Goal: Task Accomplishment & Management: Use online tool/utility

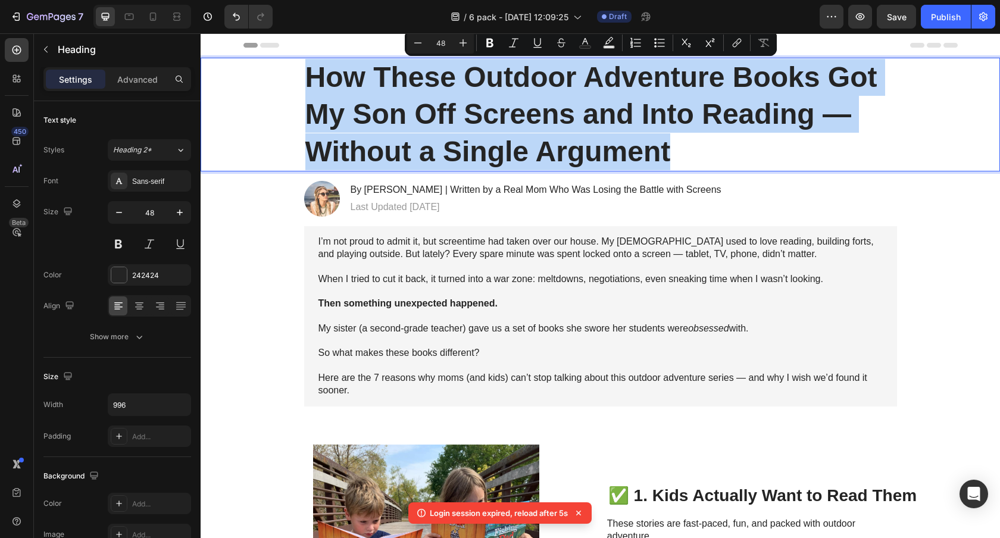
click at [463, 92] on p "How These Outdoor Adventure Books Got My Son Off Screens and Into Reading — Wit…" at bounding box center [600, 114] width 590 height 111
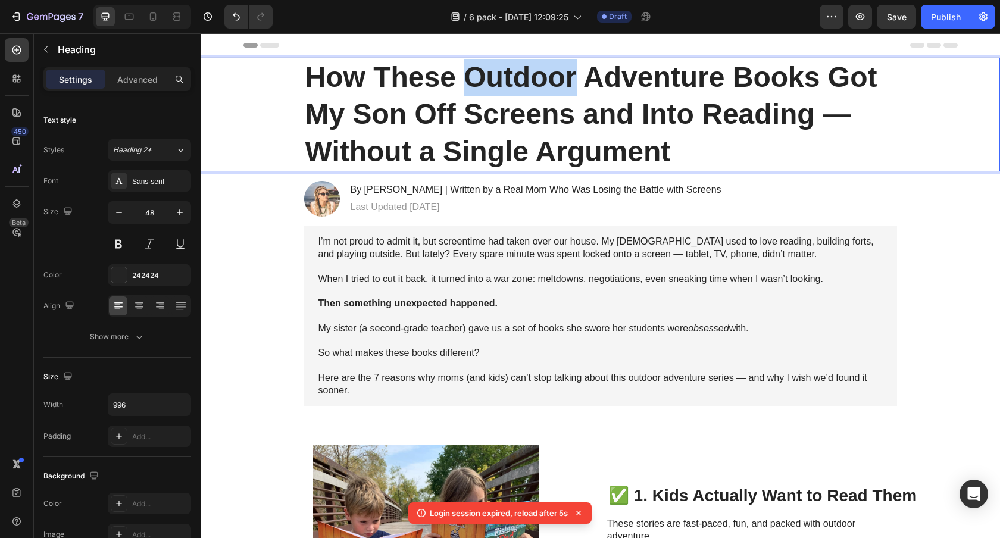
click at [463, 92] on p "How These Outdoor Adventure Books Got My Son Off Screens and Into Reading — Wit…" at bounding box center [600, 114] width 590 height 111
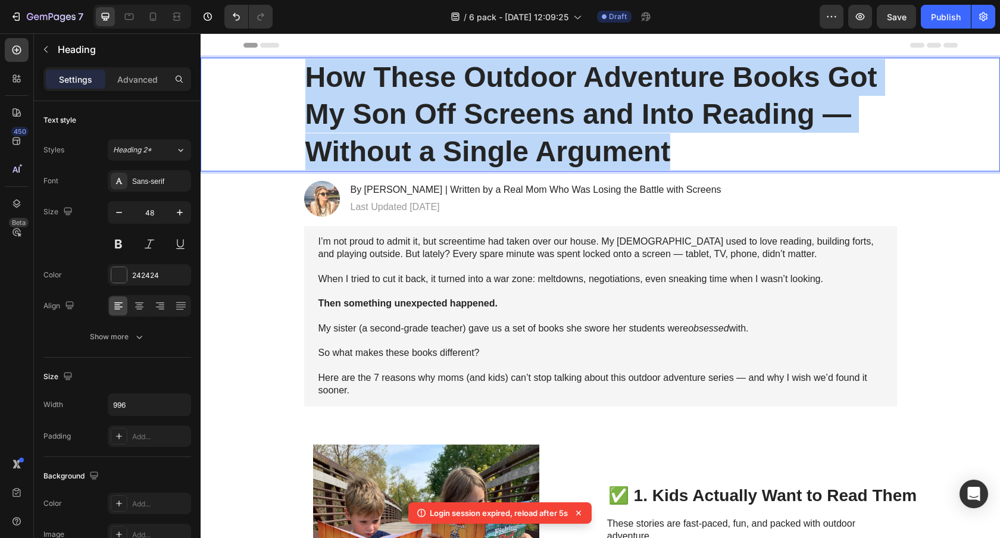
click at [463, 92] on p "How These Outdoor Adventure Books Got My Son Off Screens and Into Reading — Wit…" at bounding box center [600, 114] width 590 height 111
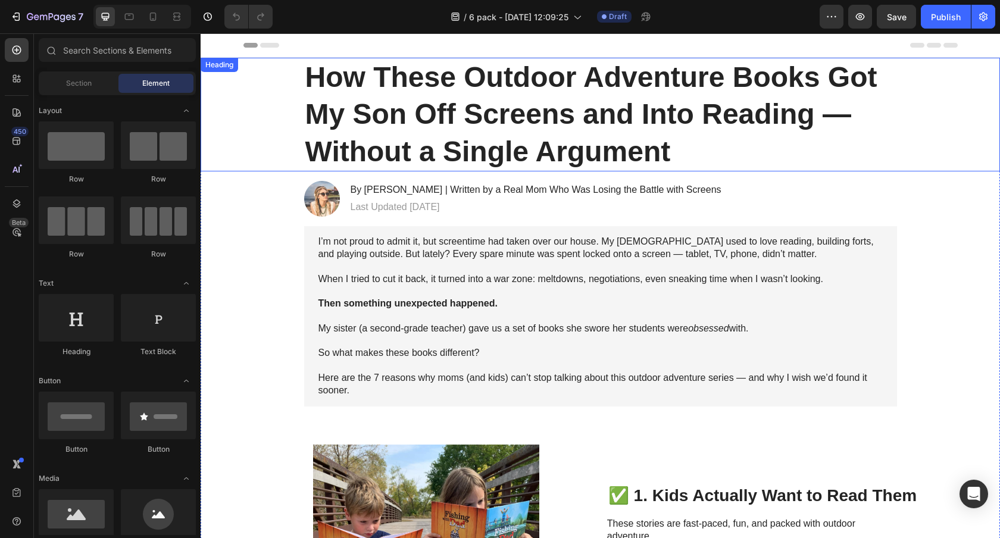
click at [530, 124] on h1 "How These Outdoor Adventure Books Got My Son Off Screens and Into Reading — Wit…" at bounding box center [600, 115] width 593 height 114
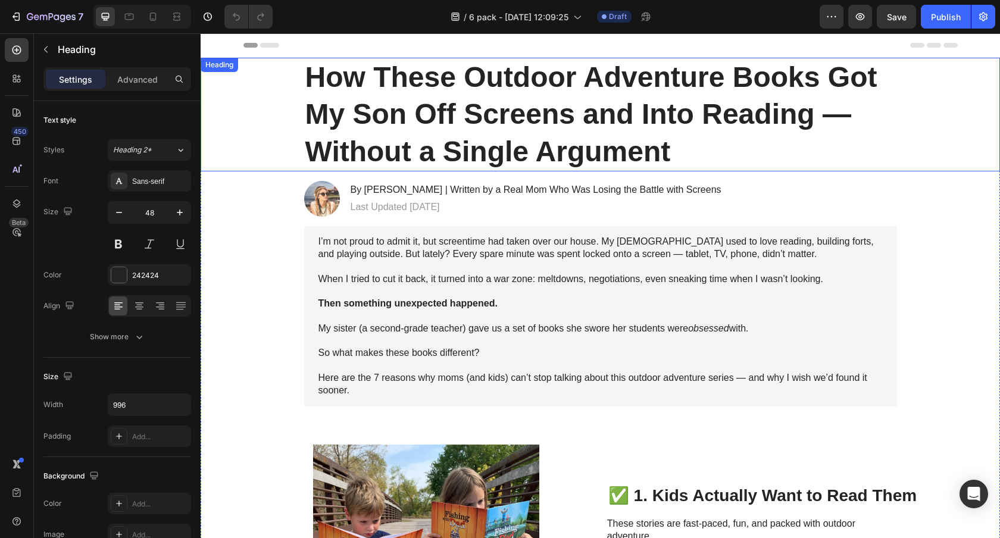
click at [530, 124] on h1 "How These Outdoor Adventure Books Got My Son Off Screens and Into Reading — Wit…" at bounding box center [600, 115] width 593 height 114
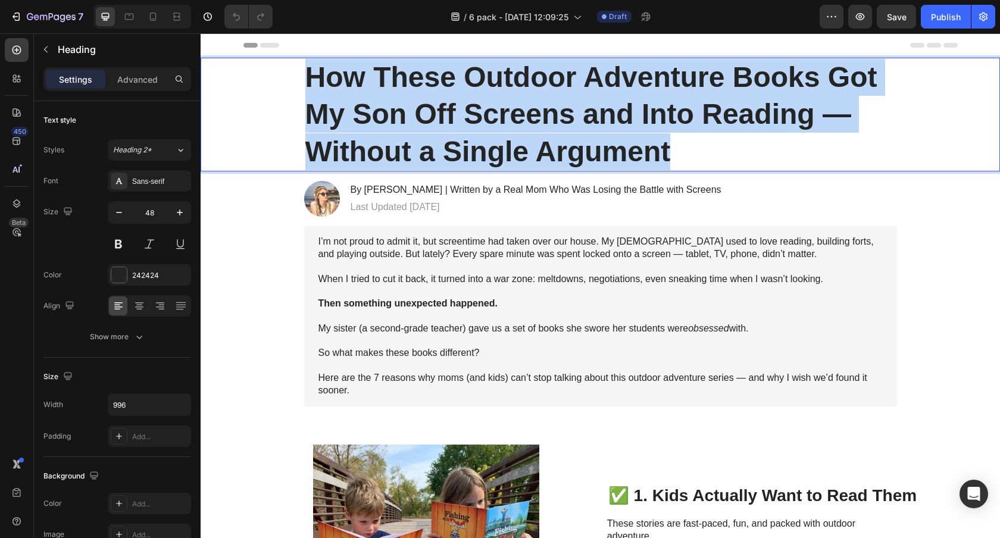
click at [530, 124] on p "How These Outdoor Adventure Books Got My Son Off Screens and Into Reading — Wit…" at bounding box center [600, 114] width 590 height 111
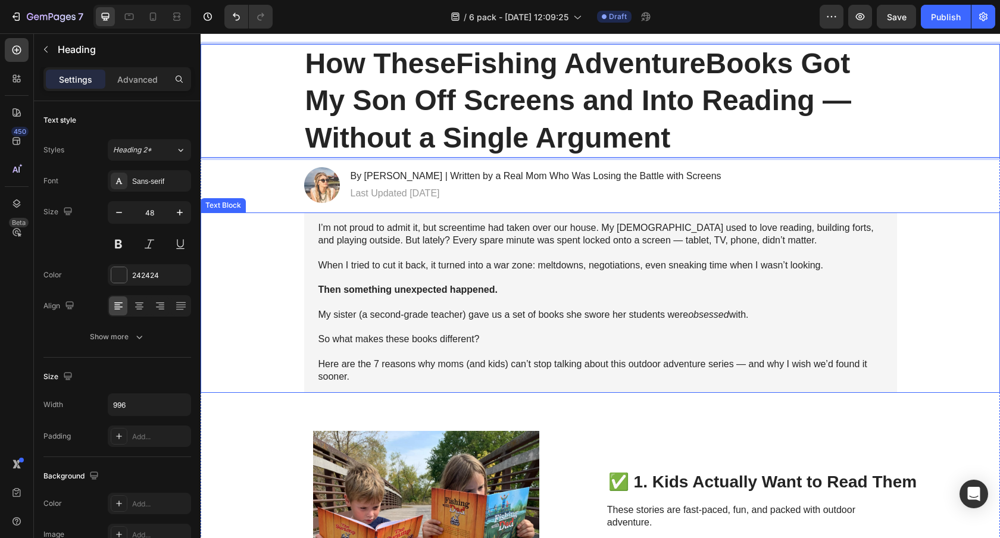
scroll to position [15, 0]
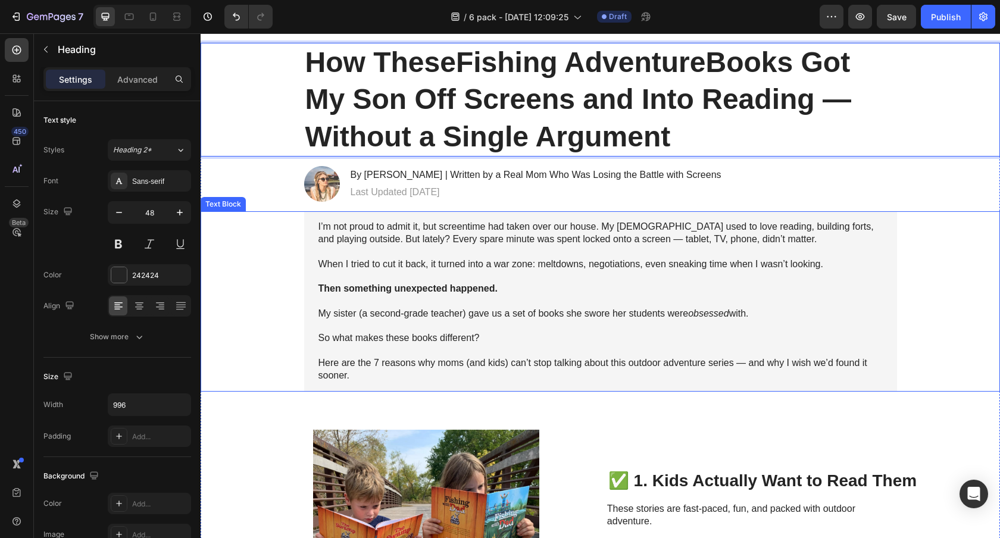
click at [655, 364] on p "Here are the 7 reasons why moms (and kids) can’t stop talking about this outdoo…" at bounding box center [600, 369] width 564 height 25
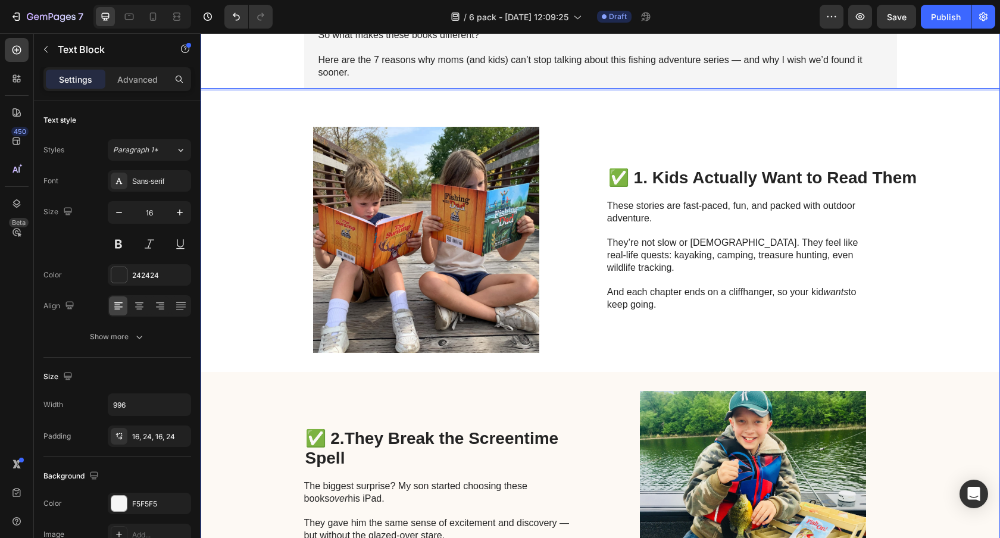
scroll to position [348, 0]
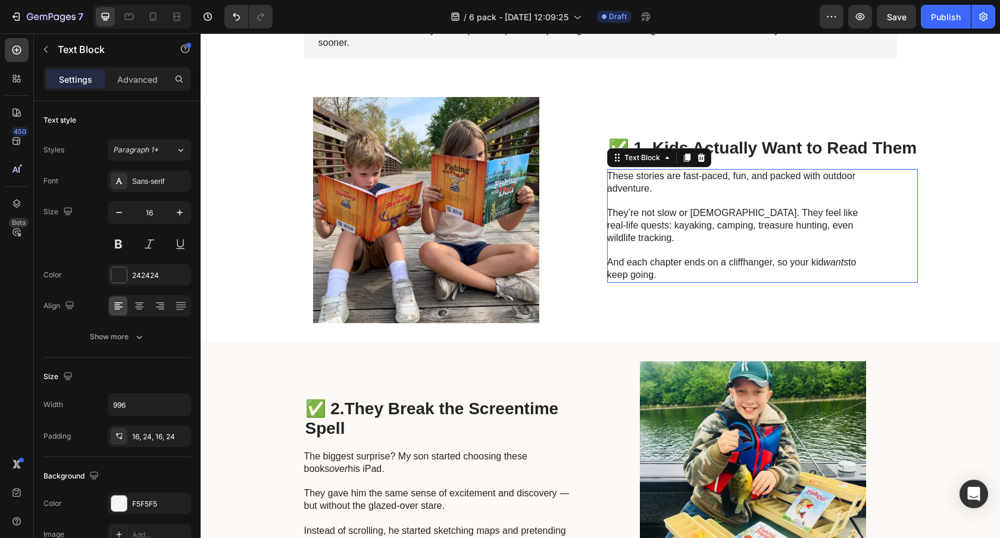
click at [840, 178] on p "These stories are fast-paced, fun, and packed with outdoor adventure." at bounding box center [740, 182] width 267 height 25
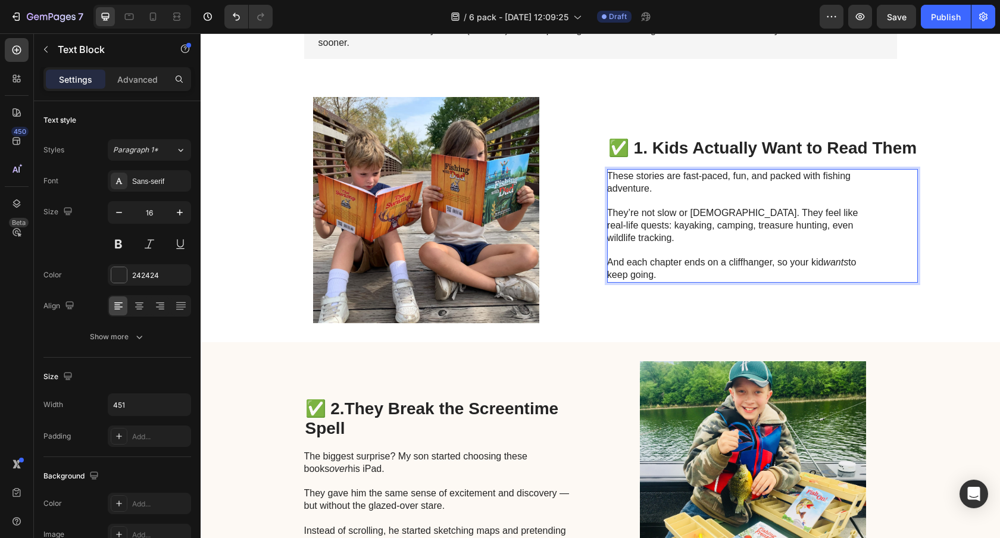
click at [651, 195] on p "These stories are fast-paced, fun, and packed with fishing adventure." at bounding box center [740, 182] width 267 height 25
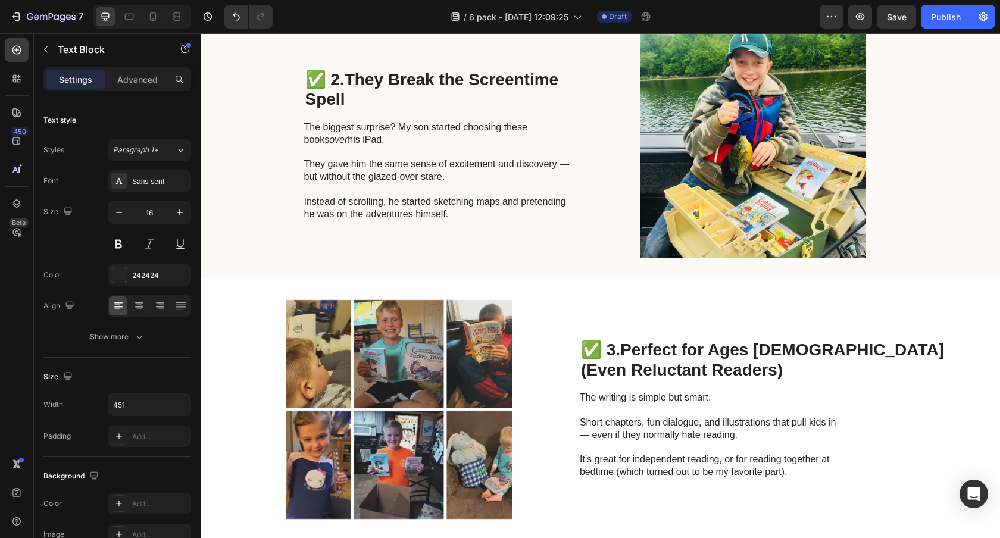
scroll to position [649, 0]
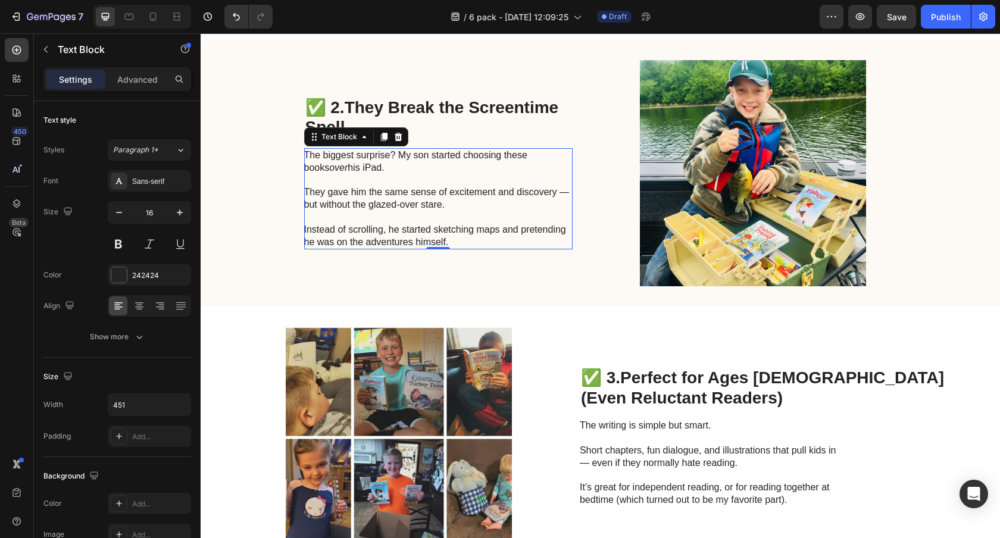
click at [393, 242] on p "Instead of scrolling, he started sketching maps and pretending he was on the ad…" at bounding box center [437, 236] width 267 height 25
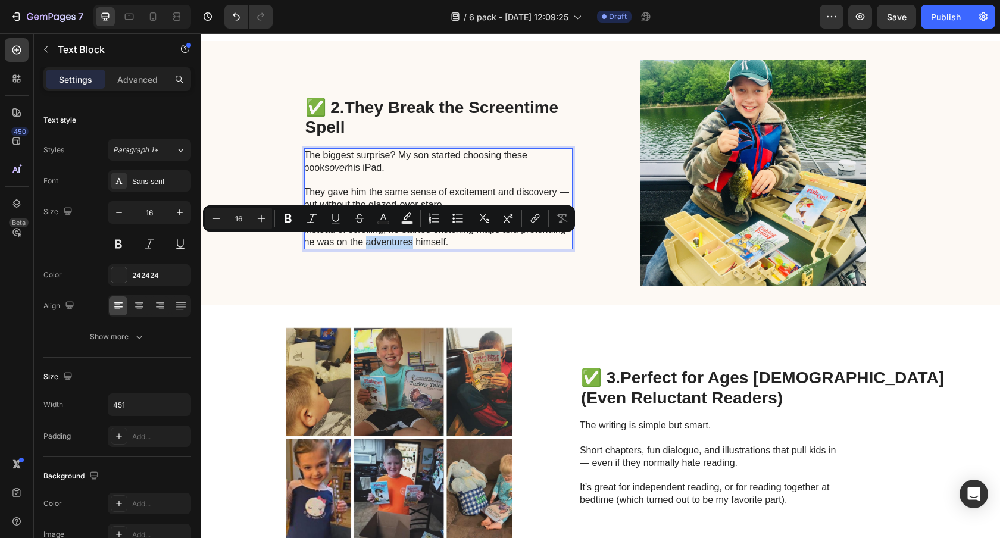
click at [365, 240] on p "Instead of scrolling, he started sketching maps and pretending he was on the ad…" at bounding box center [437, 236] width 267 height 25
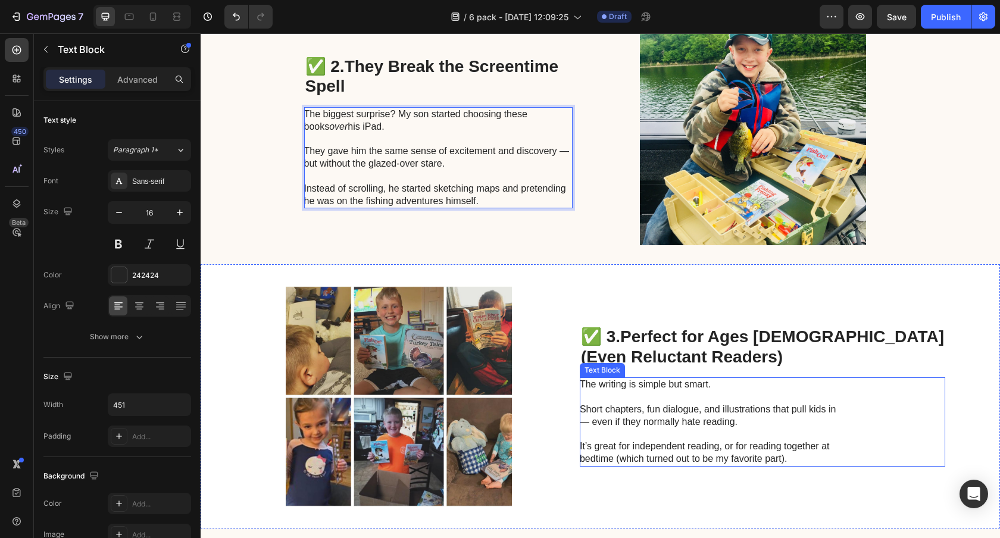
scroll to position [697, 0]
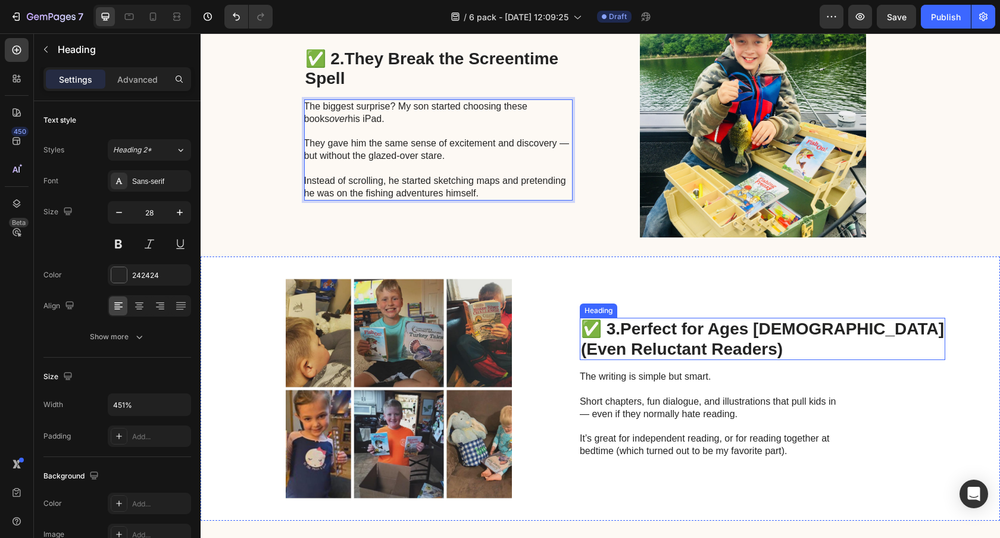
click at [745, 343] on strong "(Even Reluctant Readers)" at bounding box center [682, 349] width 202 height 18
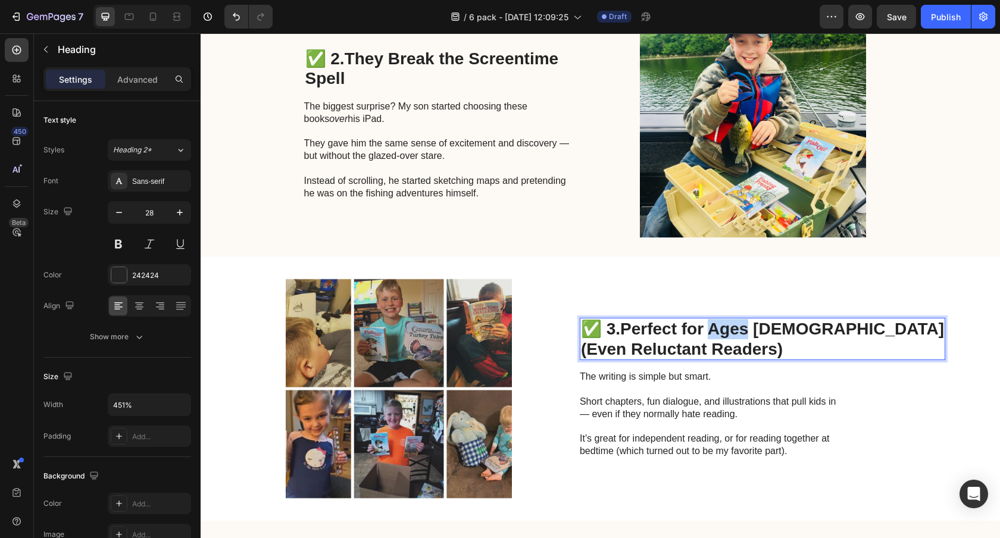
click at [764, 327] on strong "Perfect for Ages [DEMOGRAPHIC_DATA]" at bounding box center [782, 329] width 324 height 18
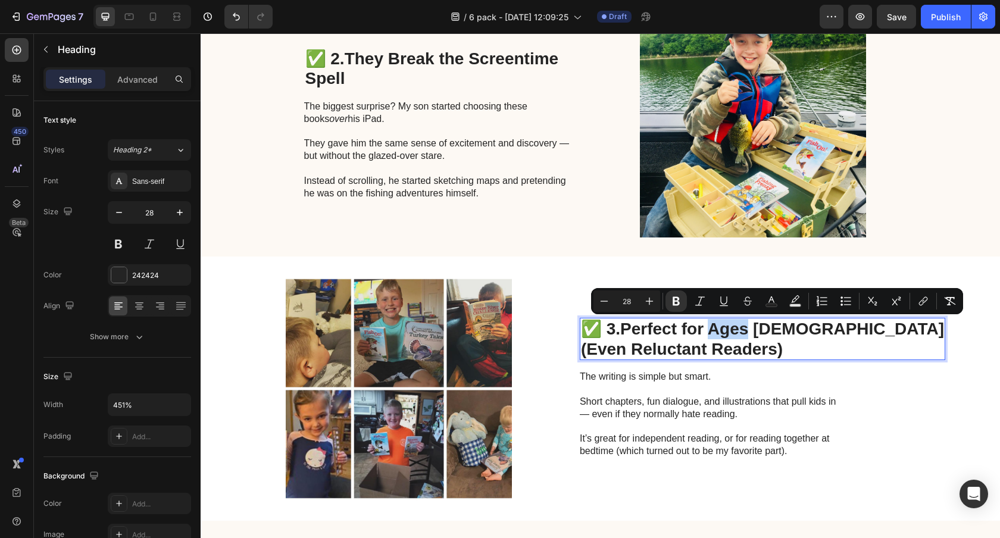
click at [790, 325] on strong "Perfect for Ages [DEMOGRAPHIC_DATA]" at bounding box center [782, 329] width 324 height 18
click at [841, 324] on strong "Perfect for Ages [DEMOGRAPHIC_DATA]" at bounding box center [782, 329] width 324 height 18
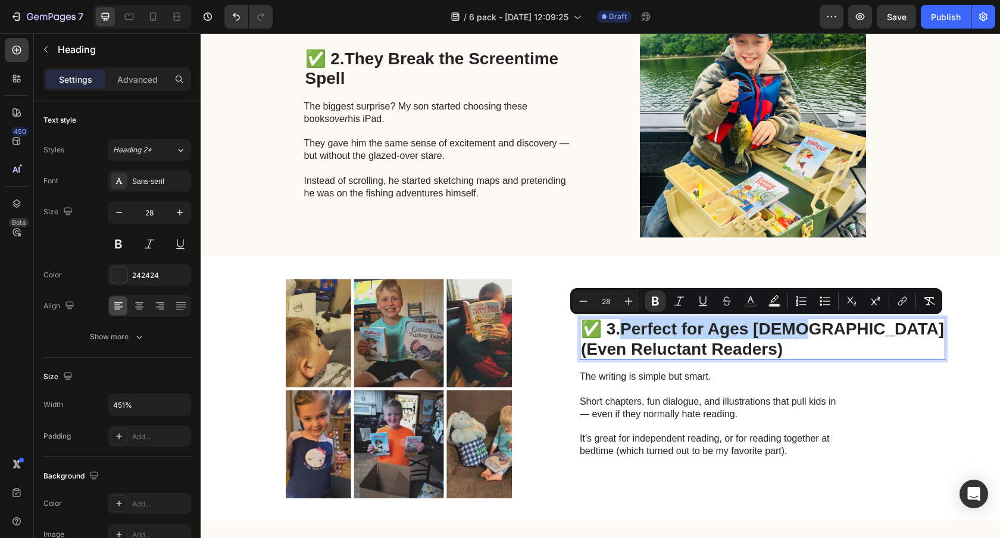
drag, startPoint x: 841, startPoint y: 324, endPoint x: 690, endPoint y: 324, distance: 151.2
click at [690, 324] on strong "Perfect for Ages [DEMOGRAPHIC_DATA]" at bounding box center [782, 329] width 324 height 18
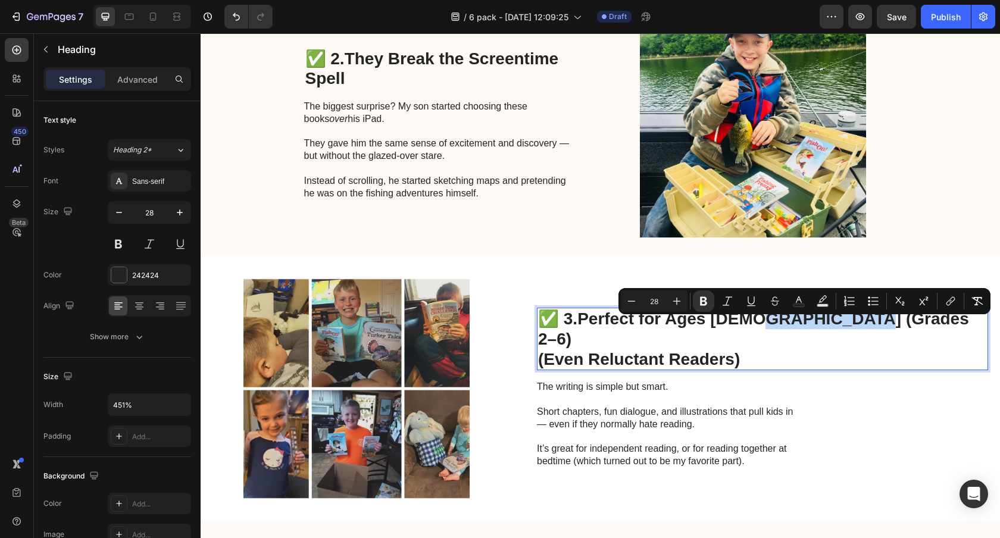
drag, startPoint x: 818, startPoint y: 326, endPoint x: 919, endPoint y: 330, distance: 100.7
click at [919, 330] on strong "Perfect for Ages [DEMOGRAPHIC_DATA] (Grades 2–6)" at bounding box center [753, 328] width 431 height 39
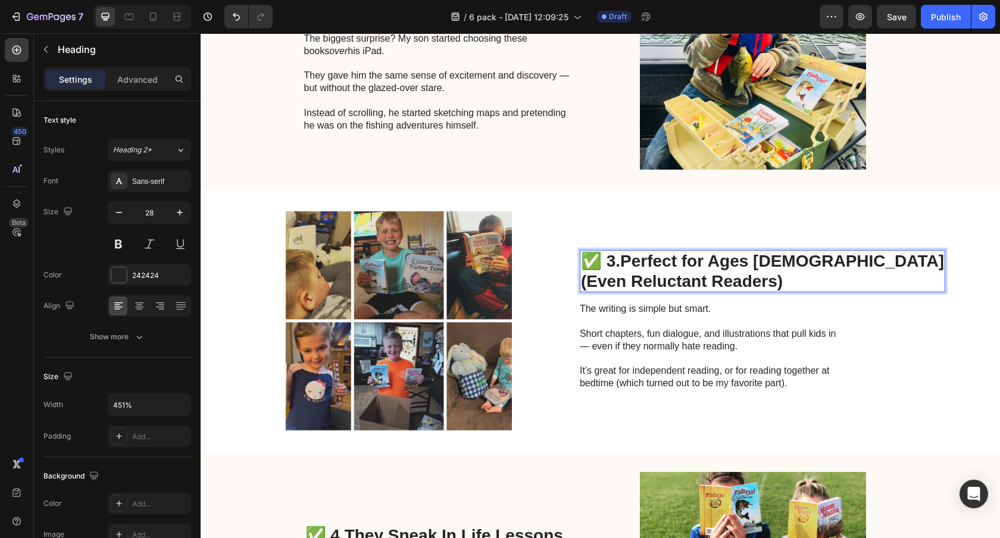
scroll to position [782, 0]
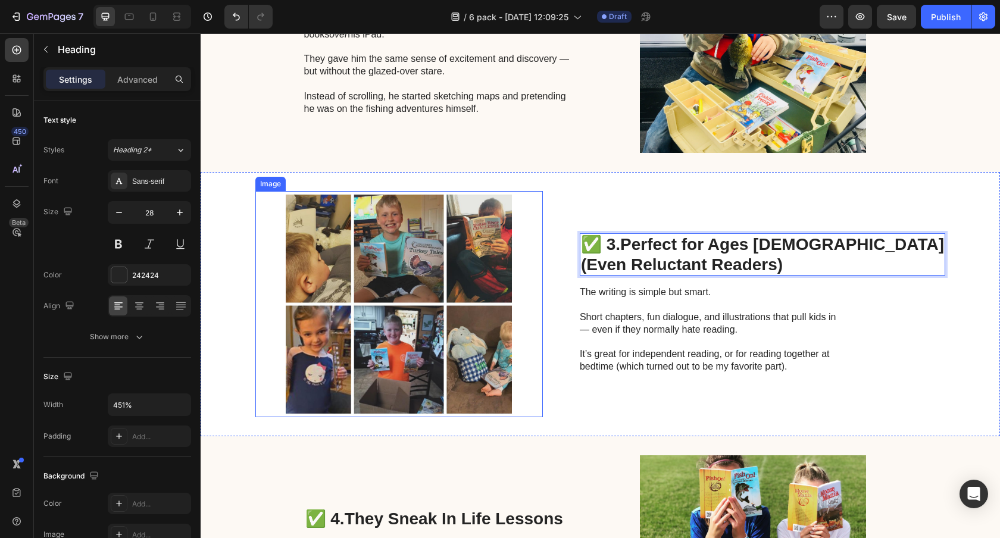
click at [481, 287] on img at bounding box center [398, 304] width 287 height 226
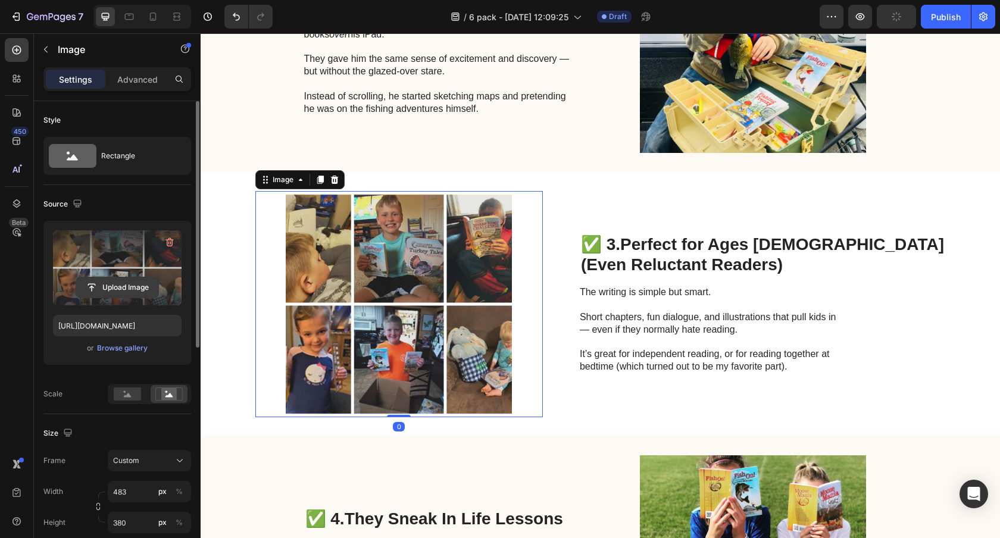
click at [126, 286] on input "file" at bounding box center [117, 287] width 82 height 20
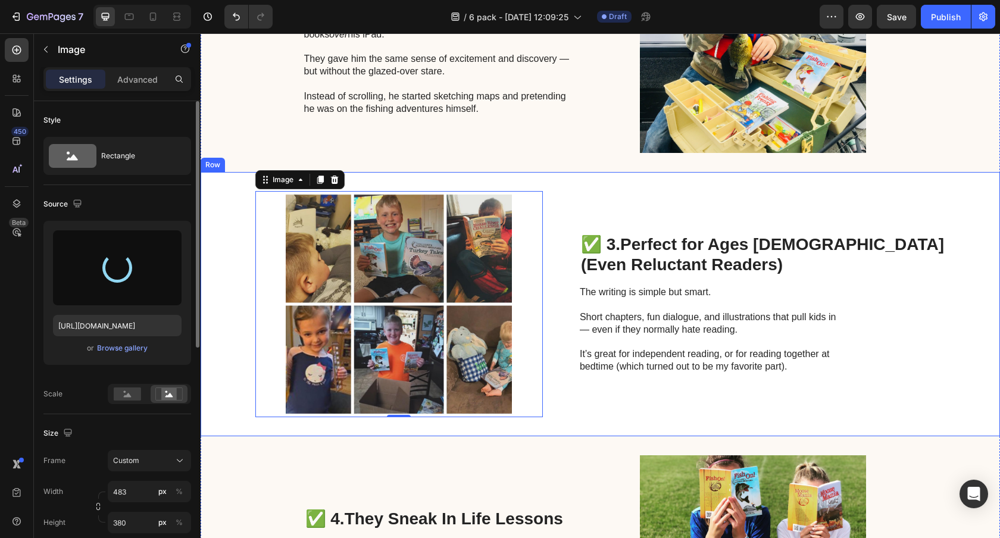
type input "[URL][DOMAIN_NAME]"
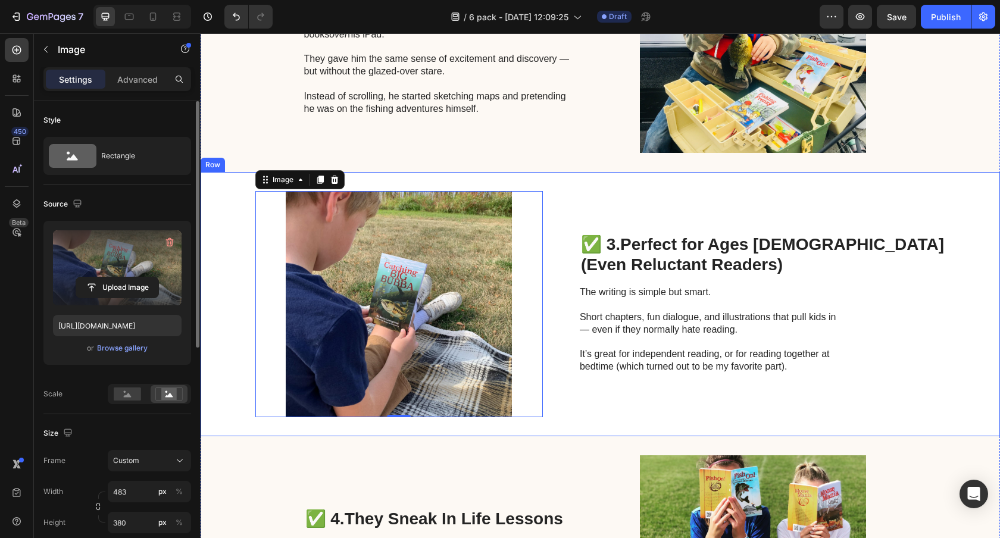
click at [233, 264] on div "Image 0 ✅ 3. Perfect for Ages [DEMOGRAPHIC_DATA] (Even Reluctant Readers) Headi…" at bounding box center [600, 304] width 799 height 264
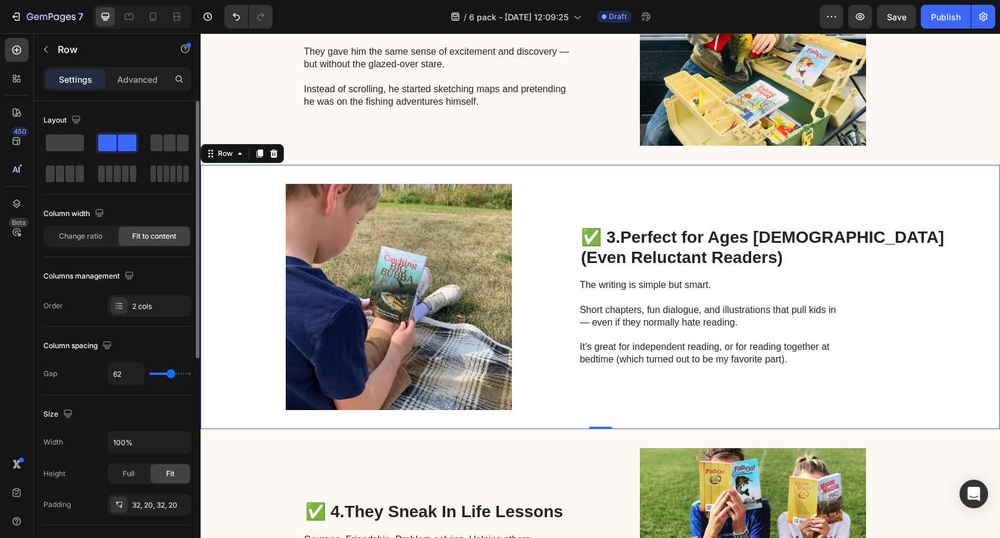
scroll to position [799, 0]
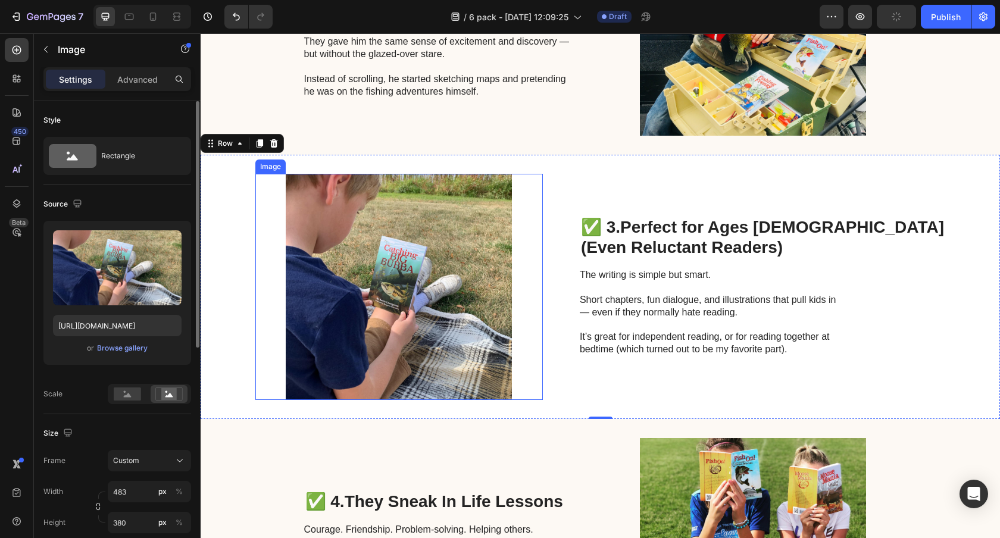
click at [355, 254] on img at bounding box center [398, 287] width 287 height 226
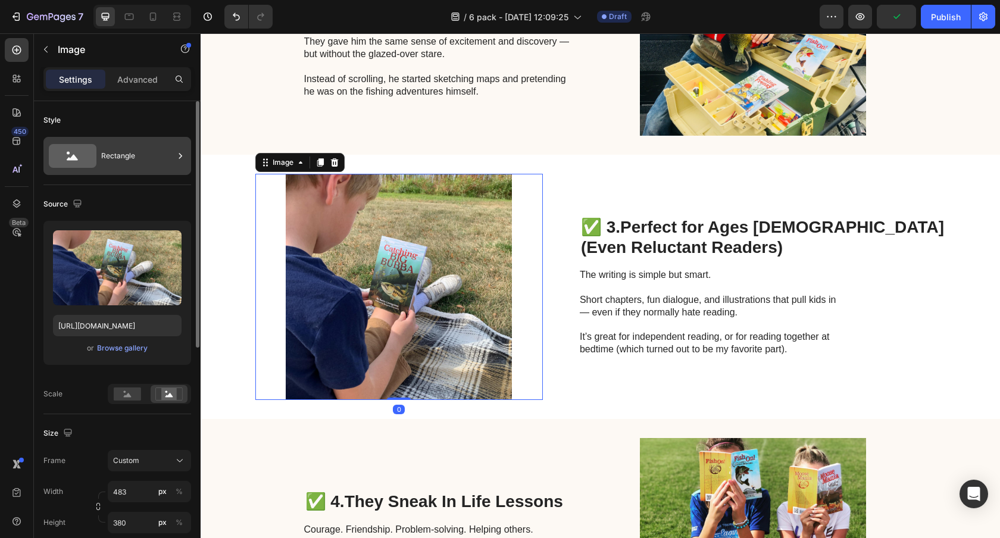
click at [123, 149] on div "Rectangle" at bounding box center [137, 155] width 73 height 27
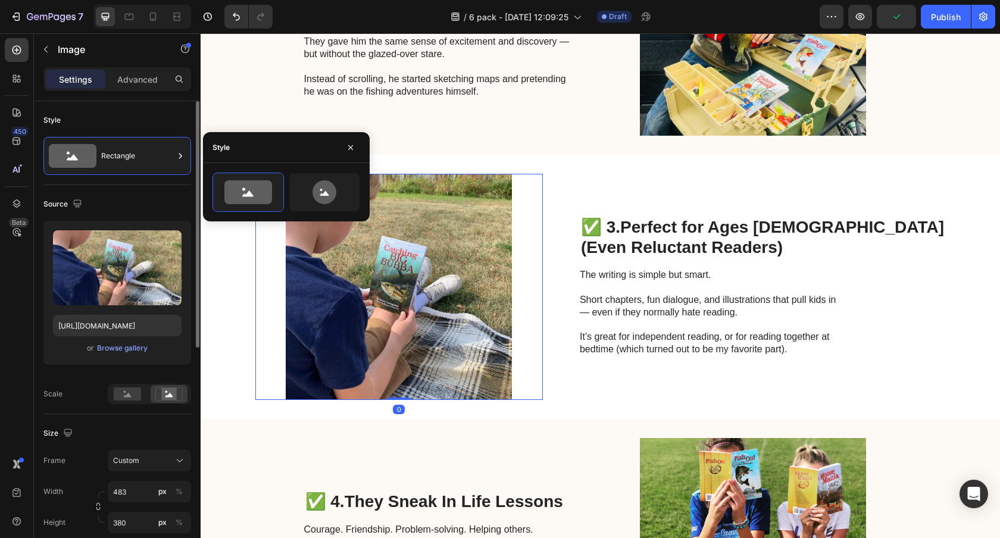
click at [149, 120] on div "Style" at bounding box center [117, 120] width 148 height 19
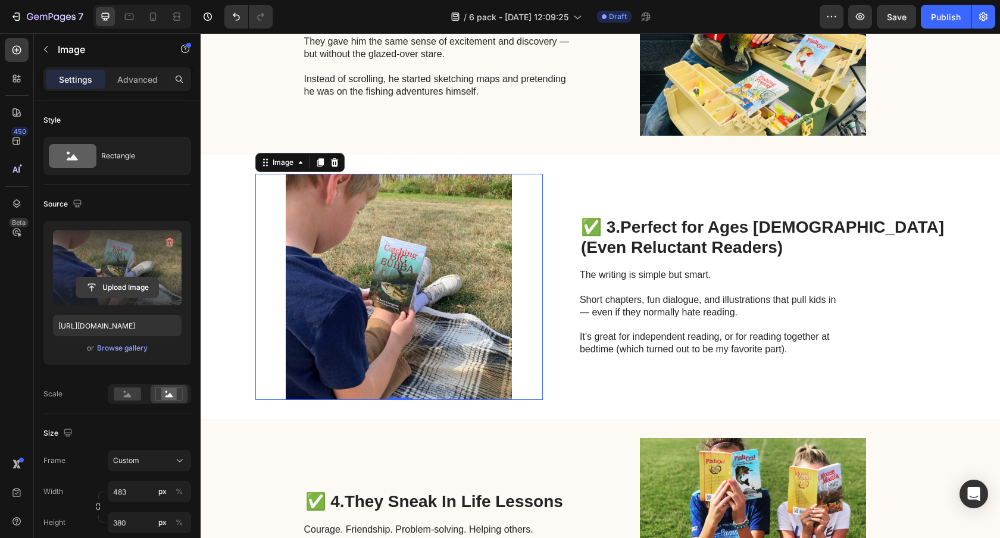
click at [127, 284] on input "file" at bounding box center [117, 287] width 82 height 20
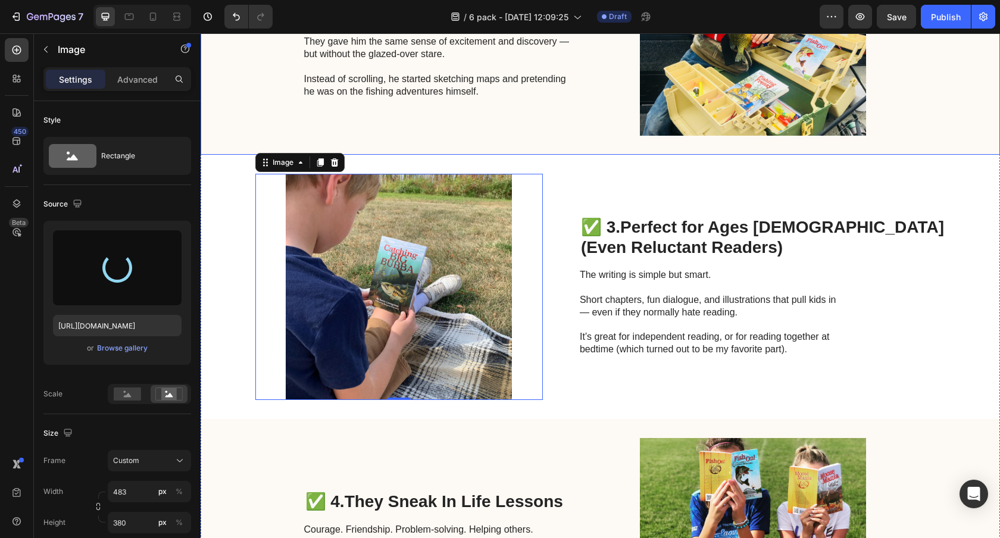
type input "[URL][DOMAIN_NAME]"
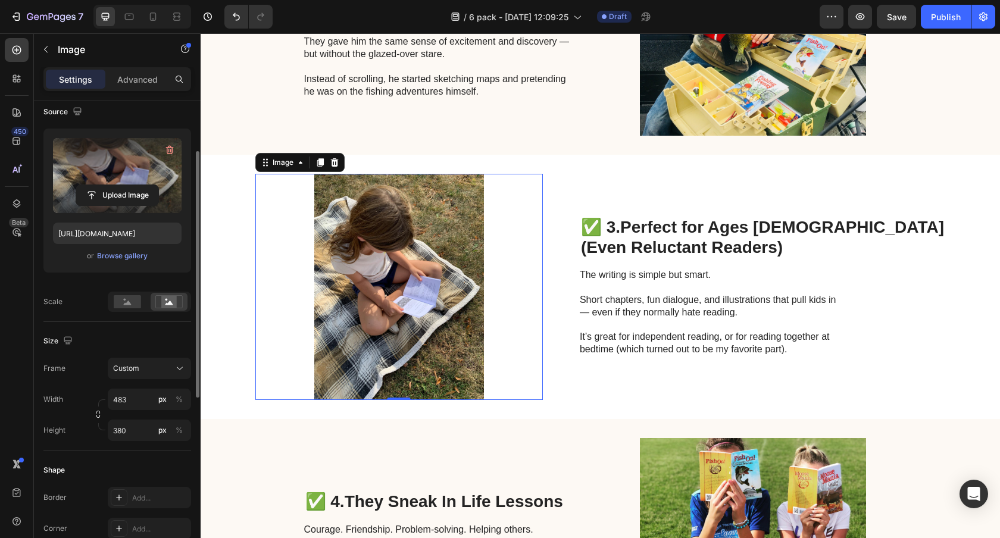
scroll to position [93, 0]
click at [121, 398] on input "483" at bounding box center [149, 397] width 83 height 21
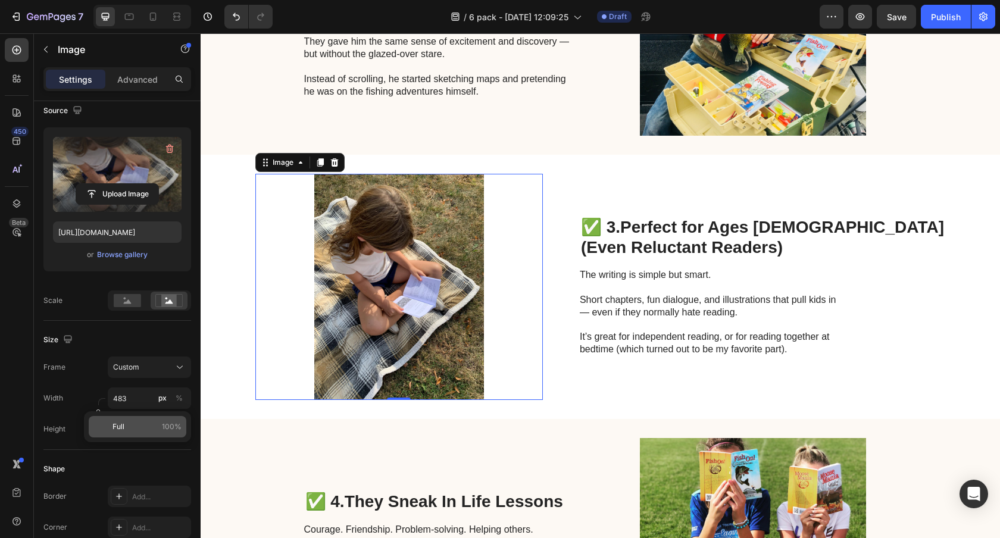
click at [120, 423] on span "Full" at bounding box center [118, 426] width 12 height 11
type input "100"
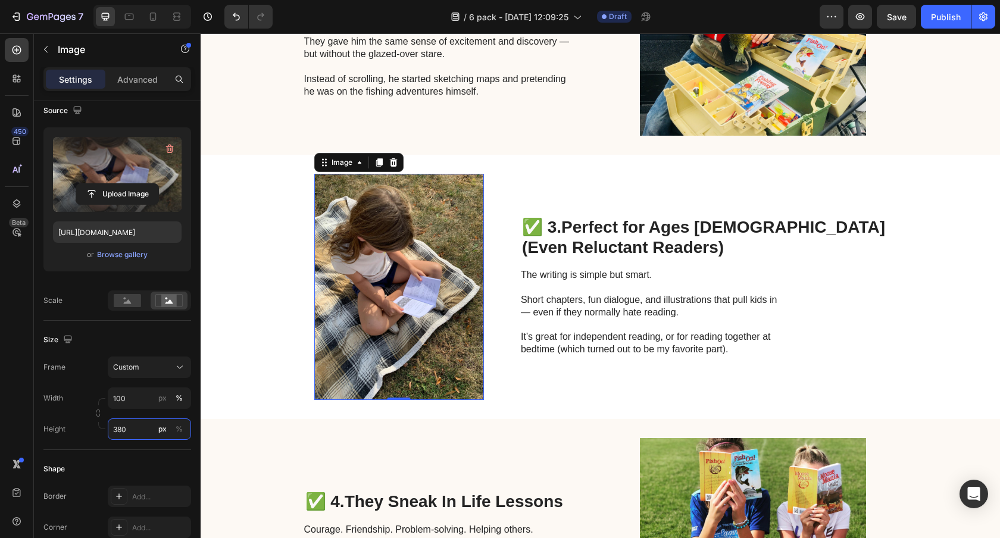
click at [120, 423] on input "380" at bounding box center [149, 428] width 83 height 21
click at [128, 449] on div "Full 100%" at bounding box center [138, 457] width 98 height 21
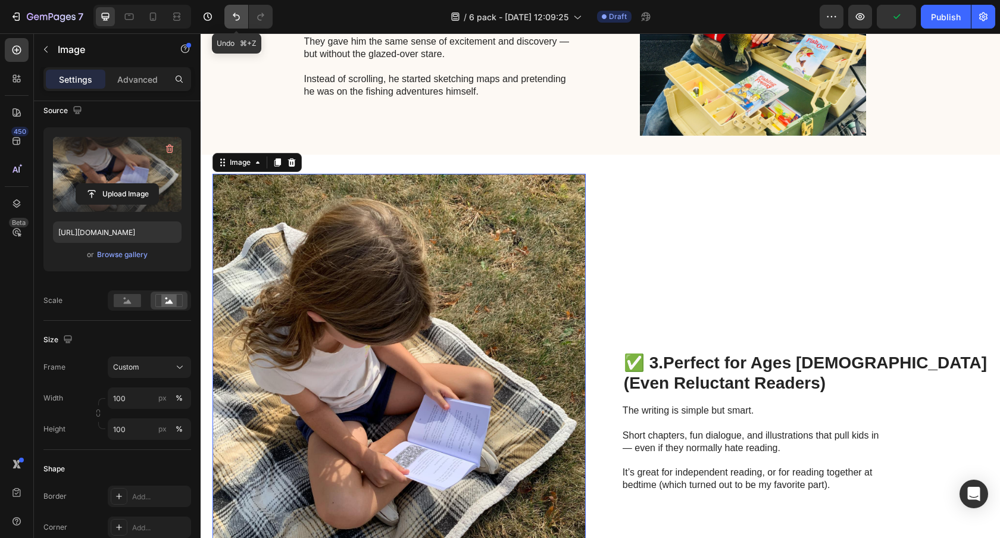
click at [240, 12] on icon "Undo/Redo" at bounding box center [236, 17] width 12 height 12
type input "380"
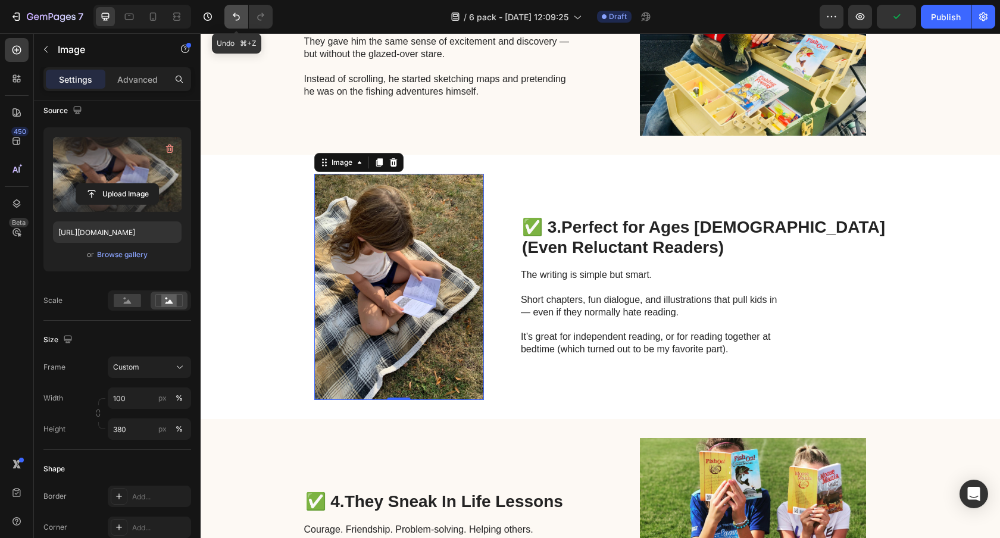
click at [240, 12] on icon "Undo/Redo" at bounding box center [236, 17] width 12 height 12
type input "483"
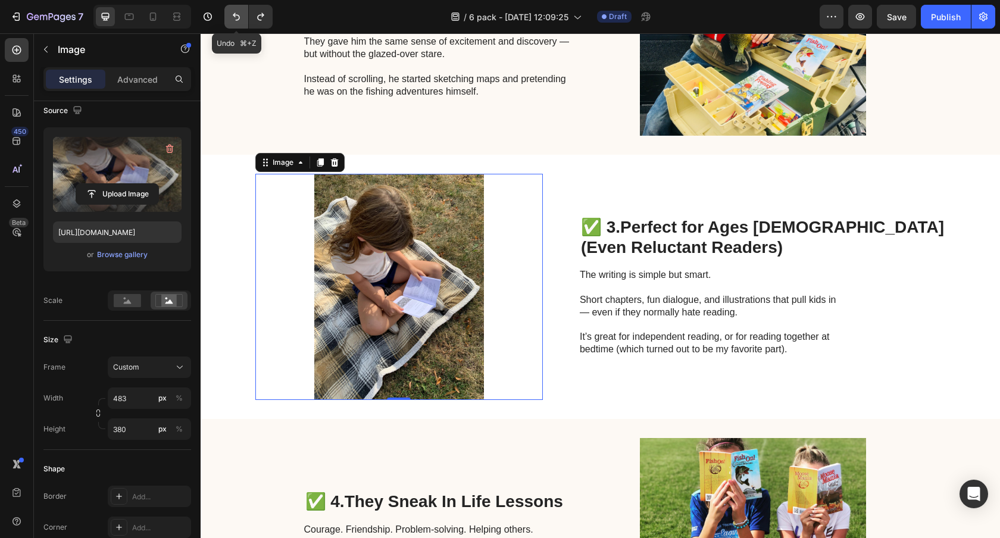
click at [240, 12] on icon "Undo/Redo" at bounding box center [236, 17] width 12 height 12
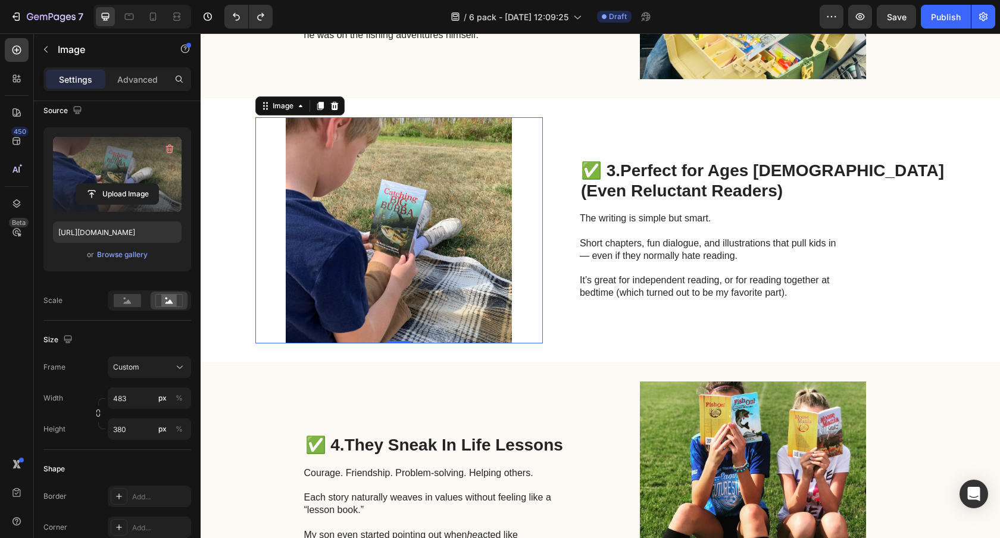
scroll to position [947, 0]
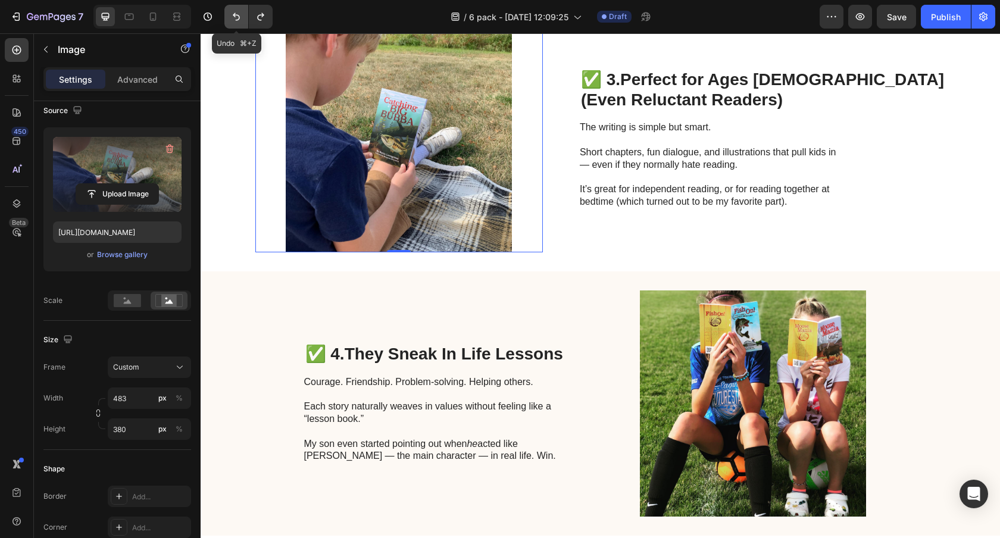
click at [233, 12] on icon "Undo/Redo" at bounding box center [236, 17] width 12 height 12
click at [236, 15] on icon "Undo/Redo" at bounding box center [236, 17] width 12 height 12
type input "[URL][DOMAIN_NAME]"
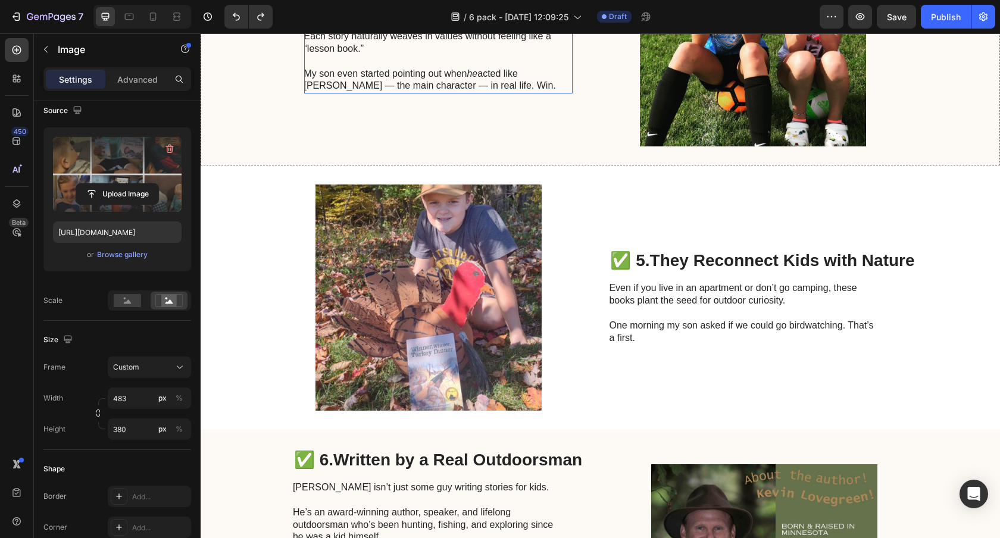
scroll to position [1358, 0]
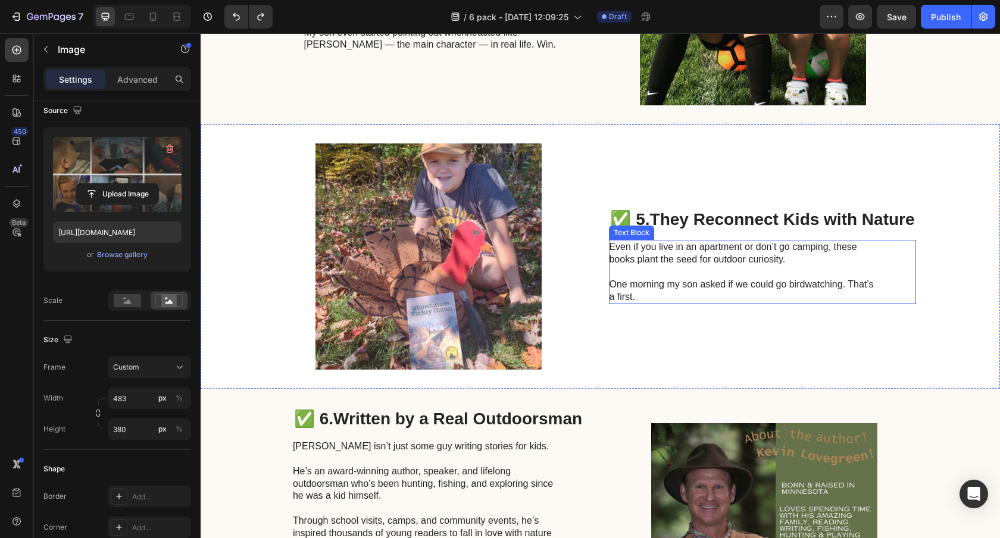
click at [423, 239] on img at bounding box center [427, 256] width 287 height 226
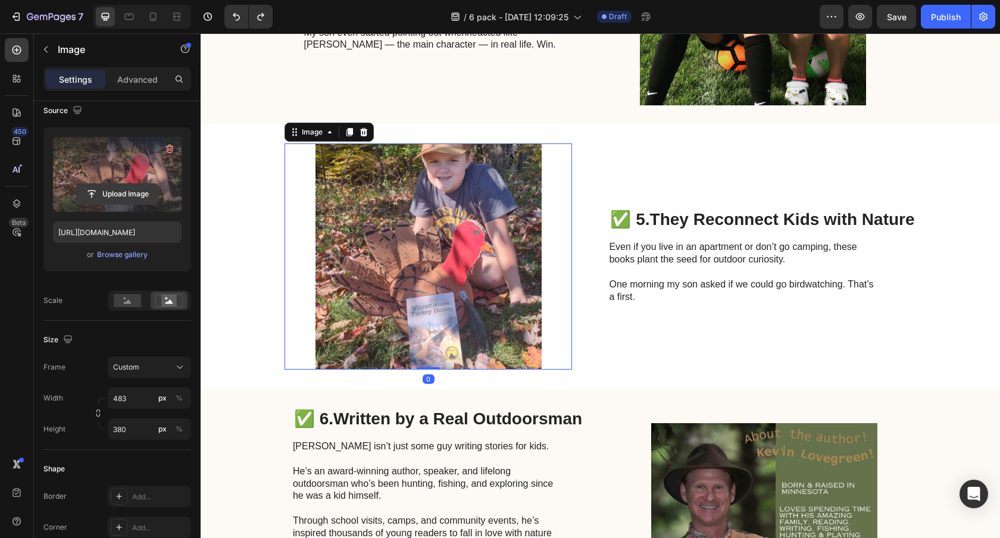
click at [120, 196] on input "file" at bounding box center [117, 194] width 82 height 20
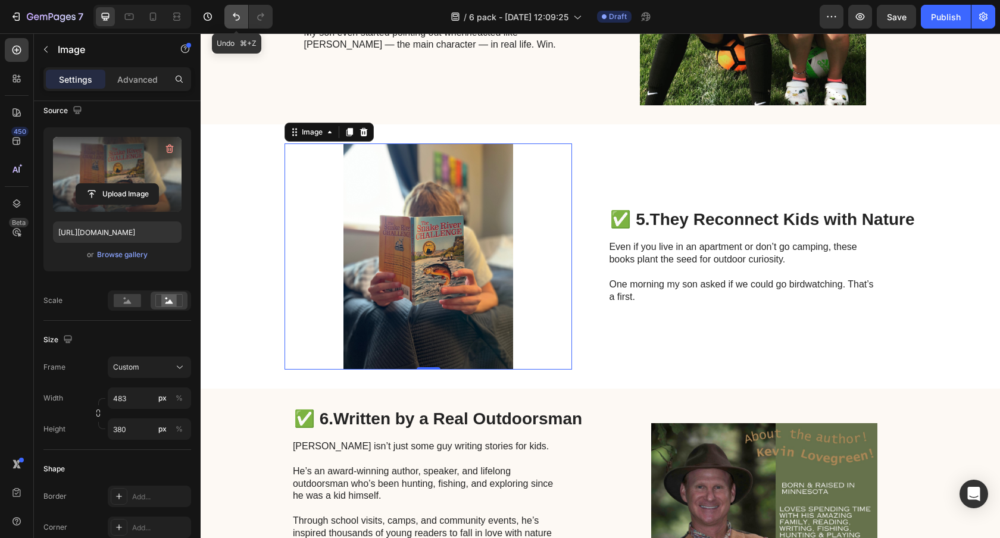
click at [229, 18] on button "Undo/Redo" at bounding box center [236, 17] width 24 height 24
click at [232, 18] on icon "Undo/Redo" at bounding box center [236, 17] width 12 height 12
type input "[URL][DOMAIN_NAME]"
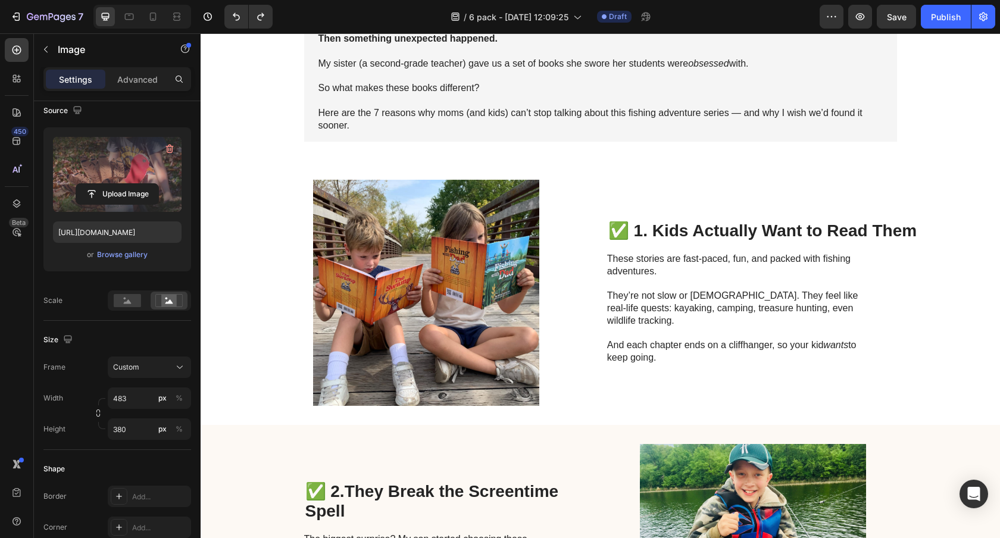
scroll to position [251, 0]
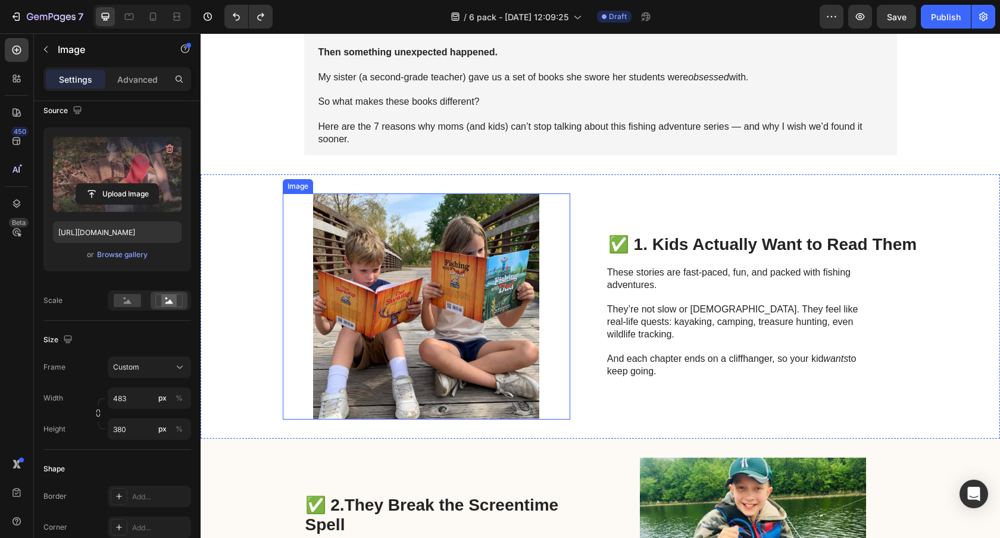
click at [430, 242] on img at bounding box center [426, 306] width 287 height 226
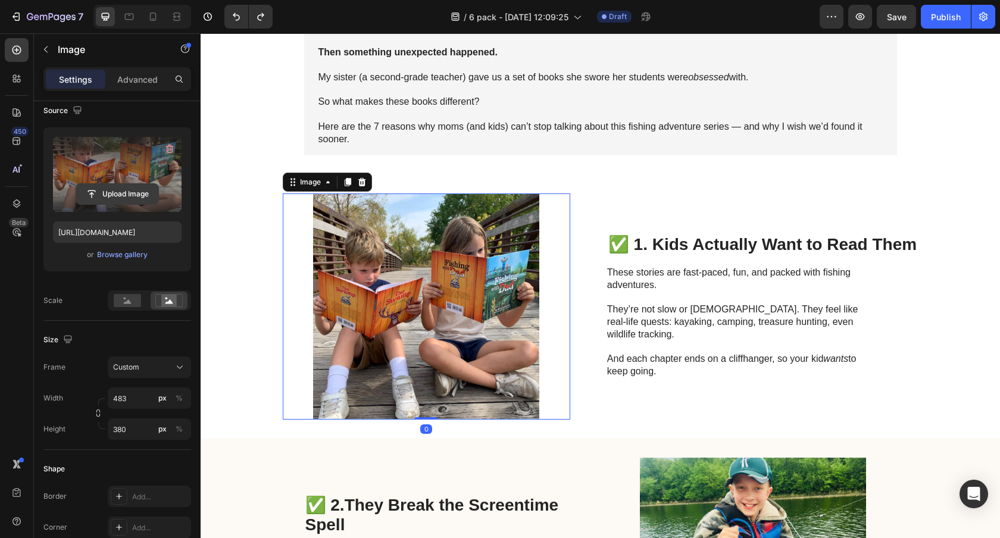
click at [145, 193] on input "file" at bounding box center [117, 194] width 82 height 20
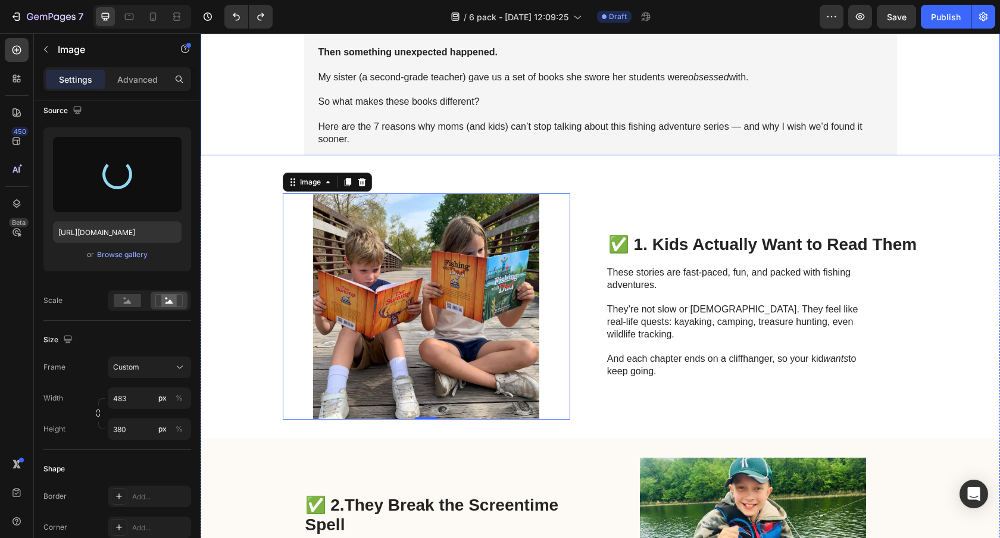
type input "[URL][DOMAIN_NAME]"
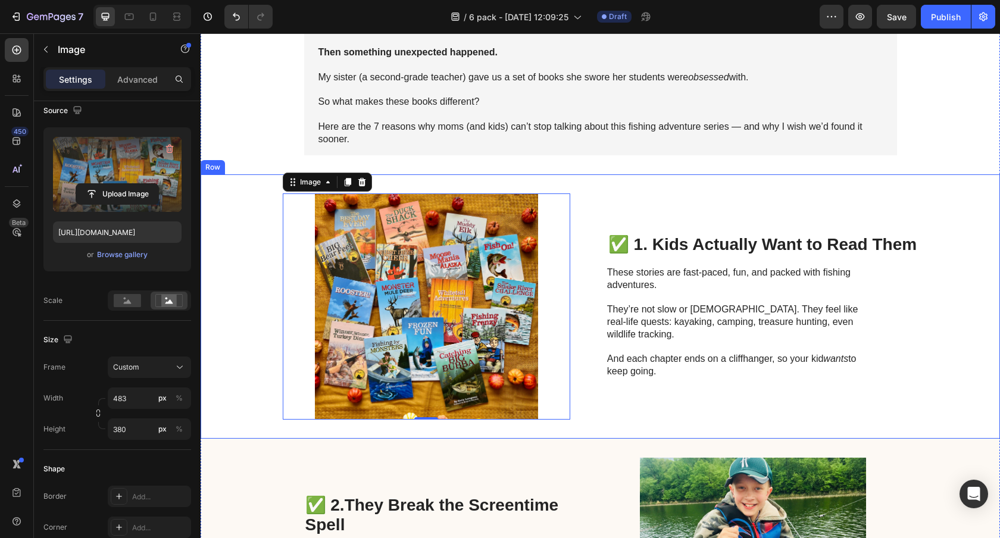
click at [609, 327] on p "They’re not slow or [DEMOGRAPHIC_DATA]. They feel like real-life quests: kayaki…" at bounding box center [740, 315] width 267 height 49
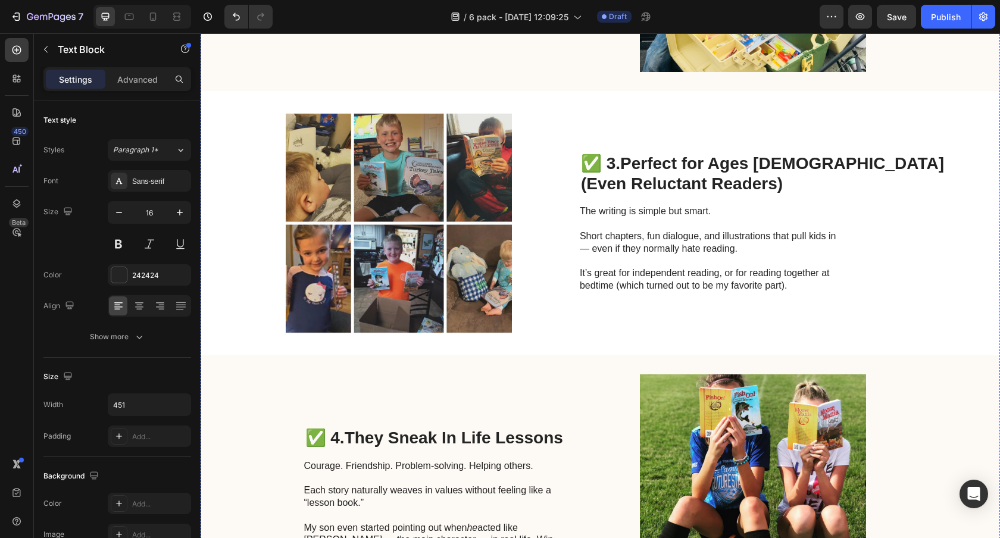
scroll to position [994, 0]
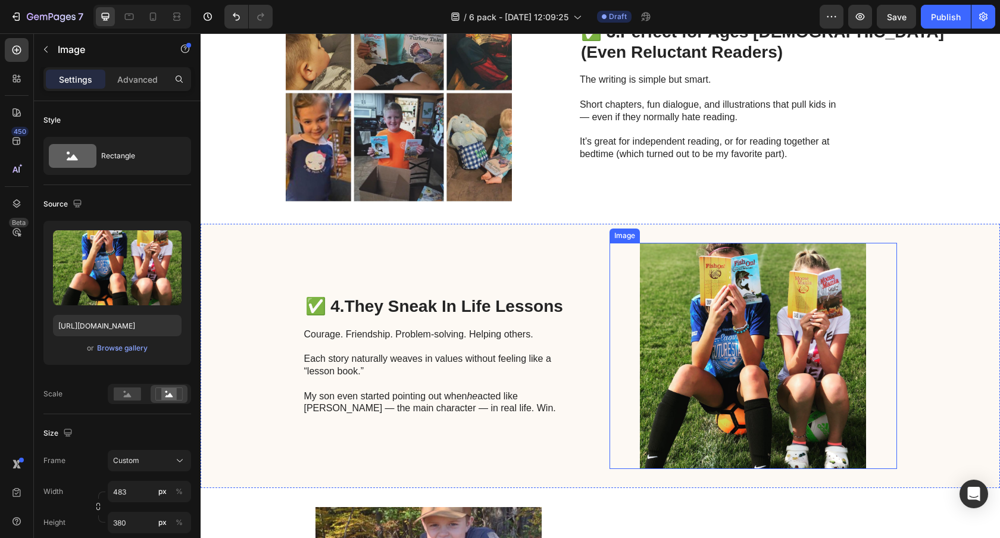
click at [712, 308] on img at bounding box center [752, 356] width 287 height 226
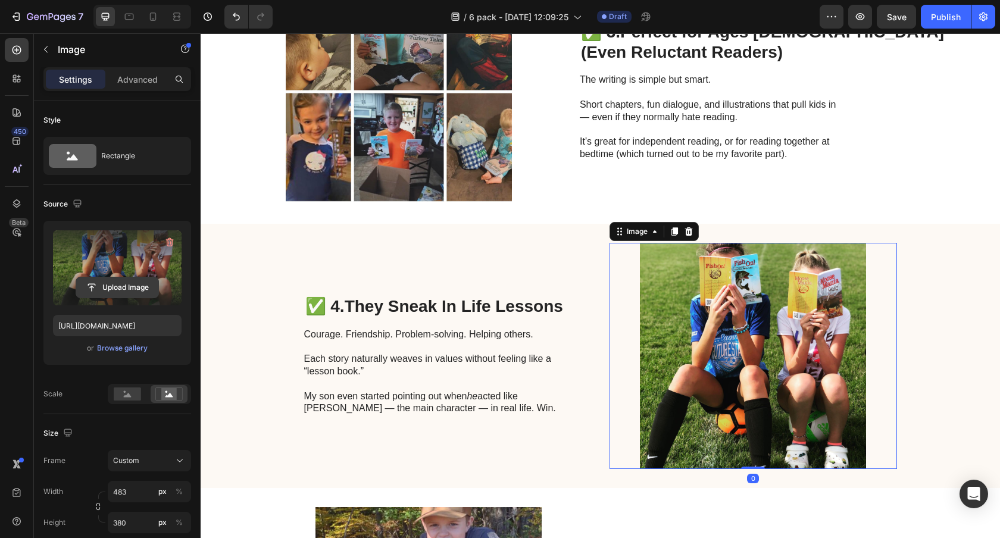
click at [130, 281] on input "file" at bounding box center [117, 287] width 82 height 20
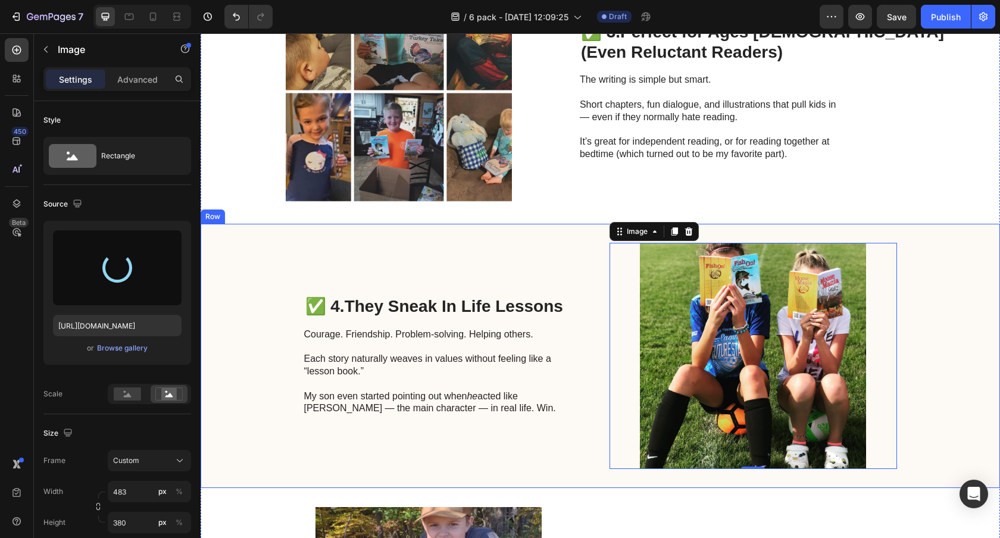
type input "[URL][DOMAIN_NAME]"
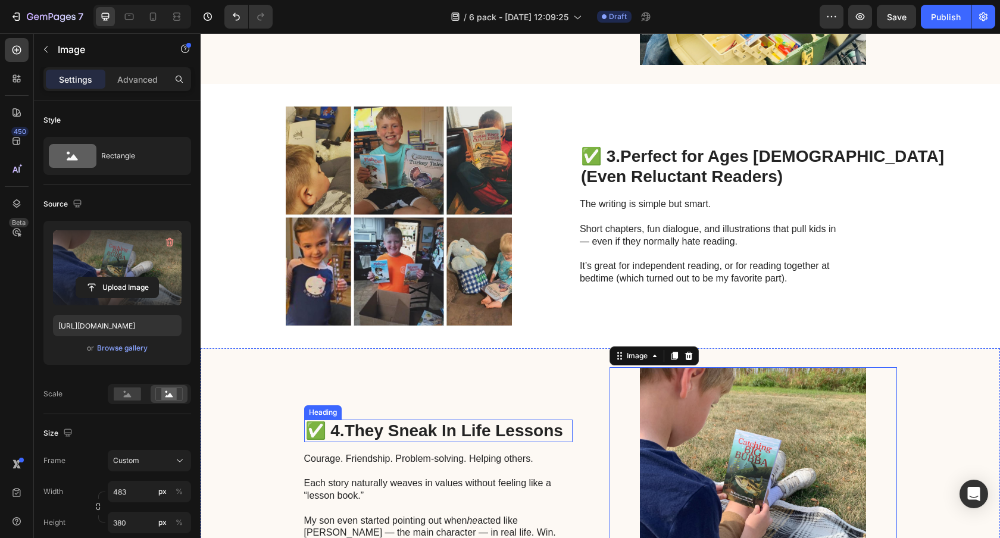
scroll to position [858, 0]
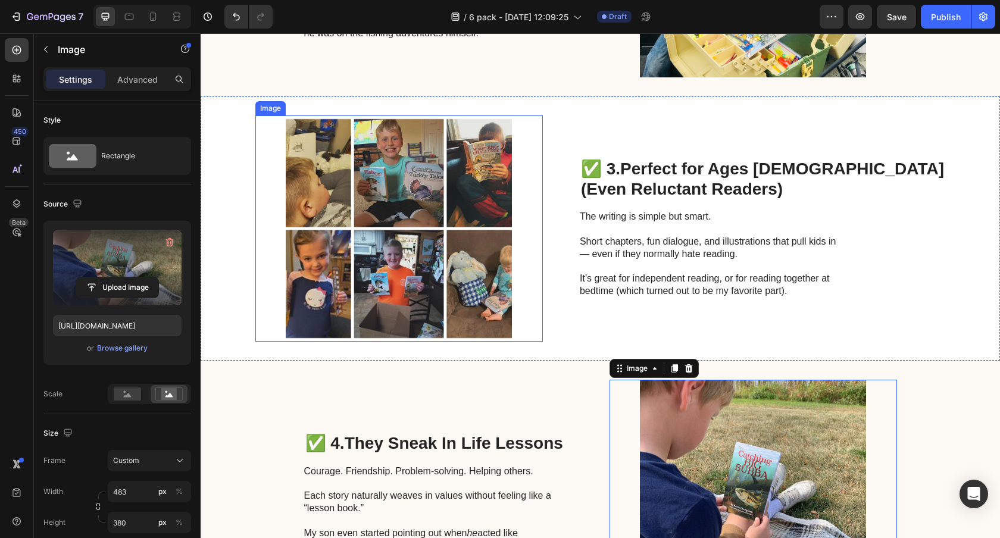
click at [445, 211] on img at bounding box center [398, 228] width 287 height 226
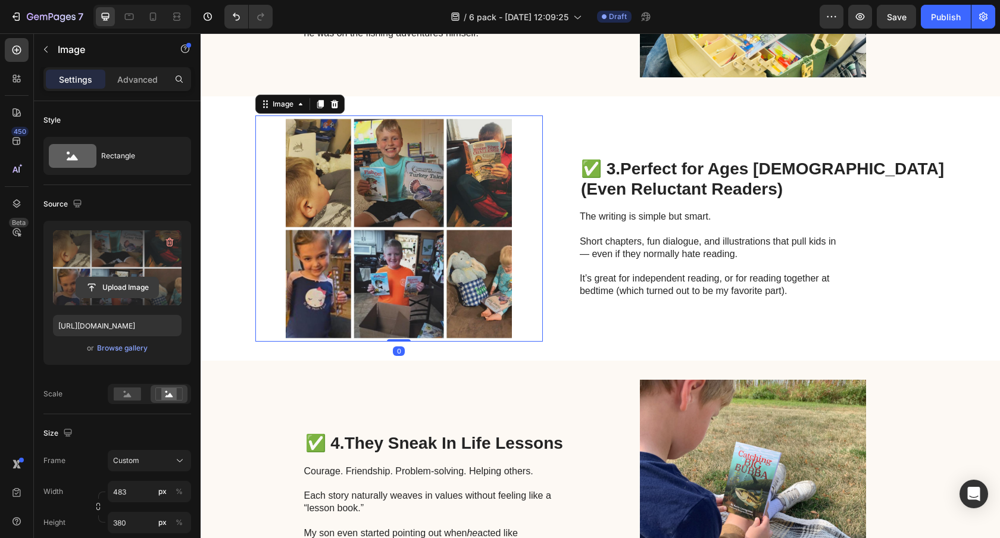
click at [145, 283] on input "file" at bounding box center [117, 287] width 82 height 20
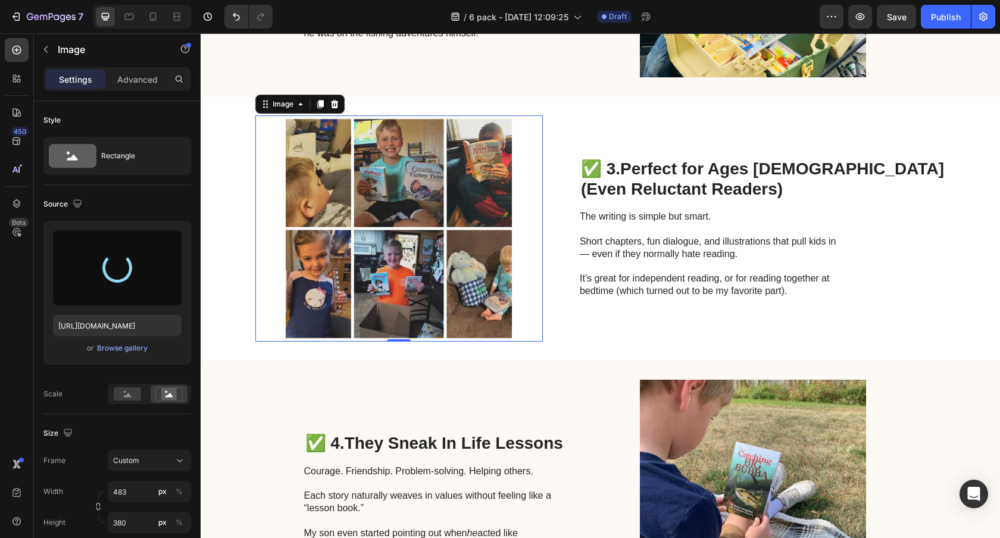
type input "[URL][DOMAIN_NAME]"
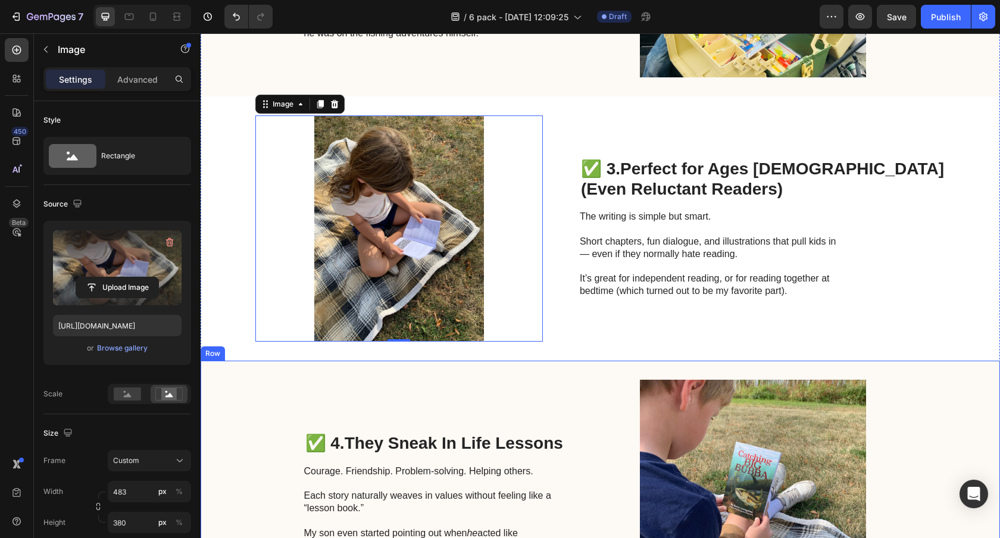
click at [448, 398] on div "✅ 4. They Sneak In Life Lessons Heading Courage. Friendship. Problem-solving. H…" at bounding box center [438, 493] width 268 height 226
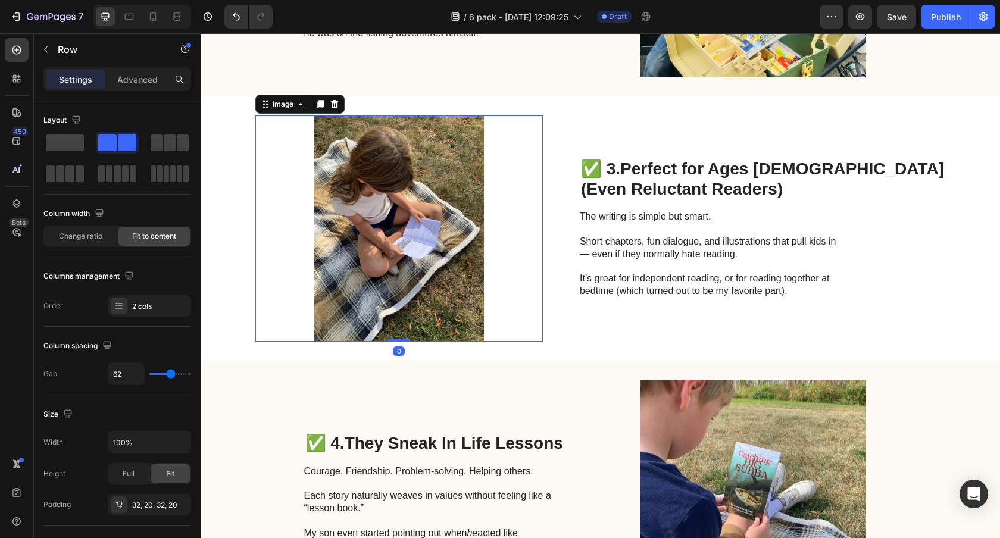
click at [449, 249] on img at bounding box center [398, 228] width 287 height 226
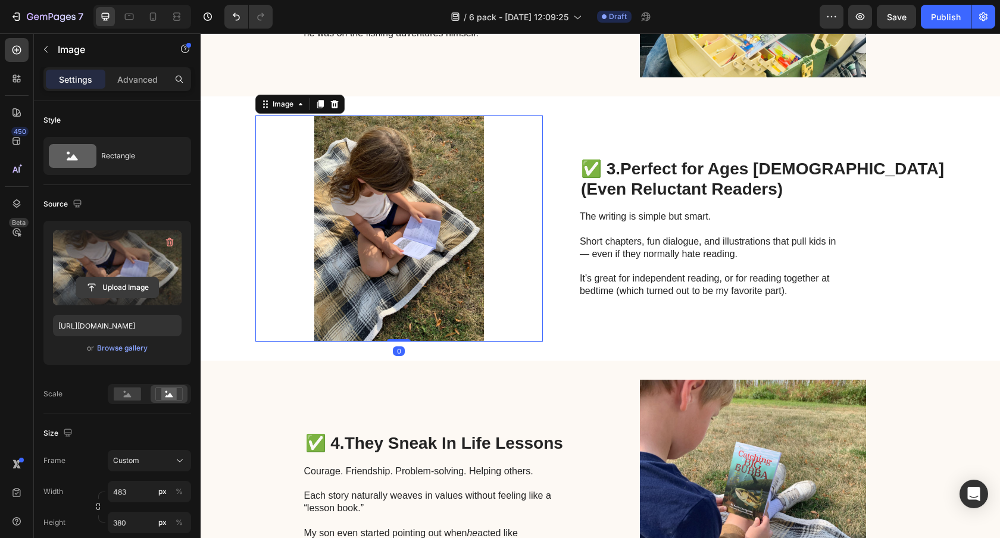
click at [134, 292] on input "file" at bounding box center [117, 287] width 82 height 20
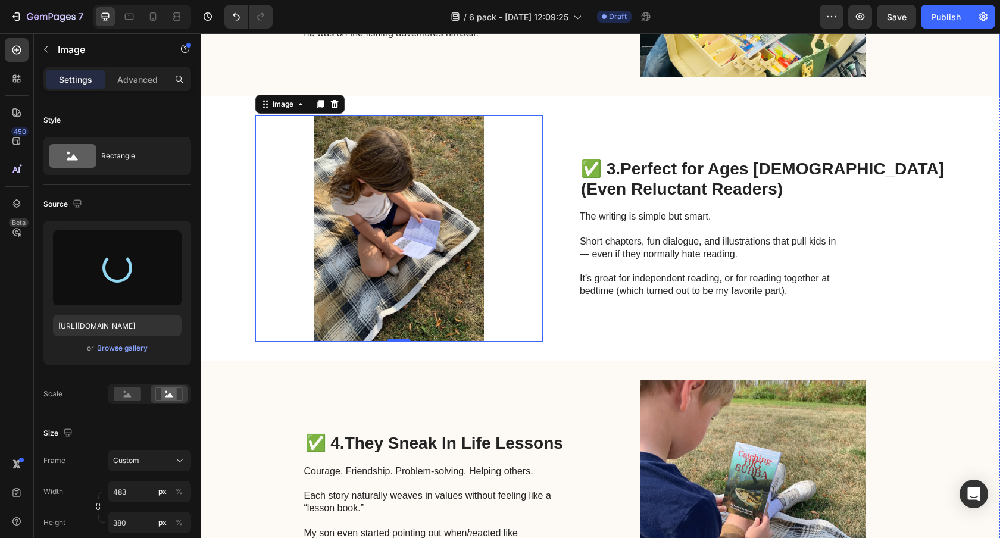
type input "[URL][DOMAIN_NAME]"
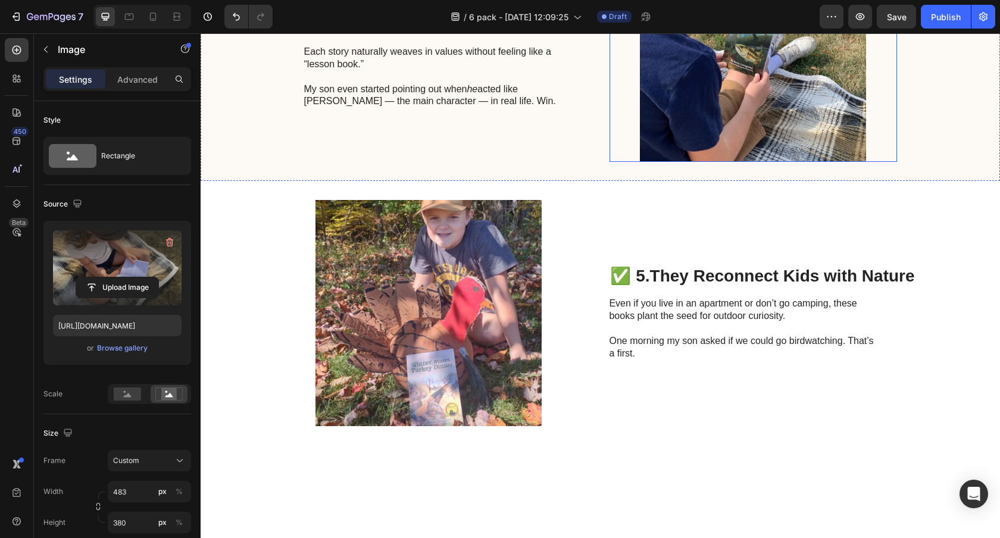
scroll to position [1330, 0]
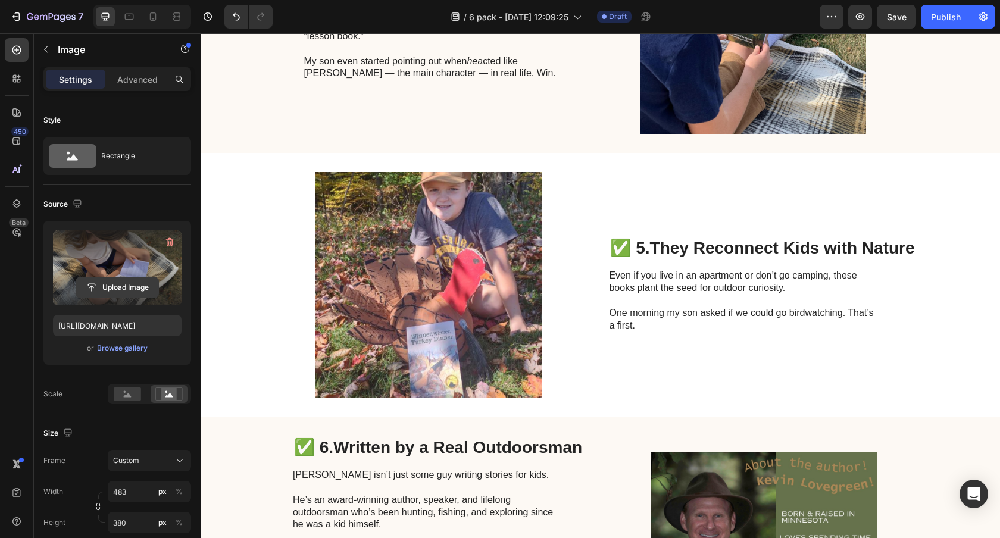
click at [136, 279] on input "file" at bounding box center [117, 287] width 82 height 20
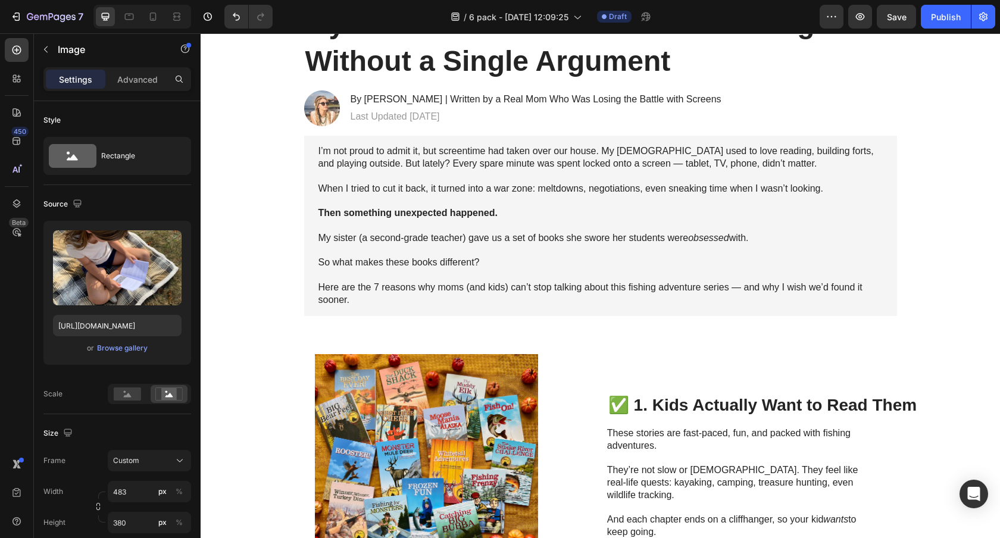
scroll to position [305, 0]
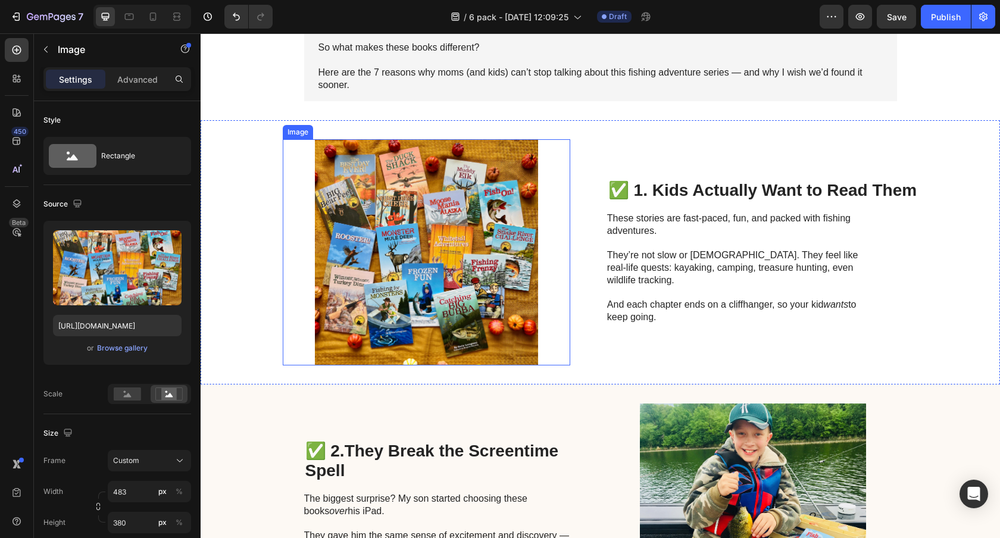
click at [448, 240] on img at bounding box center [426, 252] width 287 height 226
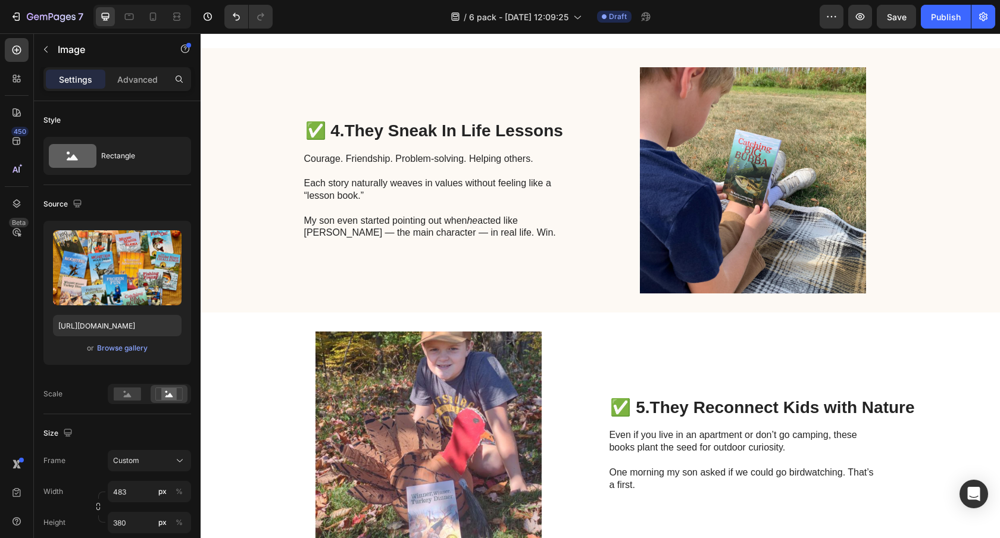
scroll to position [1220, 0]
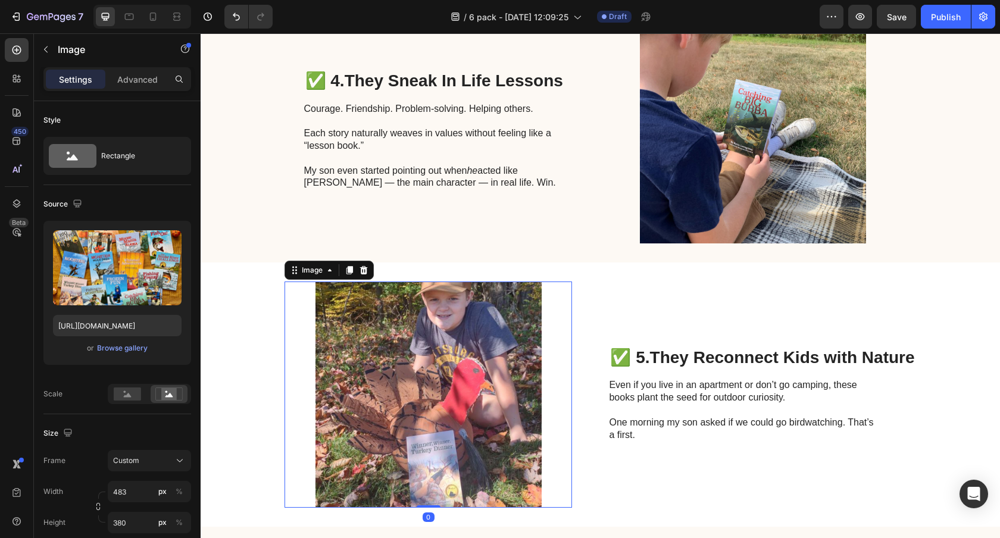
click at [467, 358] on img at bounding box center [427, 394] width 287 height 226
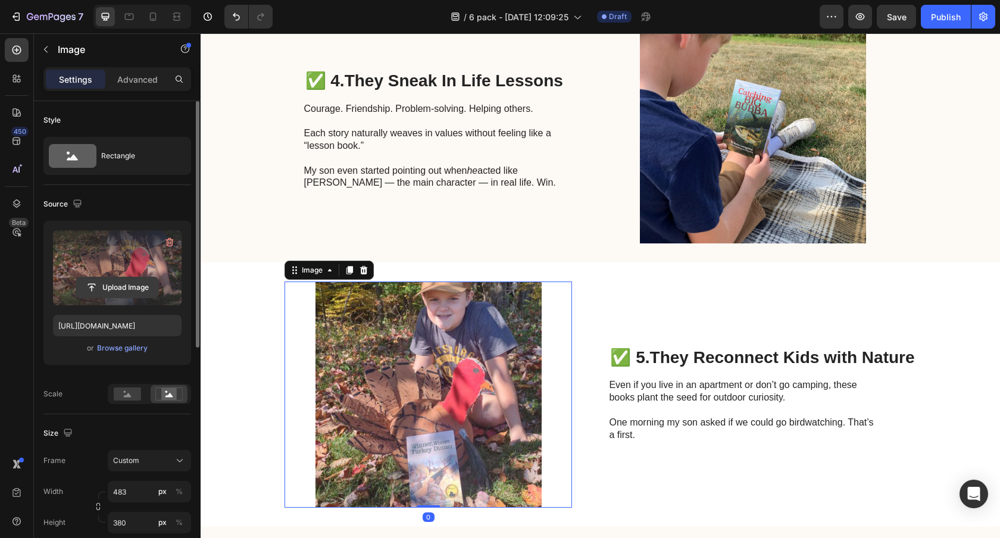
click at [124, 283] on input "file" at bounding box center [117, 287] width 82 height 20
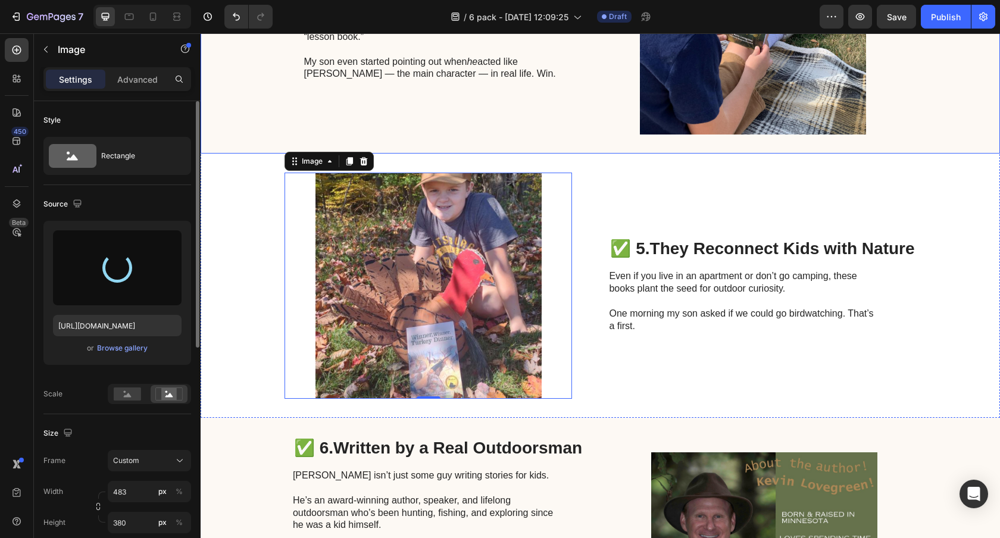
scroll to position [1731, 0]
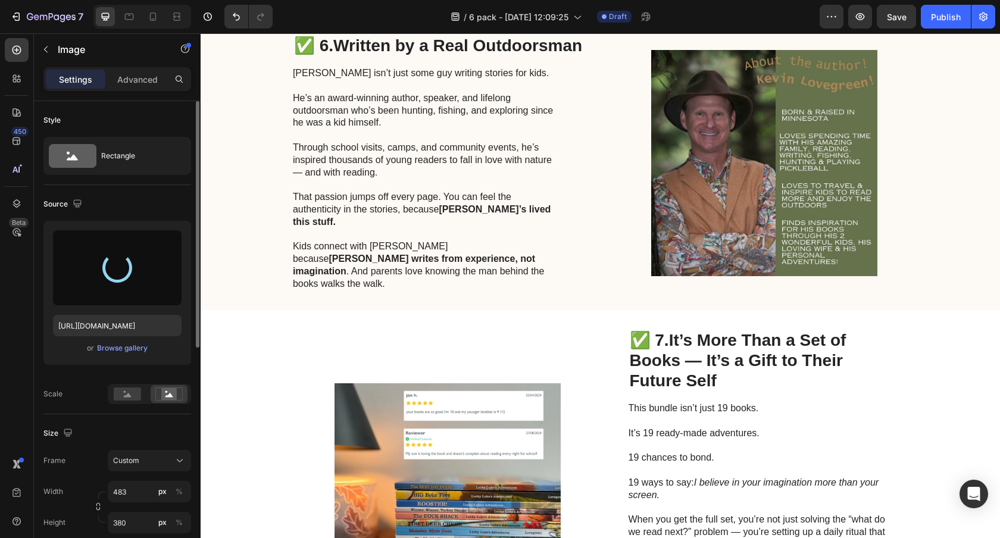
type input "[URL][DOMAIN_NAME]"
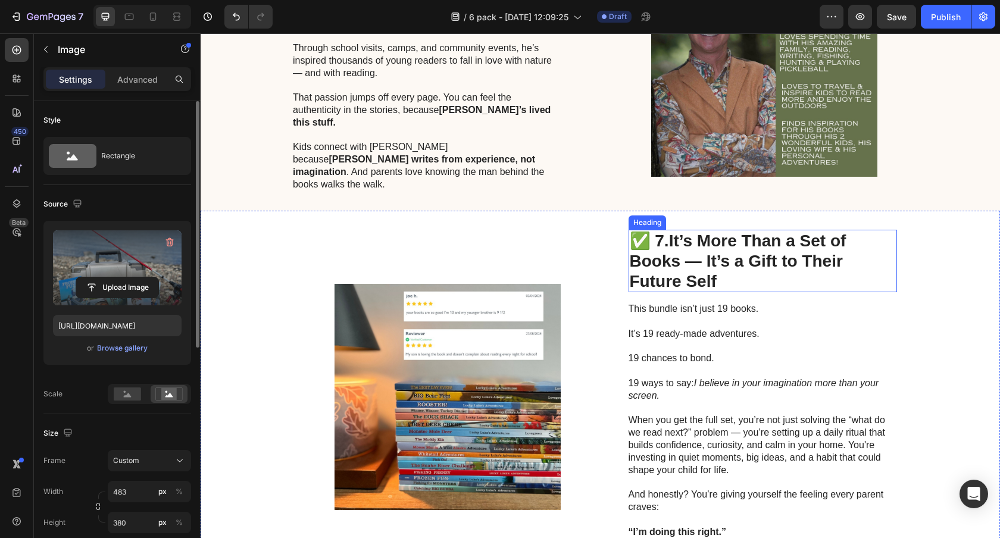
scroll to position [1831, 0]
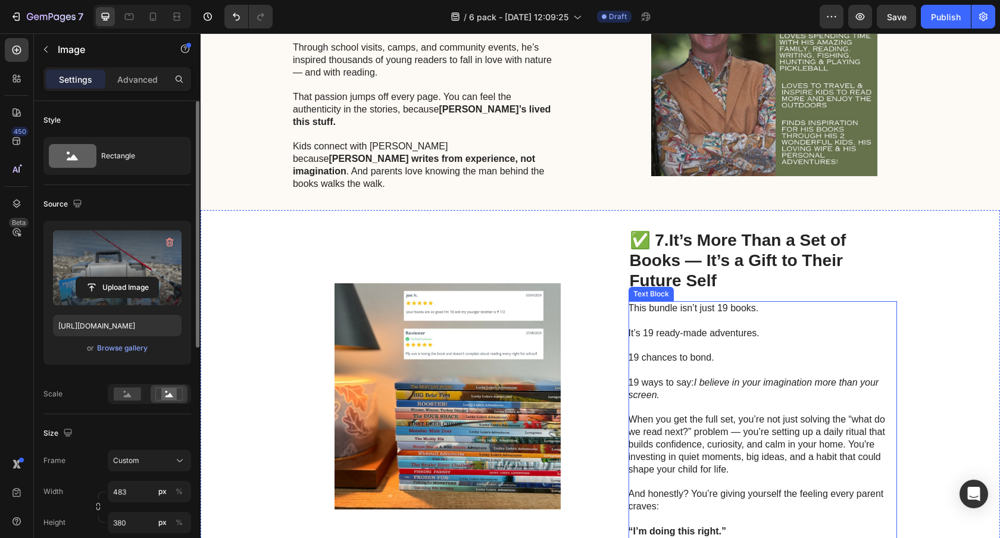
click at [706, 302] on p "This bundle isn’t just 19 books. It’s 19 ready-made adventures. 19 chances to b…" at bounding box center [761, 357] width 267 height 111
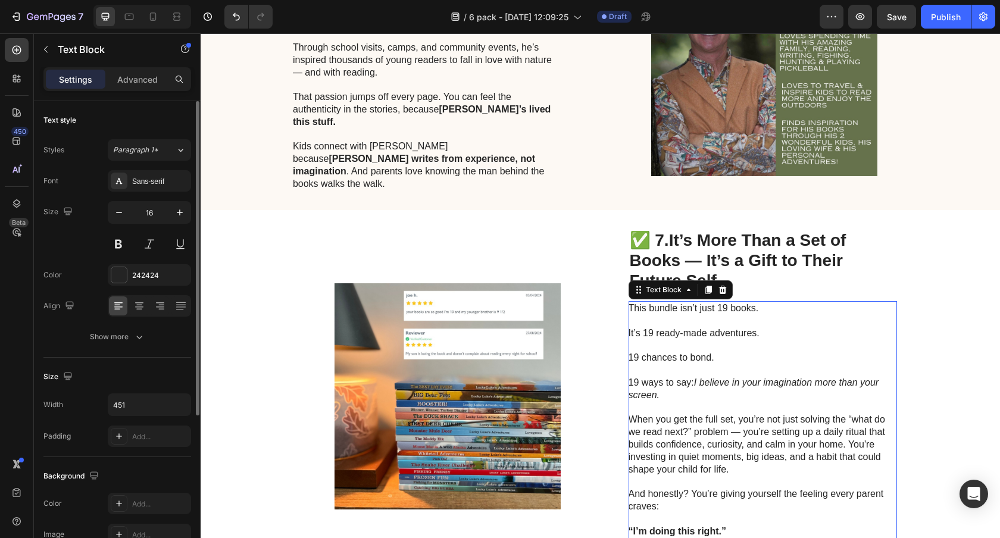
click at [706, 302] on p "This bundle isn’t just 19 books. It’s 19 ready-made adventures. 19 chances to b…" at bounding box center [761, 357] width 267 height 111
click at [722, 302] on p "This bundle isn’t just 19 books. It’s 19 ready-made adventures. 19 chances to b…" at bounding box center [761, 357] width 267 height 111
click at [653, 308] on p "This bundle isn’t just 6 books. It’s 19 ready-made adventures. 19 chances to bo…" at bounding box center [761, 357] width 267 height 111
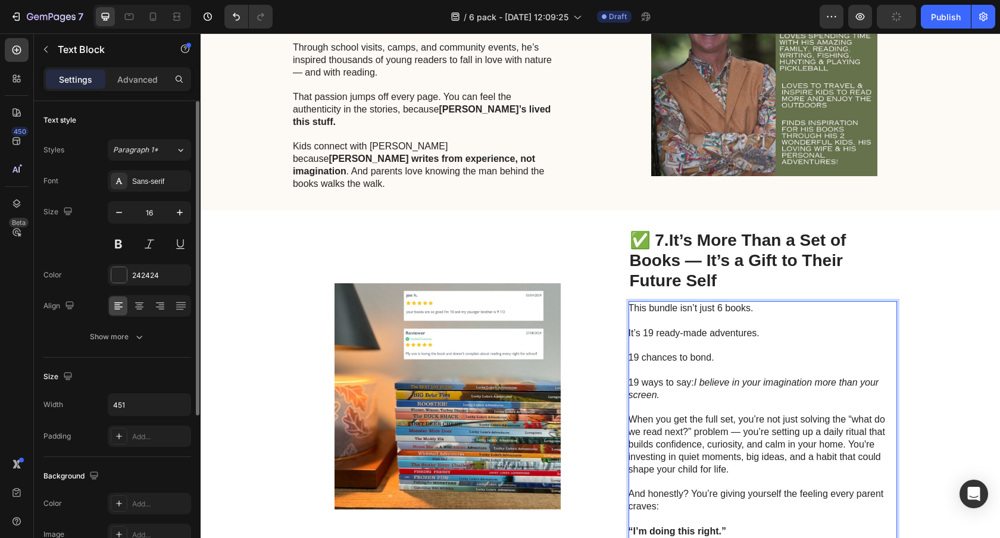
click at [650, 308] on p "This bundle isn’t just 6 books. It’s 19 ready-made adventures. 19 chances to bo…" at bounding box center [761, 357] width 267 height 111
click at [636, 332] on p "This bundle isn’t just 6 books. It’s 6 ready-made adventures. 19 chances to bon…" at bounding box center [761, 357] width 267 height 111
click at [636, 359] on p "This bundle isn’t just 6 books. It’s 6 ready-made adventures. 6 chances to bond…" at bounding box center [761, 357] width 267 height 111
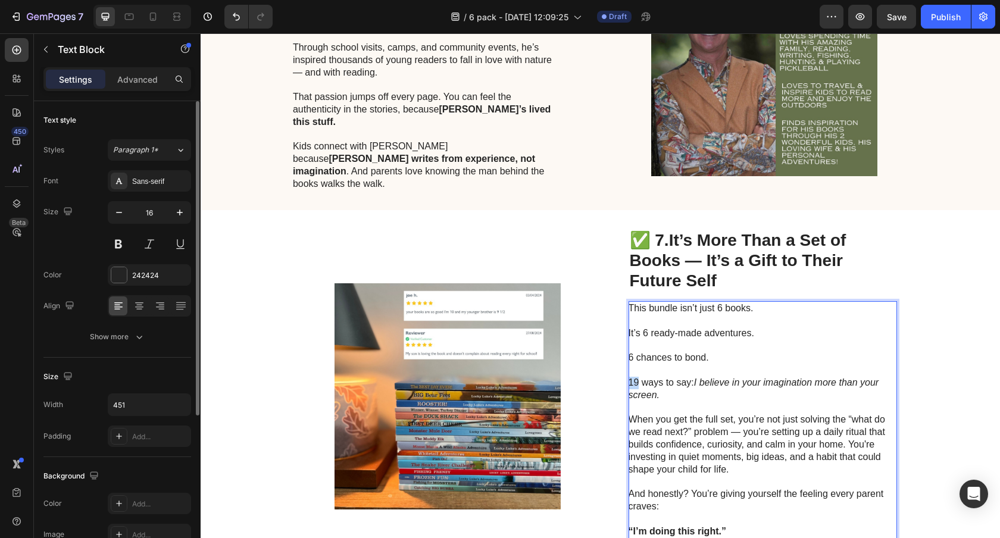
click at [636, 359] on p "This bundle isn’t just 6 books. It’s 6 ready-made adventures. 6 chances to bond…" at bounding box center [761, 357] width 267 height 111
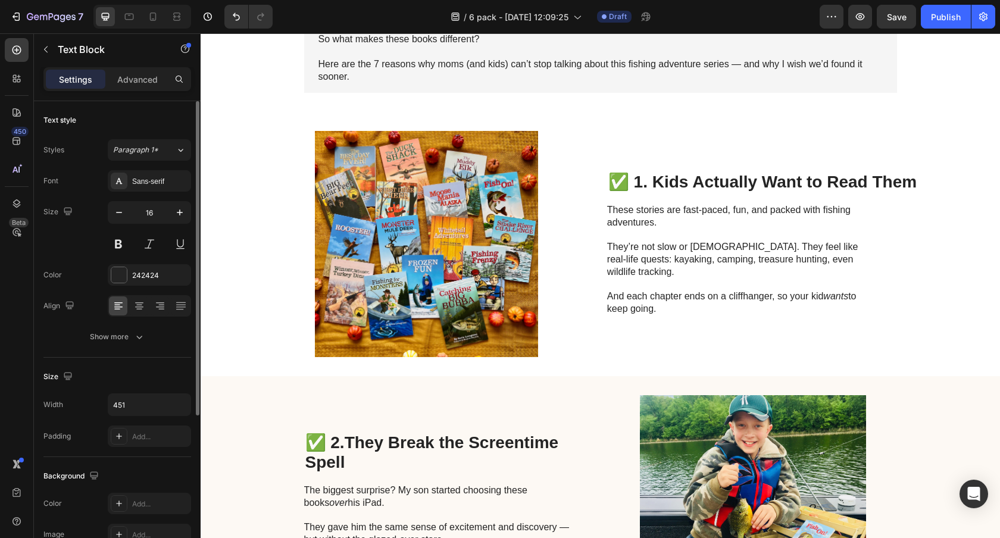
scroll to position [298, 0]
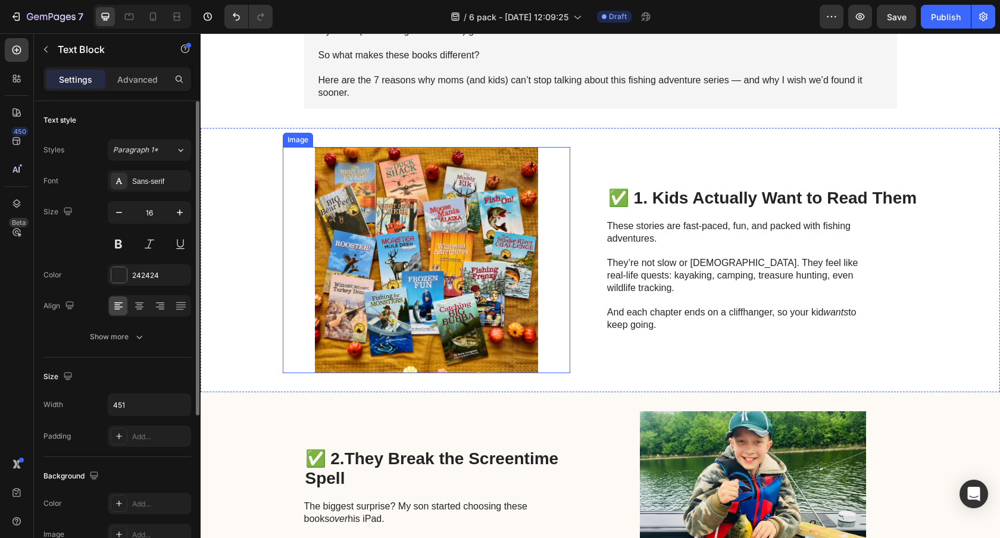
click at [458, 235] on img at bounding box center [426, 260] width 287 height 226
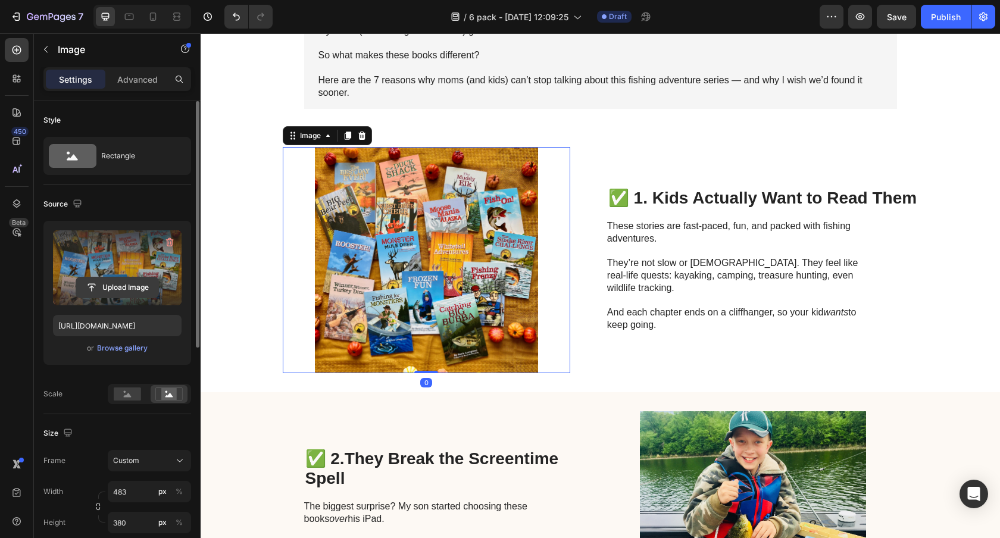
click at [117, 286] on input "file" at bounding box center [117, 287] width 82 height 20
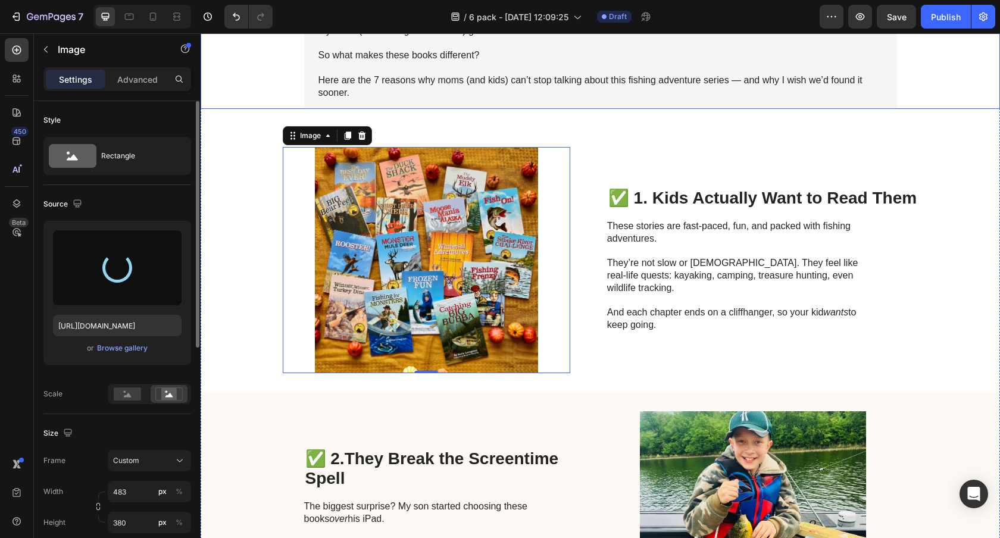
type input "[URL][DOMAIN_NAME]"
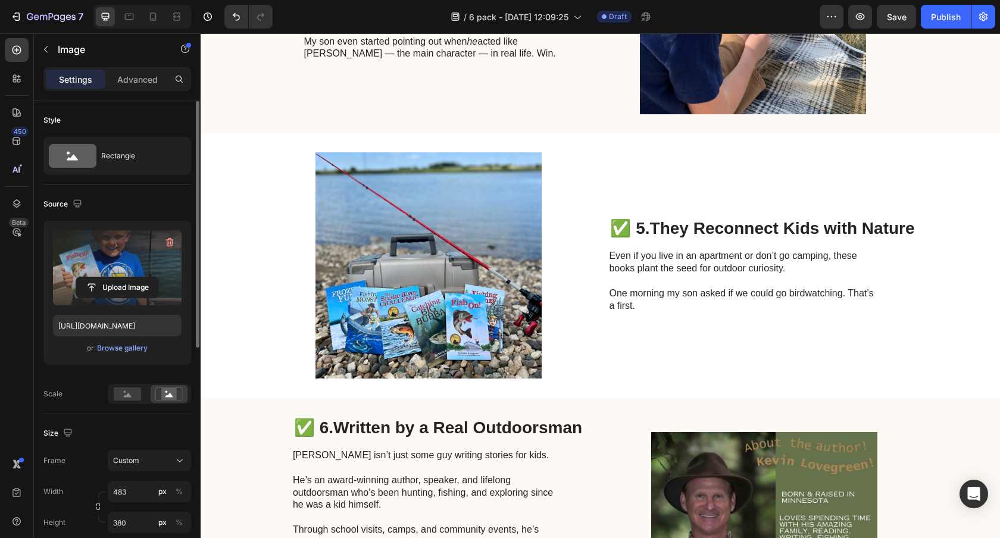
scroll to position [1344, 0]
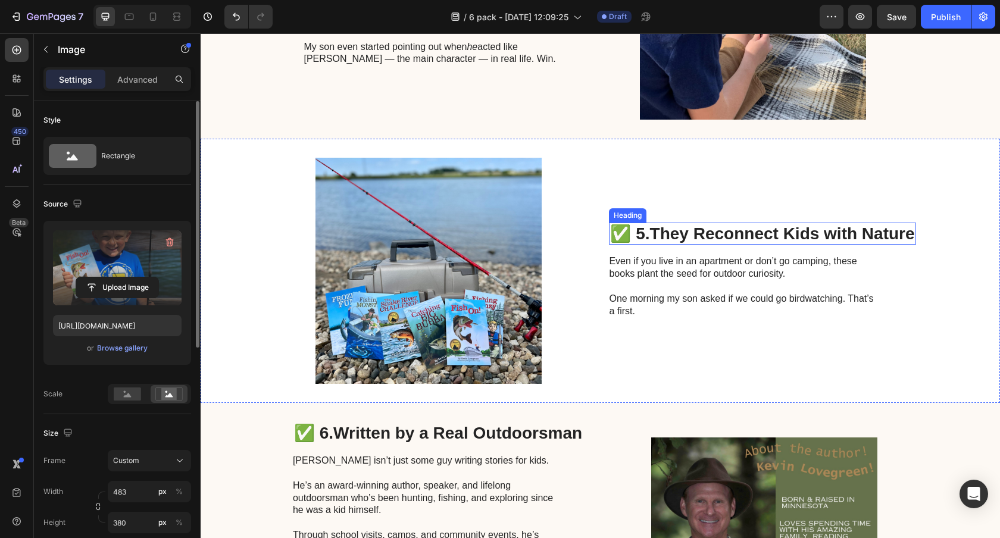
click at [721, 233] on strong "They Reconnect Kids with Nature" at bounding box center [782, 233] width 265 height 18
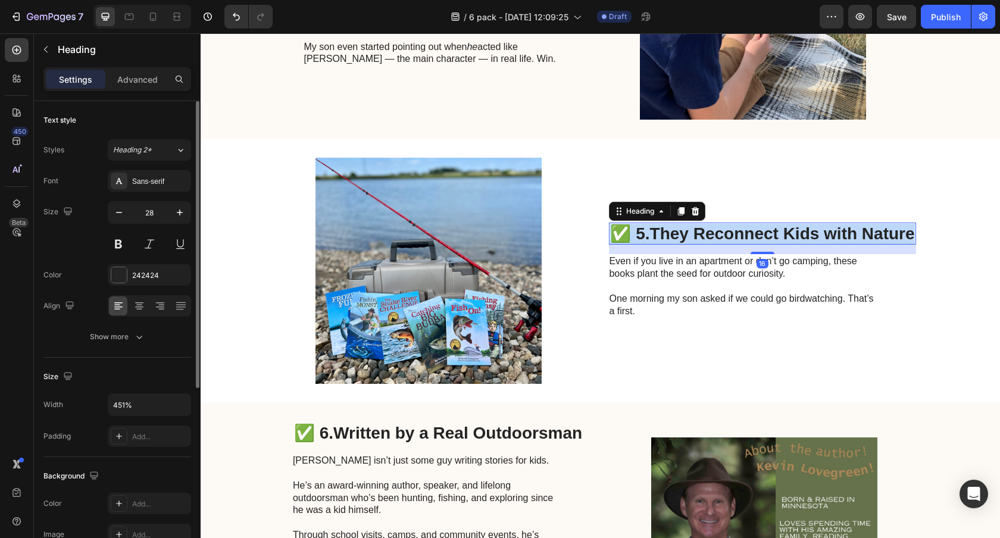
click at [721, 233] on strong "They Reconnect Kids with Nature" at bounding box center [782, 233] width 265 height 18
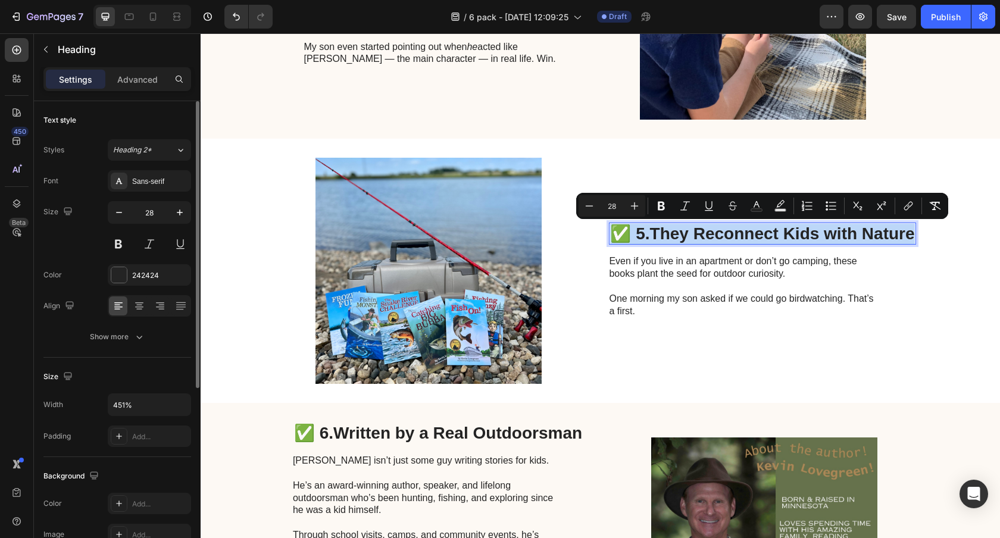
click at [724, 233] on strong "They Reconnect Kids with Nature" at bounding box center [782, 233] width 265 height 18
click at [839, 245] on div "✅ 5. They Reconnect Kids with Nature Heading 16 Even if you live in an apartmen…" at bounding box center [762, 271] width 306 height 226
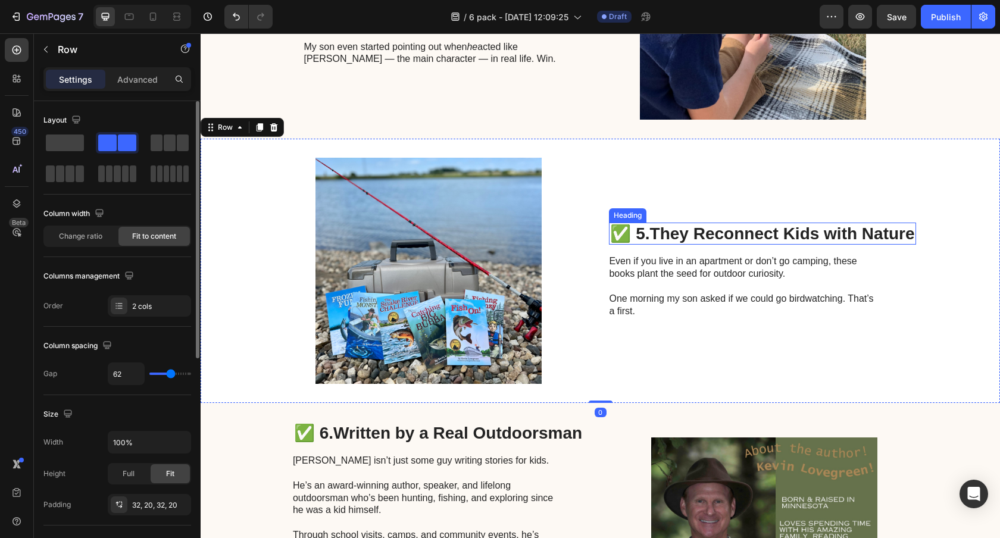
click at [914, 231] on strong "They Reconnect Kids with Nature" at bounding box center [782, 233] width 265 height 18
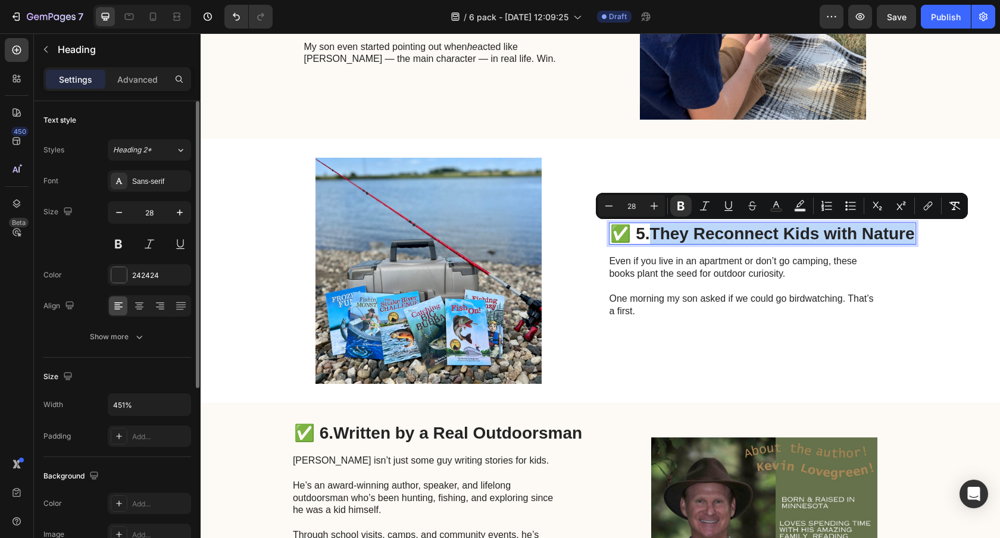
drag, startPoint x: 911, startPoint y: 232, endPoint x: 651, endPoint y: 235, distance: 260.1
click at [651, 235] on strong "They Reconnect Kids with Nature" at bounding box center [782, 233] width 265 height 18
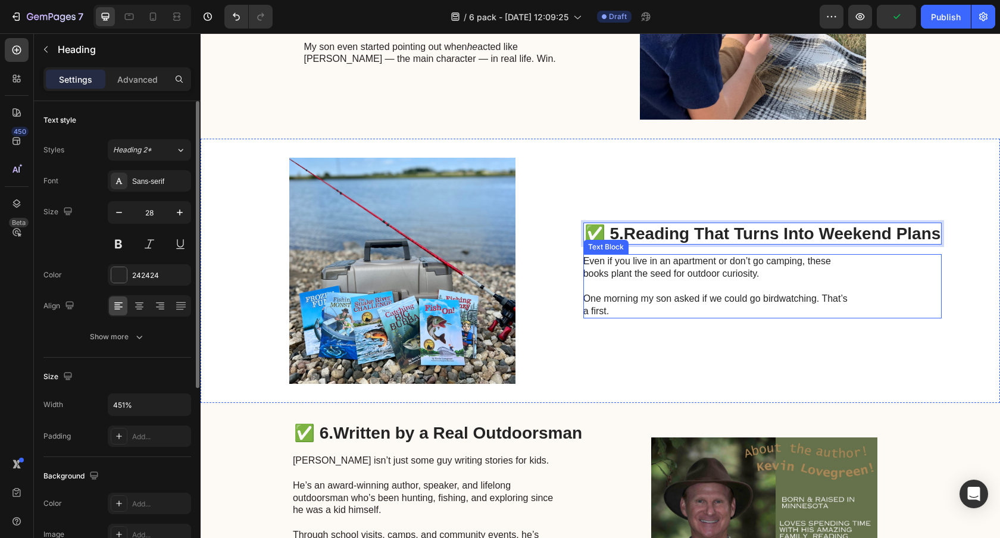
click at [645, 264] on p "Even if you live in an apartment or don’t go camping, these books plant the see…" at bounding box center [716, 267] width 267 height 25
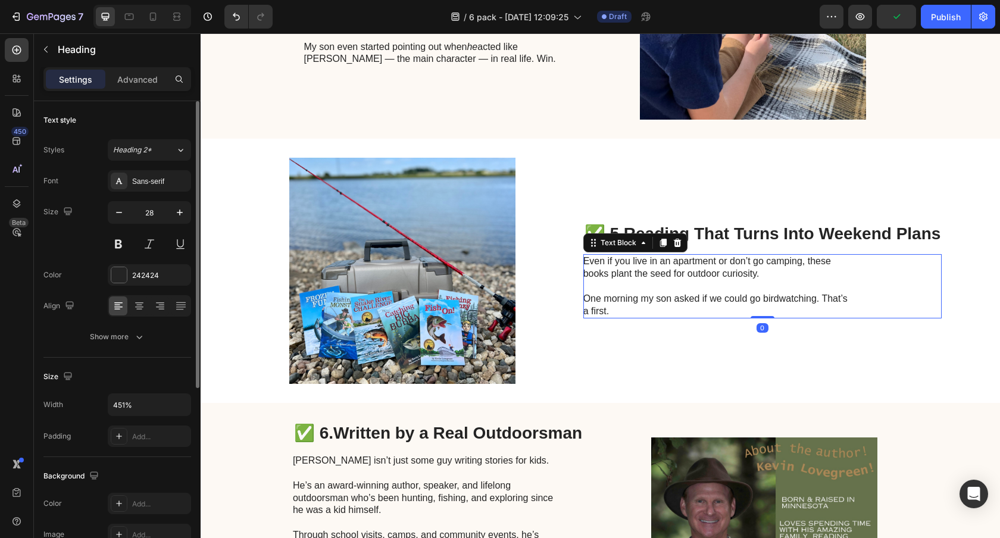
click at [645, 264] on p "Even if you live in an apartment or don’t go camping, these books plant the see…" at bounding box center [716, 267] width 267 height 25
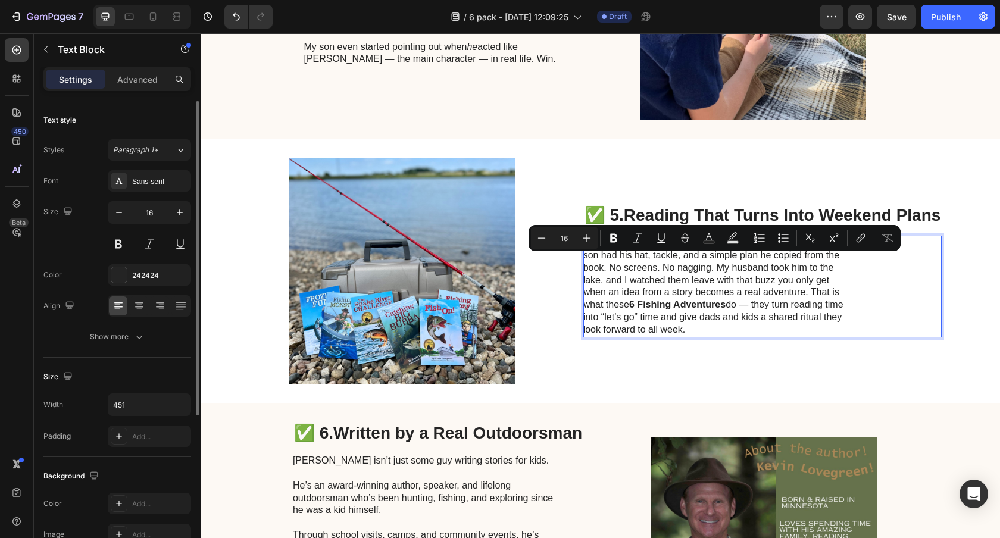
scroll to position [1325, 0]
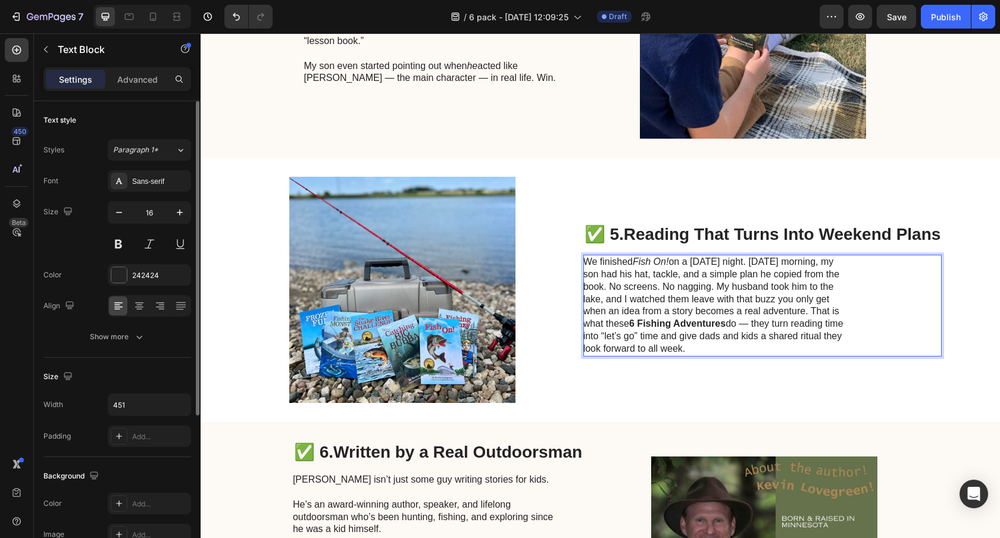
click at [810, 311] on p "We finished Fish On! on a [DATE] night. [DATE] morning, my son had his hat, tac…" at bounding box center [716, 305] width 267 height 99
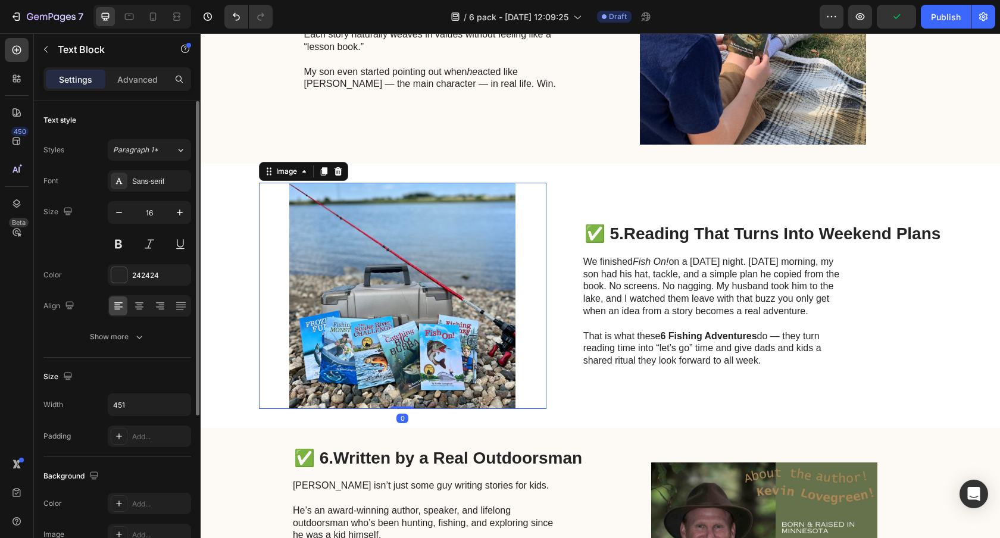
click at [374, 259] on img at bounding box center [402, 296] width 287 height 226
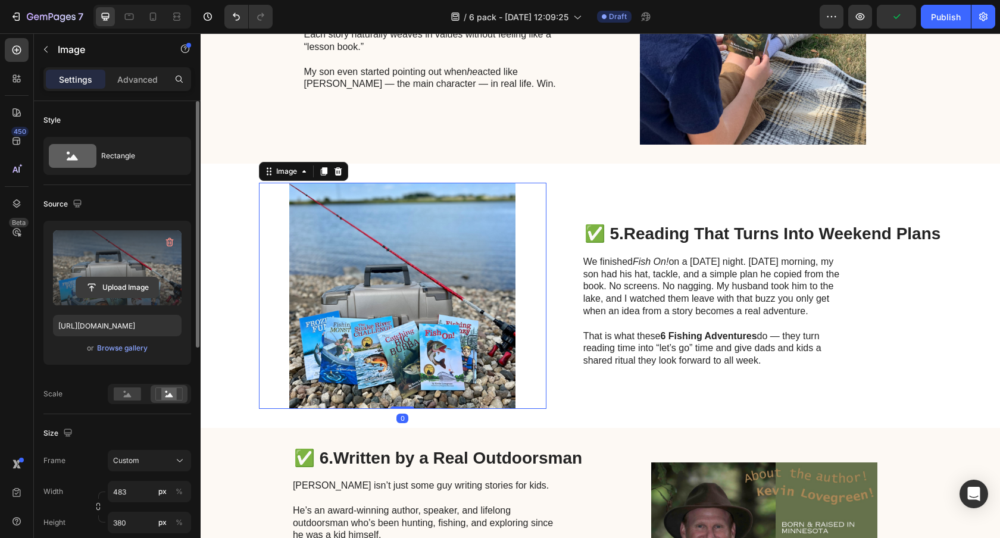
click at [110, 287] on input "file" at bounding box center [117, 287] width 82 height 20
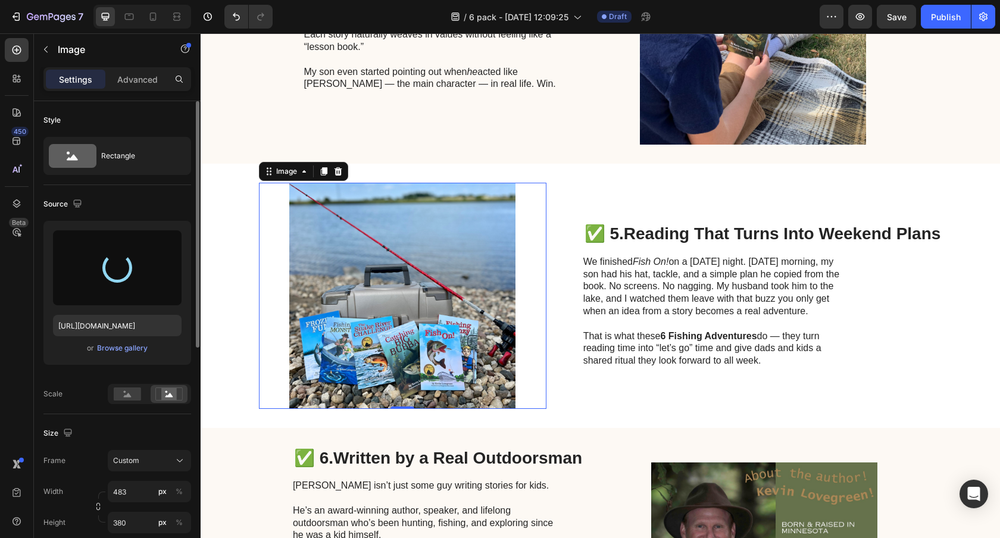
type input "[URL][DOMAIN_NAME]"
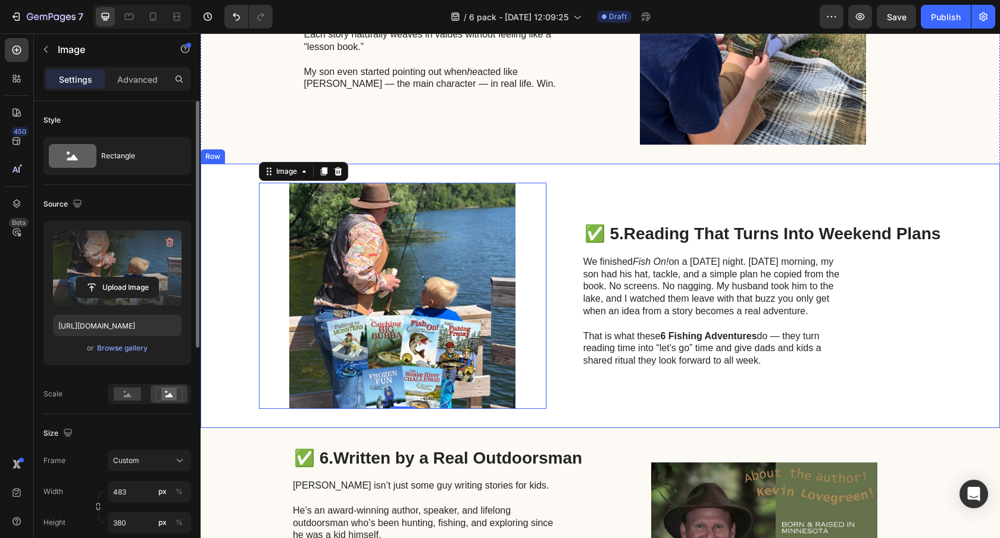
click at [584, 402] on div "✅ 5. Reading That Turns Into Weekend Plans Heading We finished Fish On! on a [D…" at bounding box center [762, 296] width 359 height 226
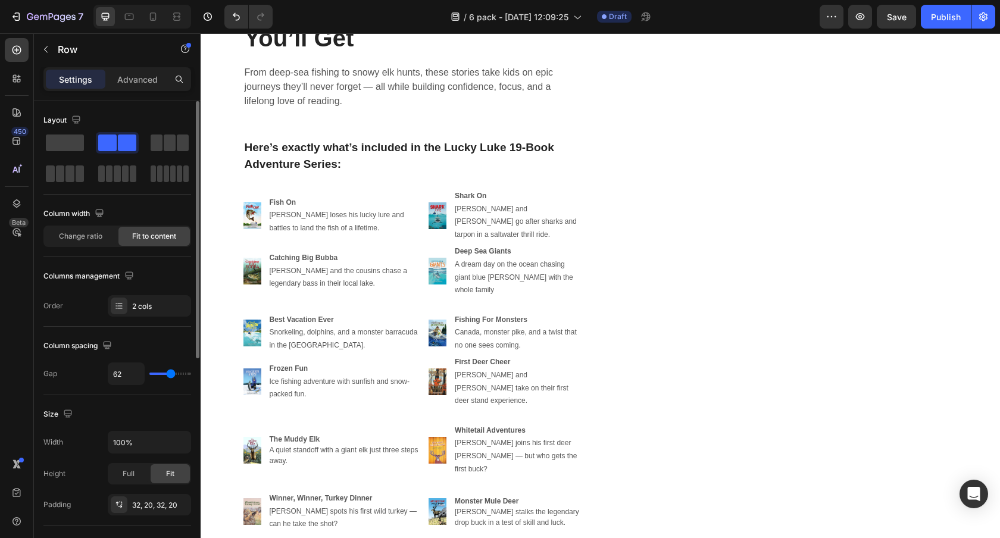
scroll to position [3077, 0]
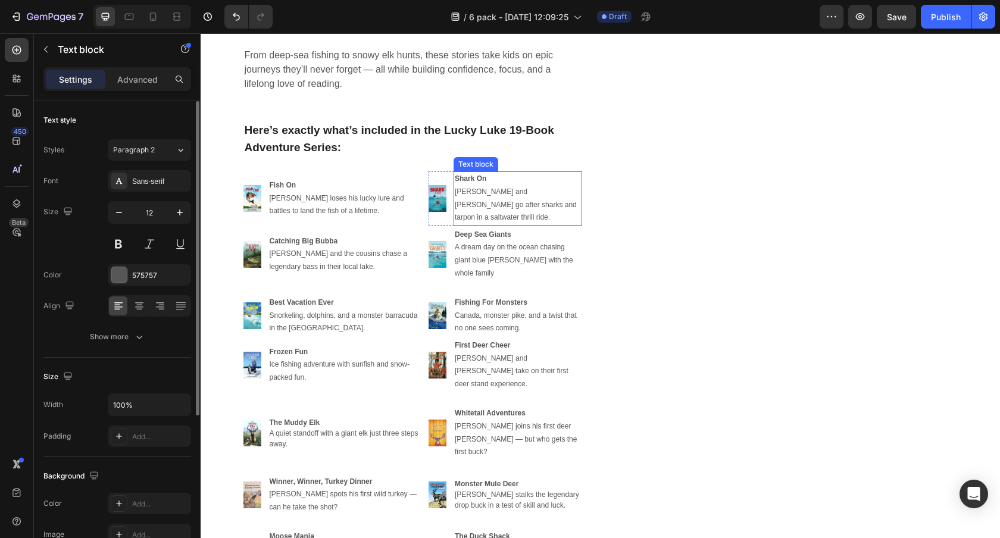
click at [491, 191] on p "[PERSON_NAME] and [PERSON_NAME] go after sharks and tarpon in a saltwater thril…" at bounding box center [518, 205] width 126 height 39
click at [545, 161] on icon at bounding box center [547, 160] width 10 height 10
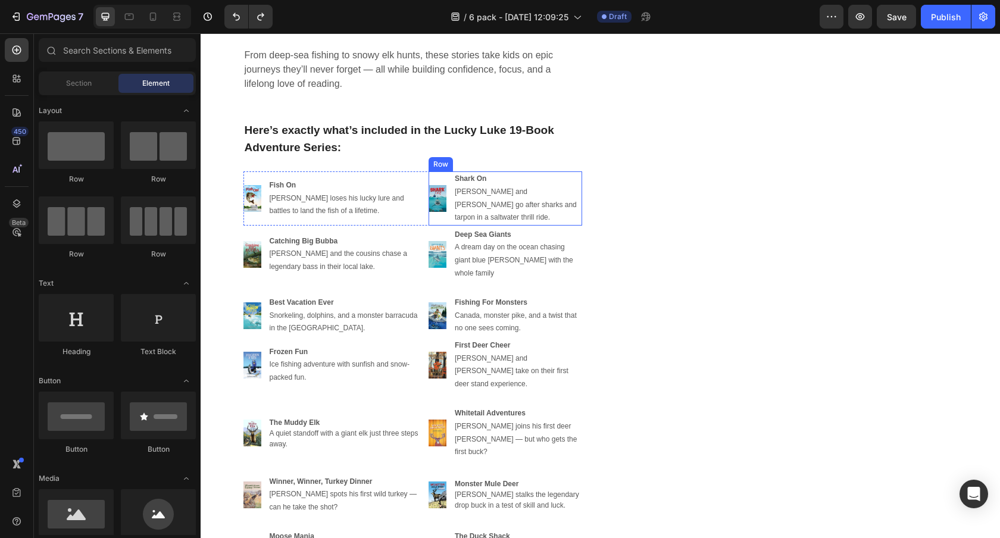
click at [449, 176] on div "Image Shark On Luke and Crystal go after sharks and tarpon in a saltwater thril…" at bounding box center [505, 198] width 154 height 54
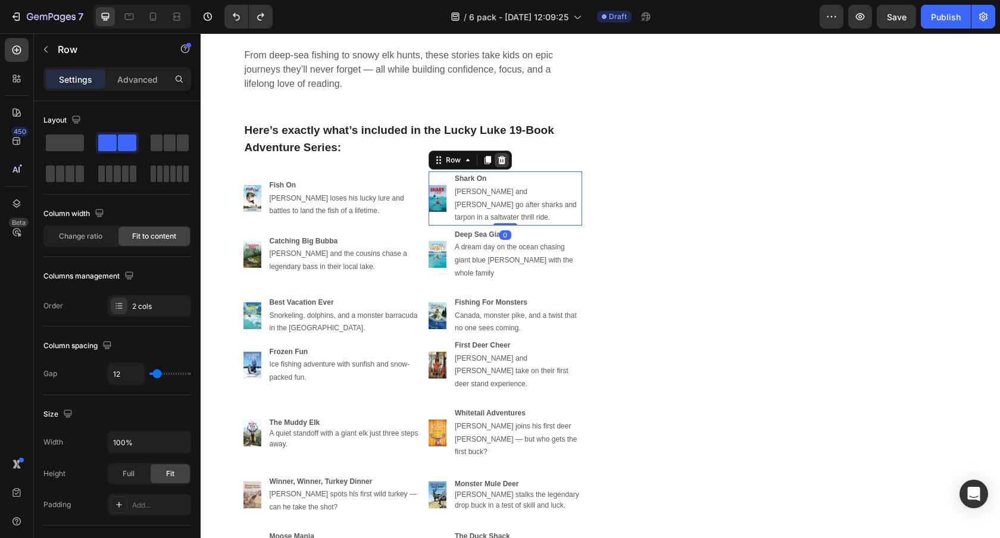
click at [506, 156] on div at bounding box center [502, 160] width 14 height 14
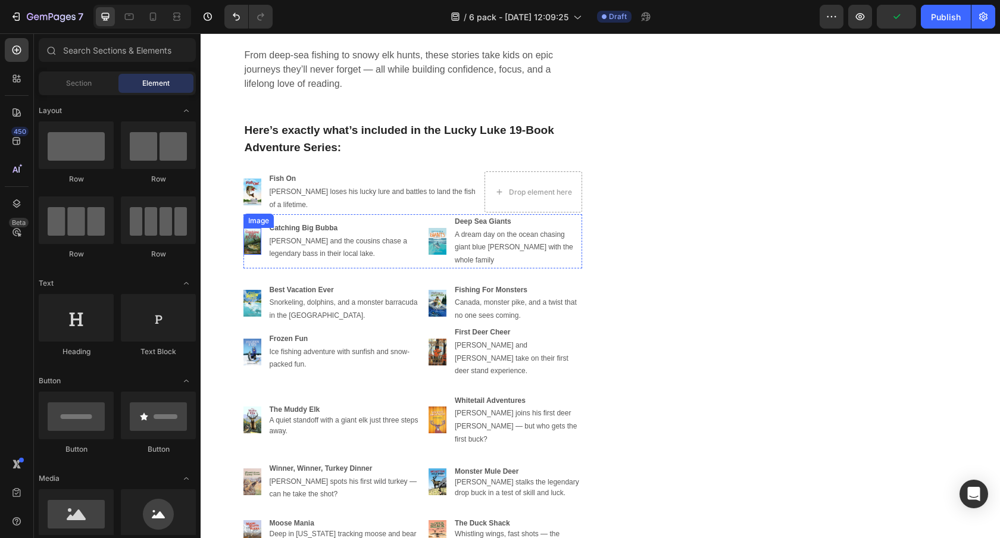
click at [268, 224] on div "Catching Big [PERSON_NAME] and the cousins chase a legendary bass in their loca…" at bounding box center [345, 241] width 154 height 41
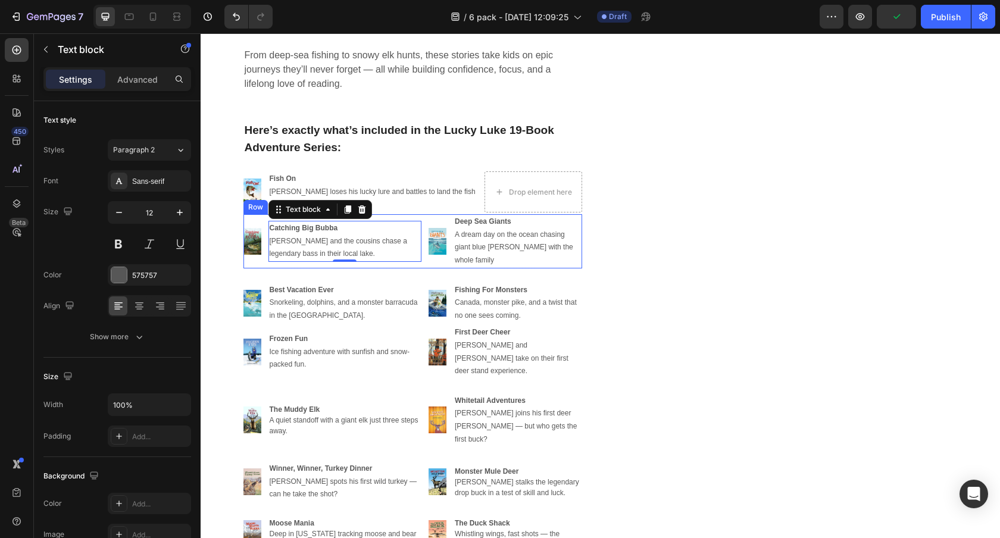
click at [261, 218] on div "Image Catching Big [PERSON_NAME] and the cousins chase a legendary bass in thei…" at bounding box center [412, 241] width 339 height 54
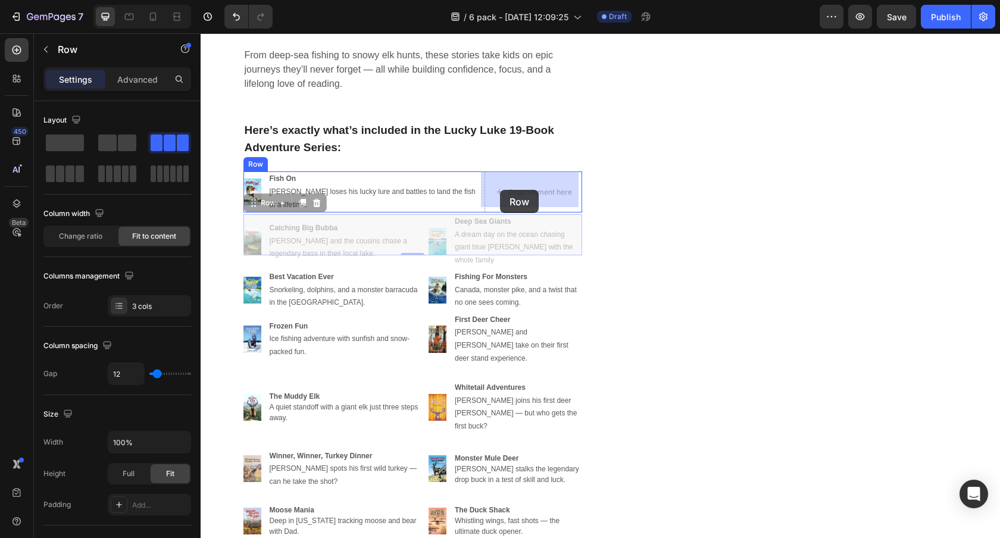
drag, startPoint x: 255, startPoint y: 199, endPoint x: 501, endPoint y: 189, distance: 246.0
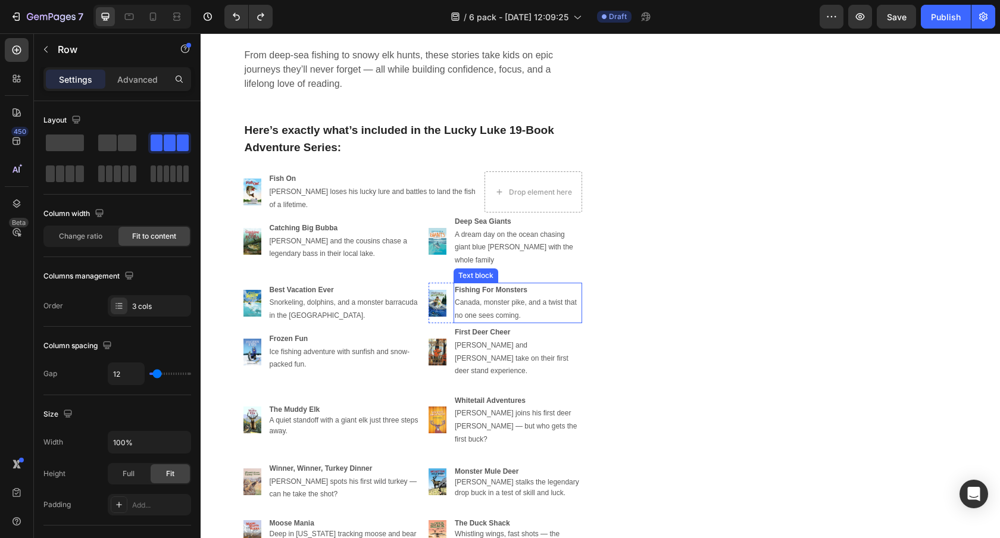
click at [478, 286] on strong "Fishing For Monsters" at bounding box center [491, 290] width 73 height 8
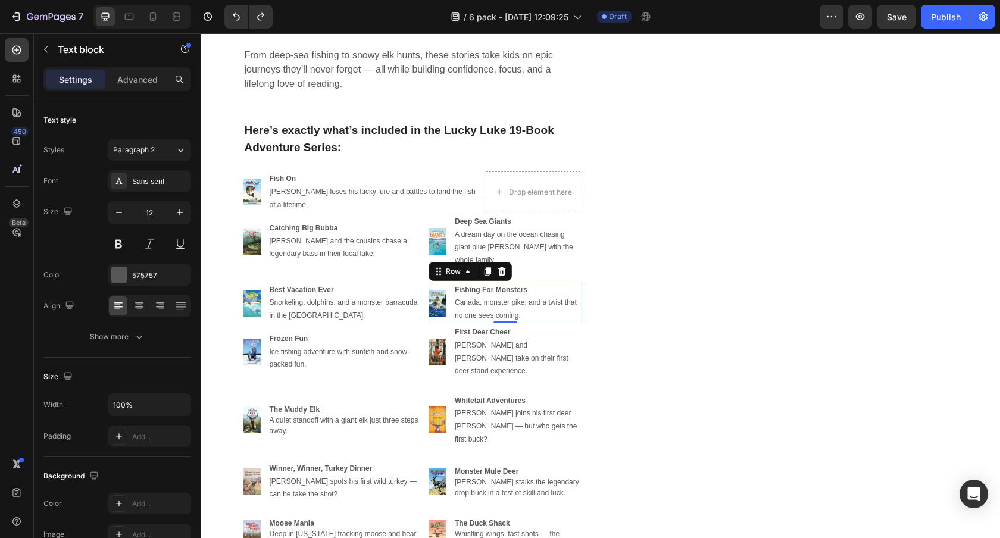
click at [446, 283] on div "Image" at bounding box center [437, 303] width 18 height 41
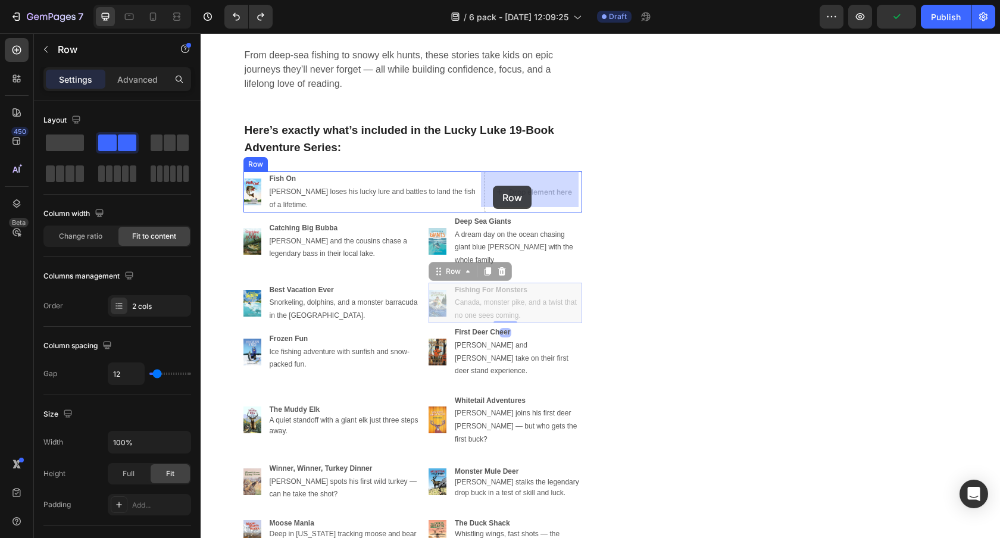
drag, startPoint x: 438, startPoint y: 251, endPoint x: 493, endPoint y: 186, distance: 85.3
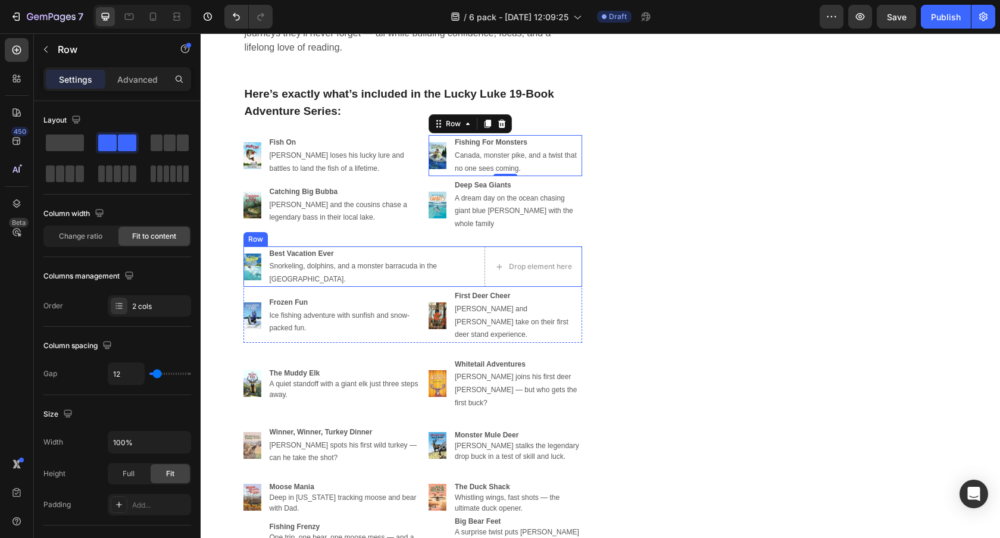
scroll to position [3113, 0]
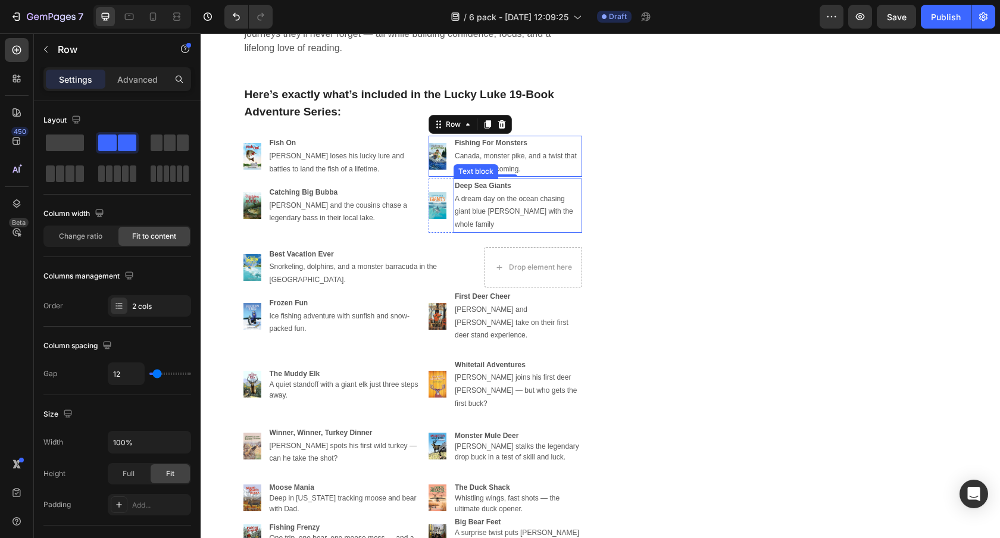
click at [462, 190] on p "Deep Sea Giants" at bounding box center [518, 186] width 126 height 13
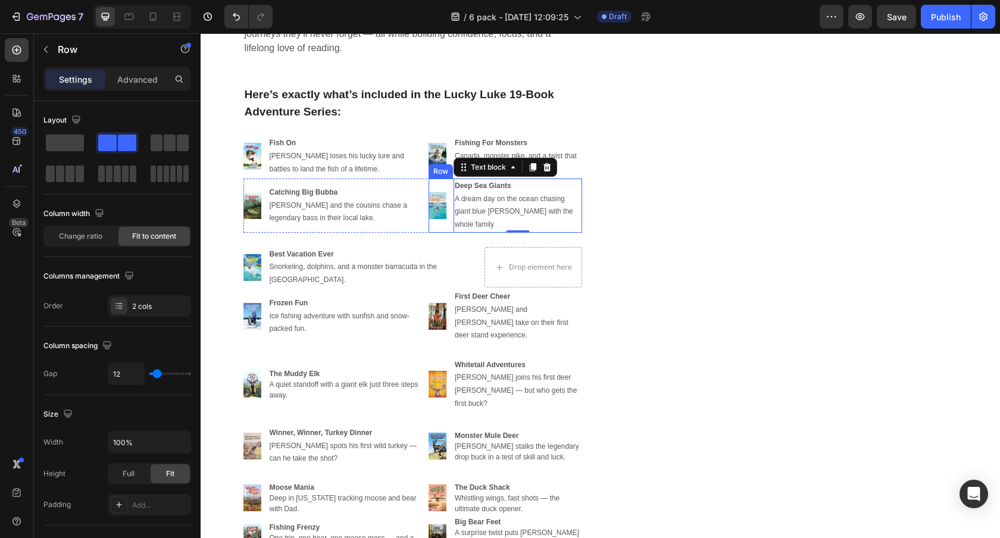
click at [444, 182] on div "Image" at bounding box center [437, 206] width 18 height 54
click at [498, 168] on icon at bounding box center [502, 167] width 10 height 10
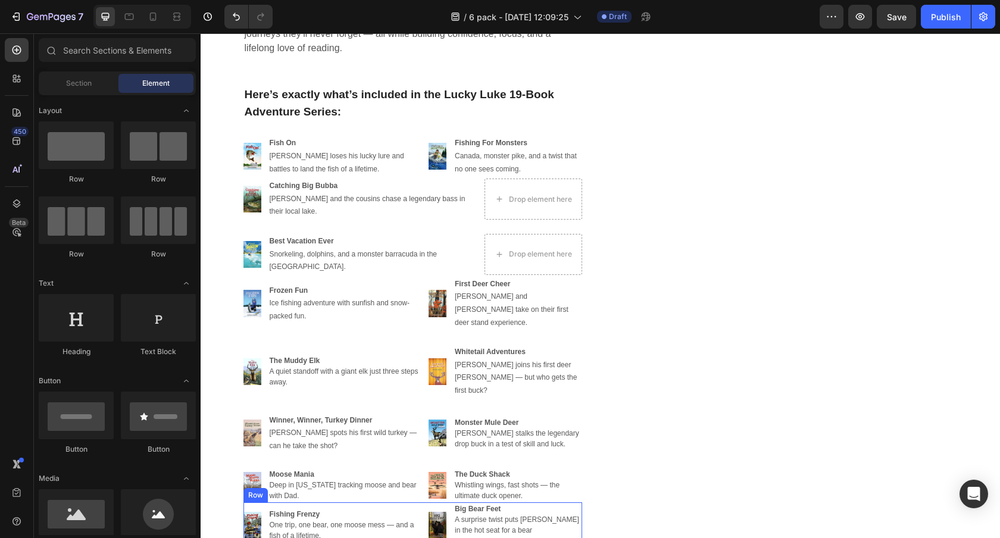
click at [265, 502] on div "Image Fishing Frenzy One trip, one bear, one moose mess — and a fish of a lifet…" at bounding box center [412, 524] width 339 height 45
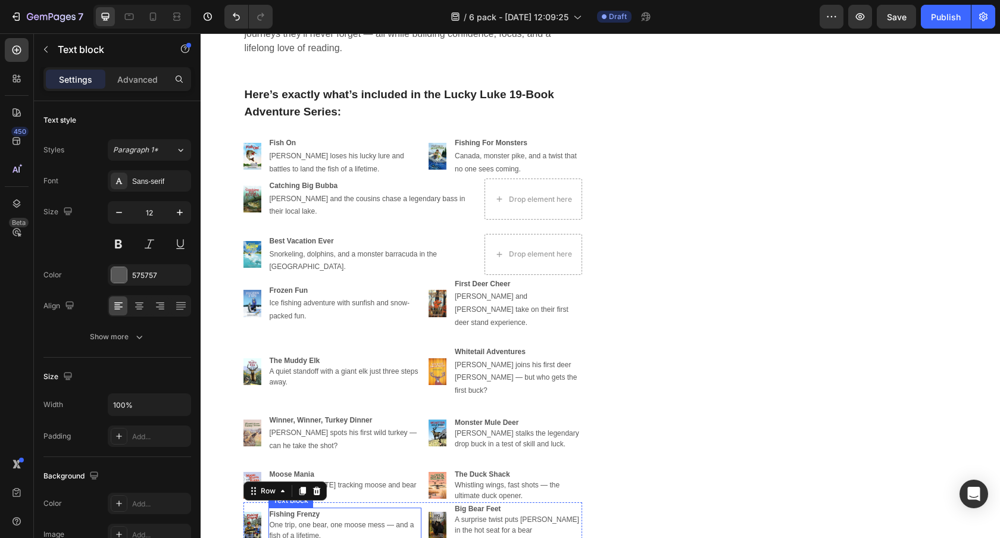
click at [325, 509] on p "Fishing Frenzy One trip, one bear, one moose mess — and a fish of a lifetime." at bounding box center [345, 525] width 151 height 32
click at [273, 510] on strong "Fishing Frenzy" at bounding box center [295, 514] width 51 height 8
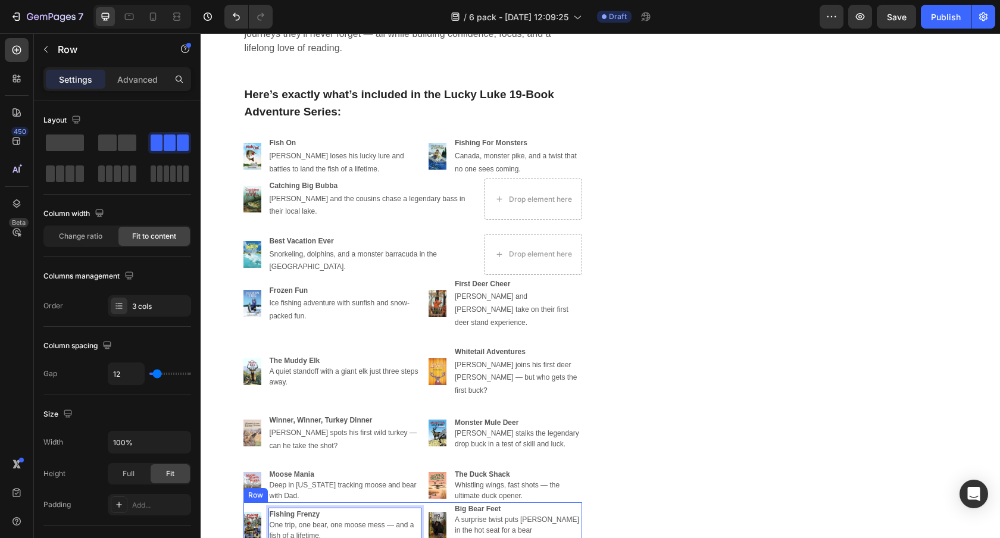
click at [264, 502] on div "Image Fishing Frenzy One trip, one bear, one moose mess — and a fish of a lifet…" at bounding box center [412, 524] width 339 height 45
click at [330, 509] on p "Fishing Frenzy One trip, one bear, one moose mess — and a fish of a lifetime." at bounding box center [345, 525] width 151 height 32
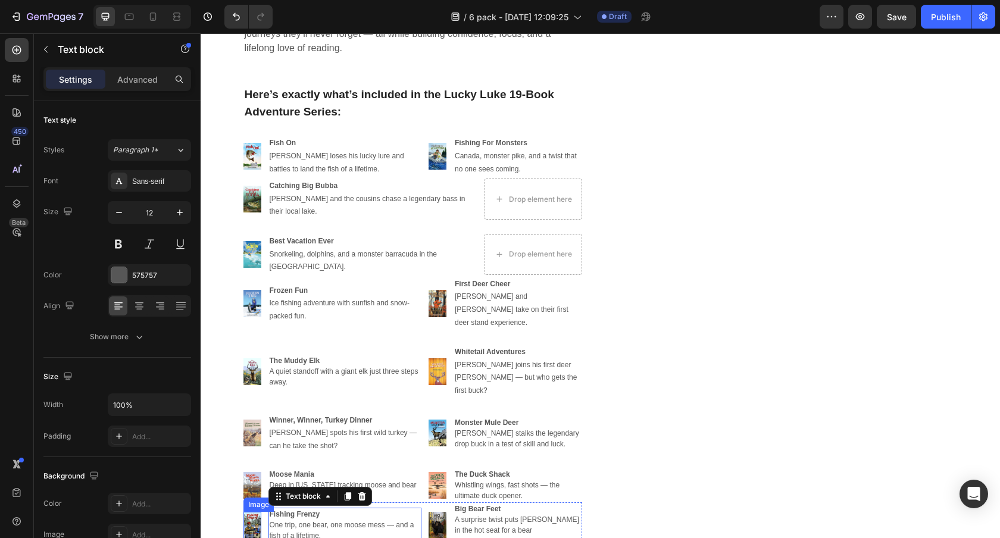
click at [253, 512] on img at bounding box center [252, 525] width 18 height 27
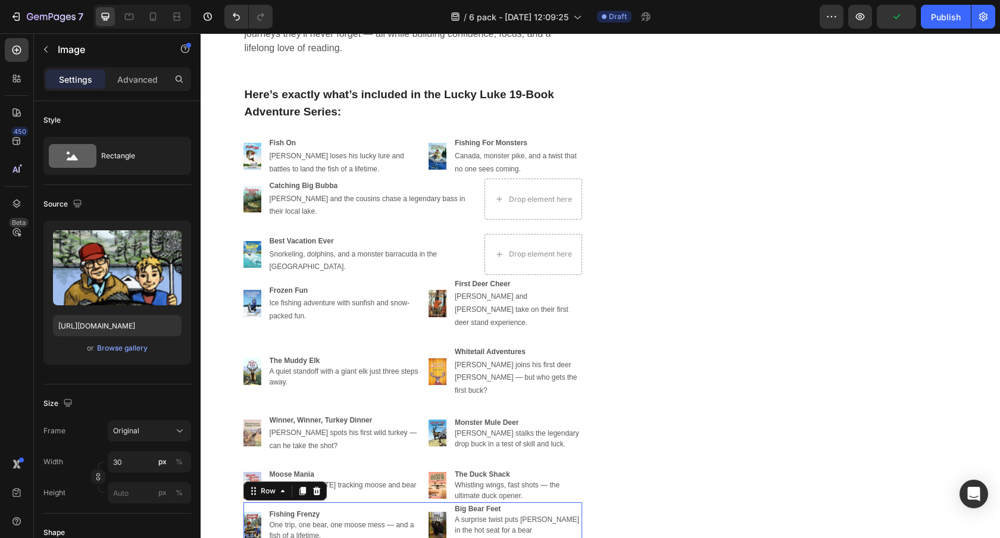
click at [264, 502] on div "Image Fishing Frenzy One trip, one bear, one moose mess — and a fish of a lifet…" at bounding box center [412, 524] width 339 height 45
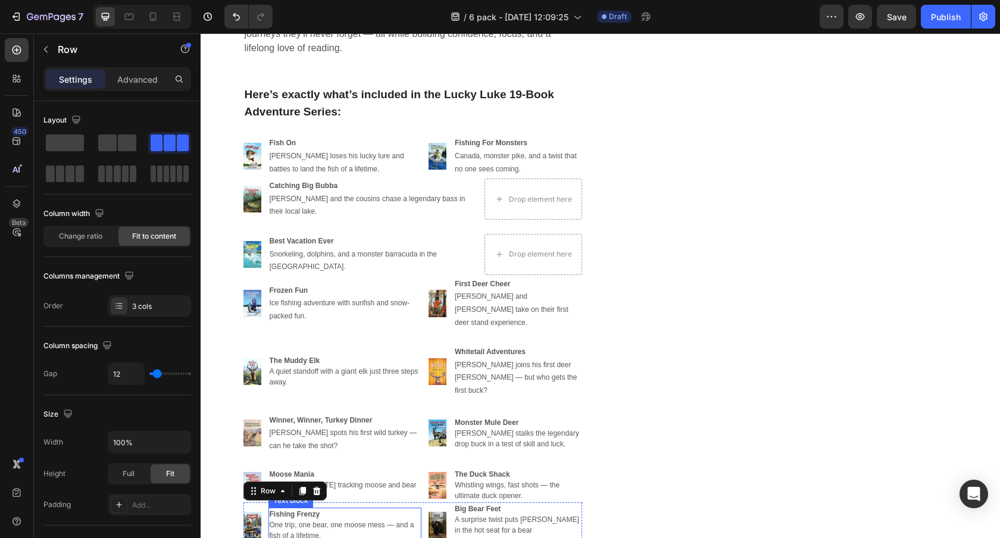
click at [345, 509] on p "Fishing Frenzy One trip, one bear, one moose mess — and a fish of a lifetime." at bounding box center [345, 525] width 151 height 32
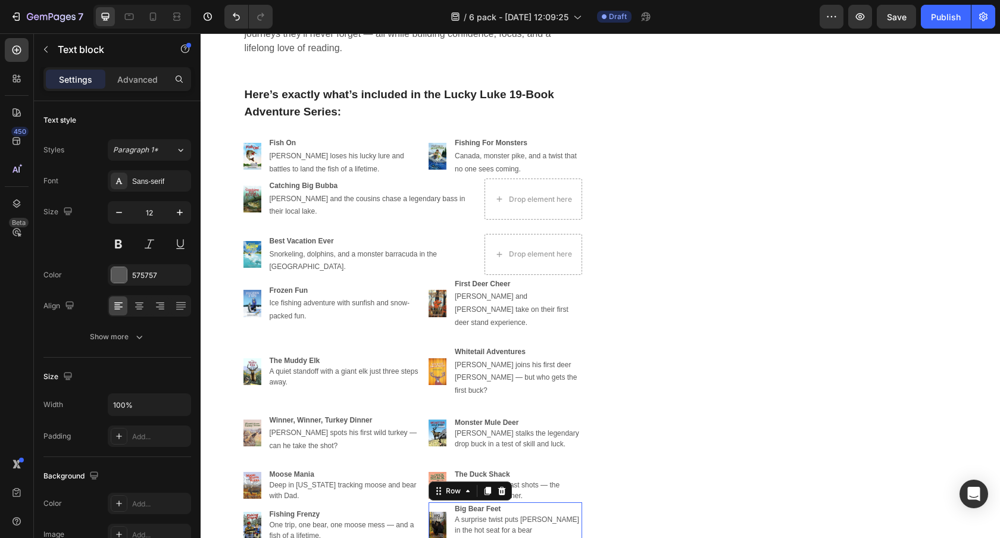
click at [453, 502] on div "Image Big Bear Feet A surprise twist puts [PERSON_NAME] in the hot seat for a b…" at bounding box center [505, 524] width 154 height 45
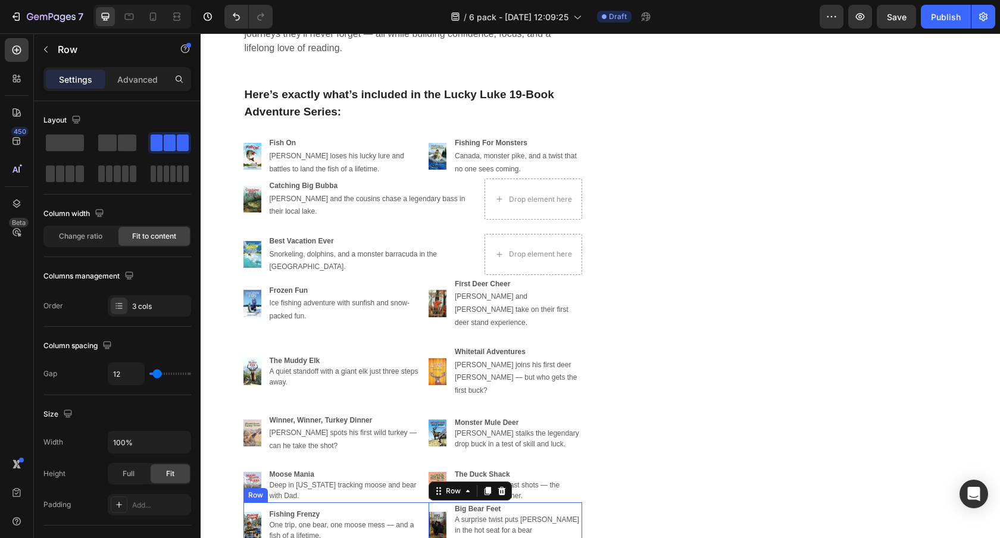
click at [267, 502] on div "Image Fishing Frenzy One trip, one bear, one moose mess — and a fish of a lifet…" at bounding box center [412, 524] width 339 height 45
click at [449, 502] on div "Image Big Bear Feet A surprise twist puts [PERSON_NAME] in the hot seat for a b…" at bounding box center [505, 524] width 154 height 45
click at [501, 487] on icon at bounding box center [502, 491] width 8 height 8
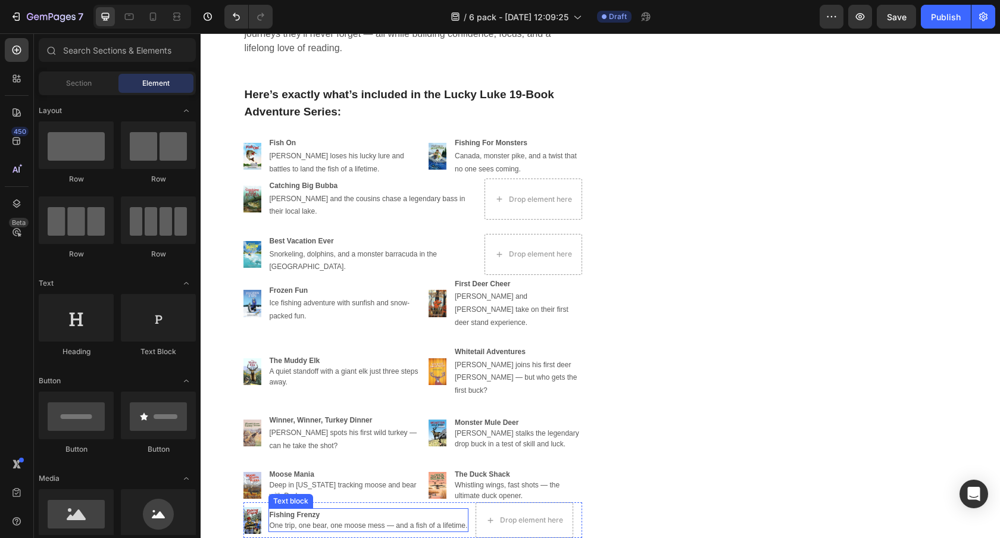
click at [291, 509] on p "Fishing Frenzy One trip, one bear, one moose mess — and a fish of a lifetime." at bounding box center [369, 519] width 198 height 21
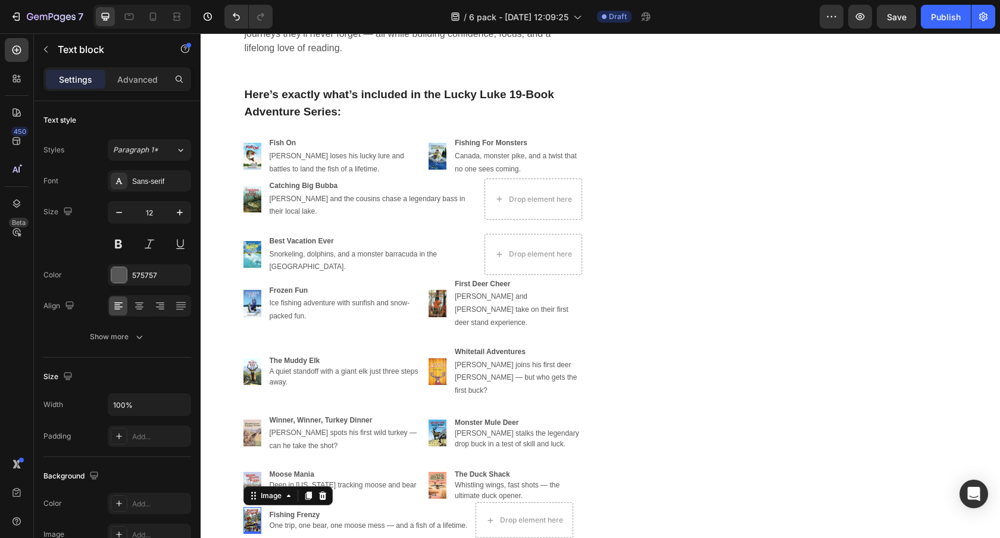
click at [258, 507] on img at bounding box center [252, 520] width 18 height 27
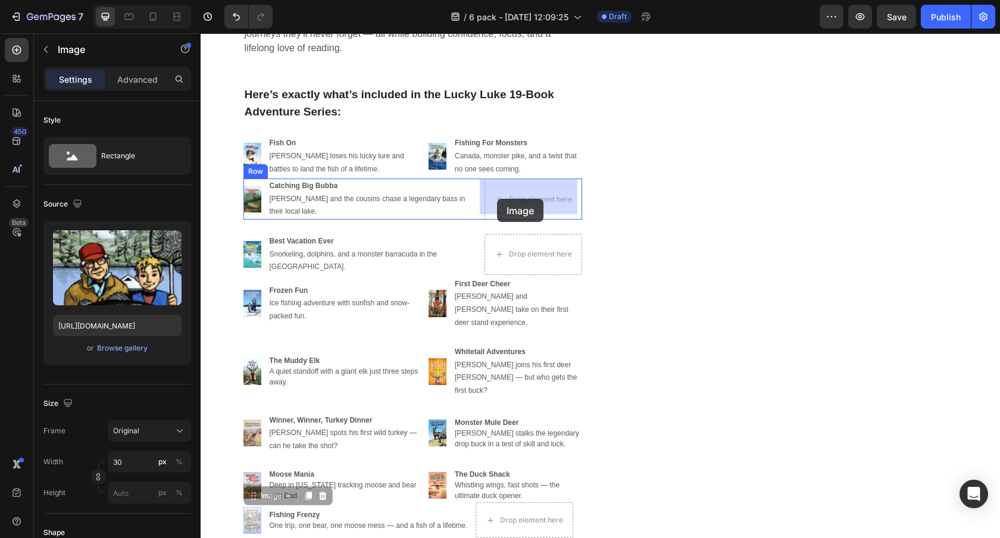
drag, startPoint x: 254, startPoint y: 459, endPoint x: 497, endPoint y: 199, distance: 356.2
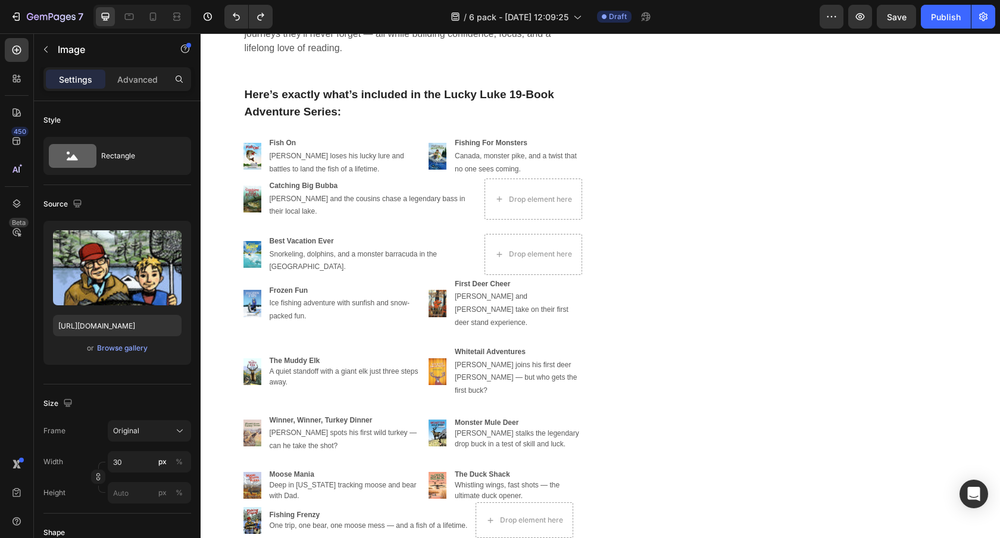
click at [256, 507] on img at bounding box center [252, 520] width 18 height 27
click at [265, 502] on div "Image Fishing Frenzy One trip, one bear, one moose mess — and a fish of a lifet…" at bounding box center [412, 520] width 339 height 36
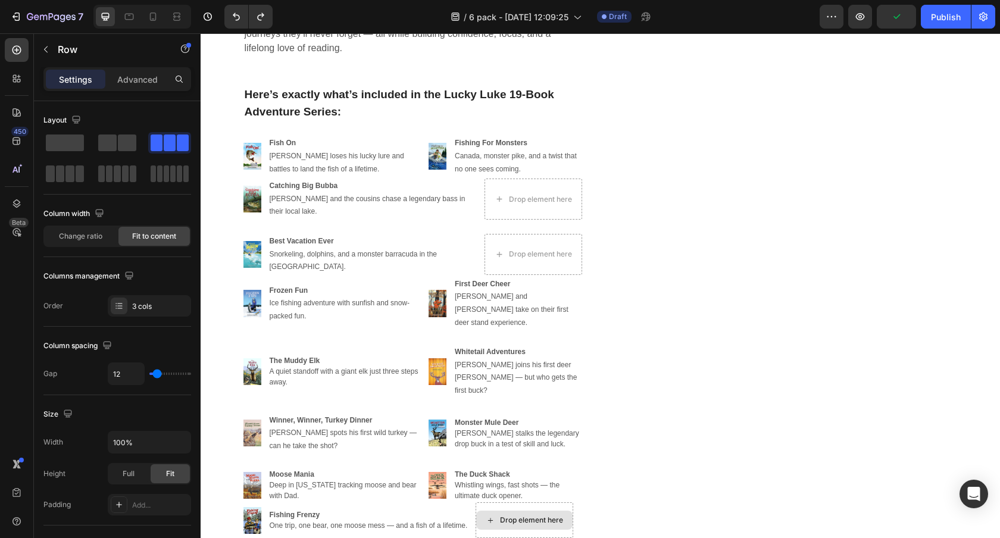
click at [515, 511] on div "Drop element here" at bounding box center [524, 520] width 96 height 19
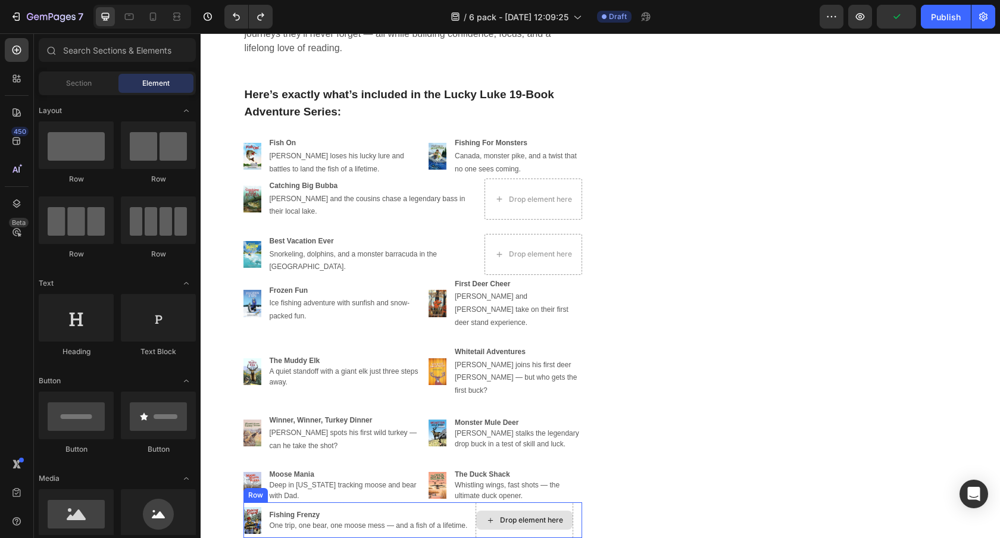
click at [501, 502] on div "Drop element here" at bounding box center [525, 520] width 98 height 36
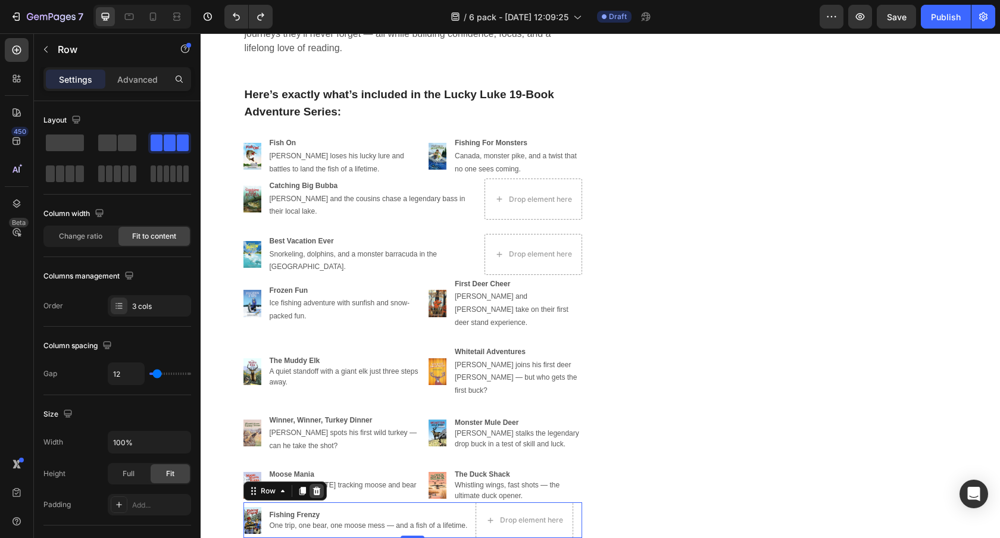
click at [317, 486] on icon at bounding box center [317, 491] width 10 height 10
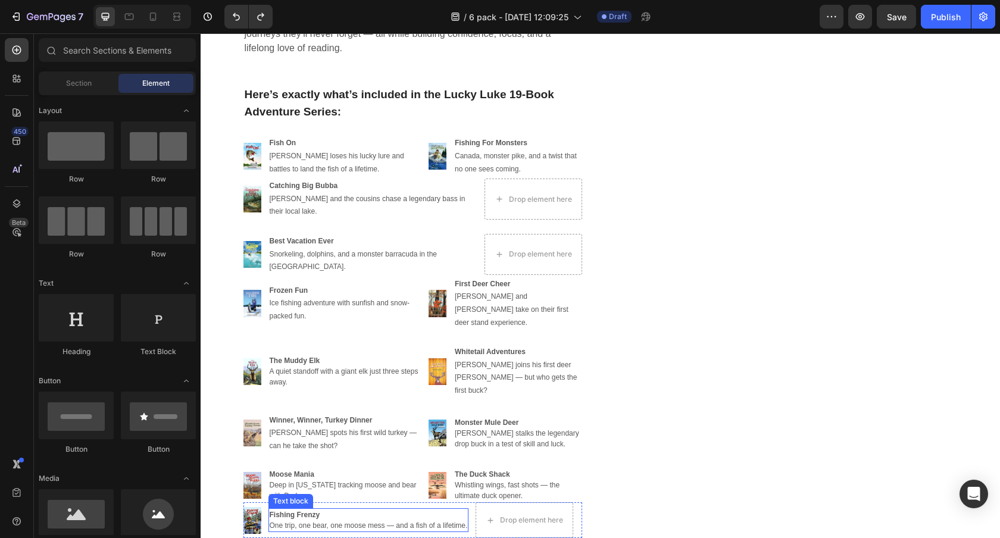
click at [304, 511] on strong "Fishing Frenzy" at bounding box center [295, 515] width 51 height 8
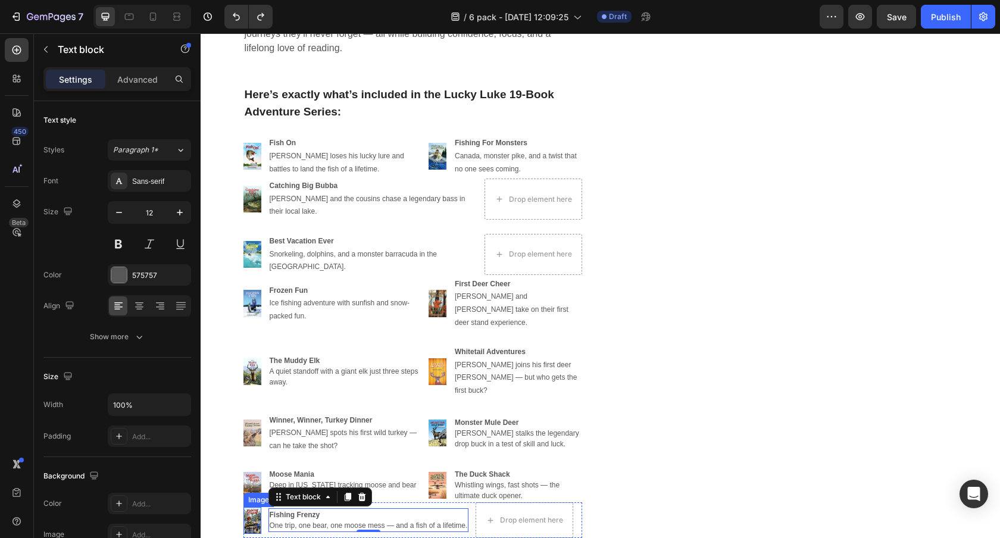
click at [254, 507] on img at bounding box center [252, 520] width 18 height 27
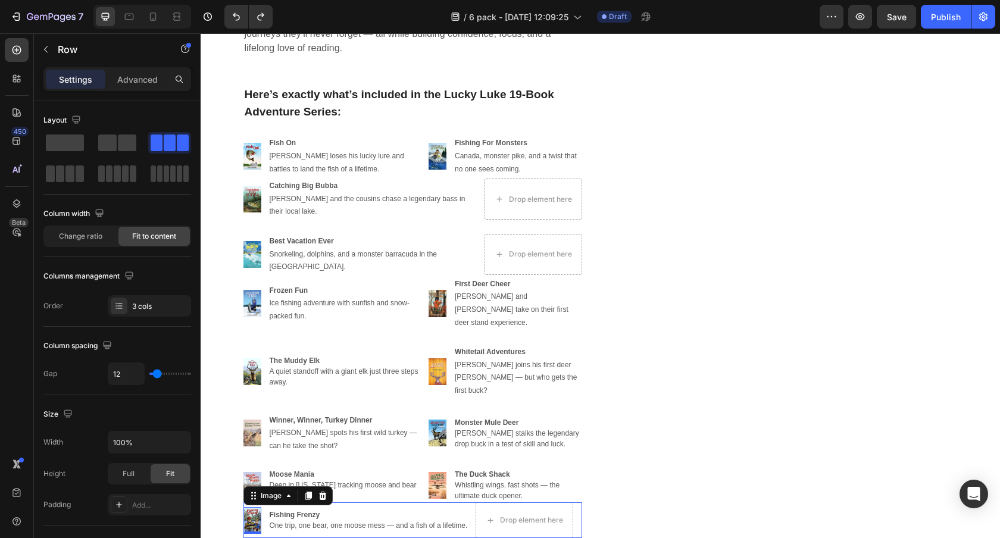
click at [264, 502] on div "Image 0 Fishing Frenzy One trip, one bear, one moose mess — and a fish of a lif…" at bounding box center [412, 520] width 339 height 36
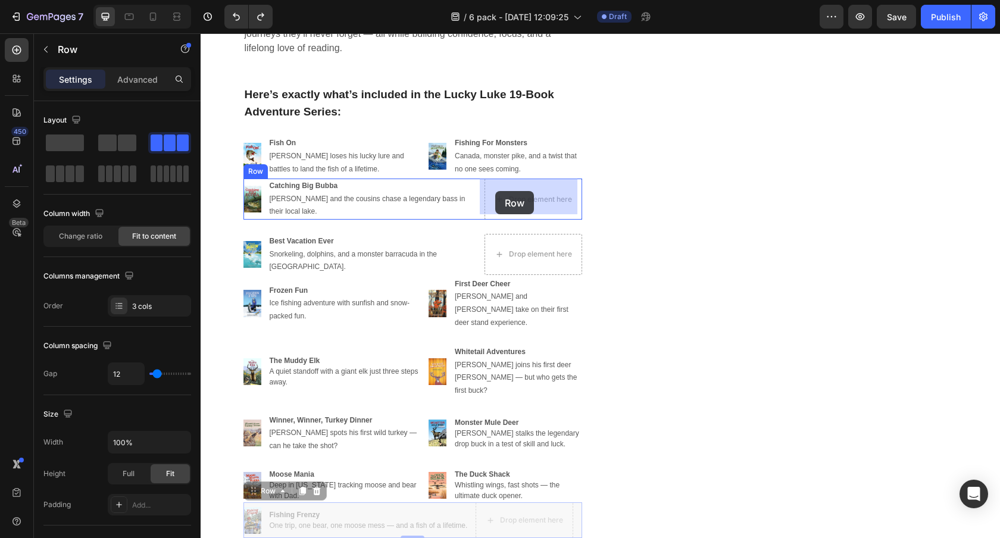
drag, startPoint x: 254, startPoint y: 456, endPoint x: 495, endPoint y: 191, distance: 358.5
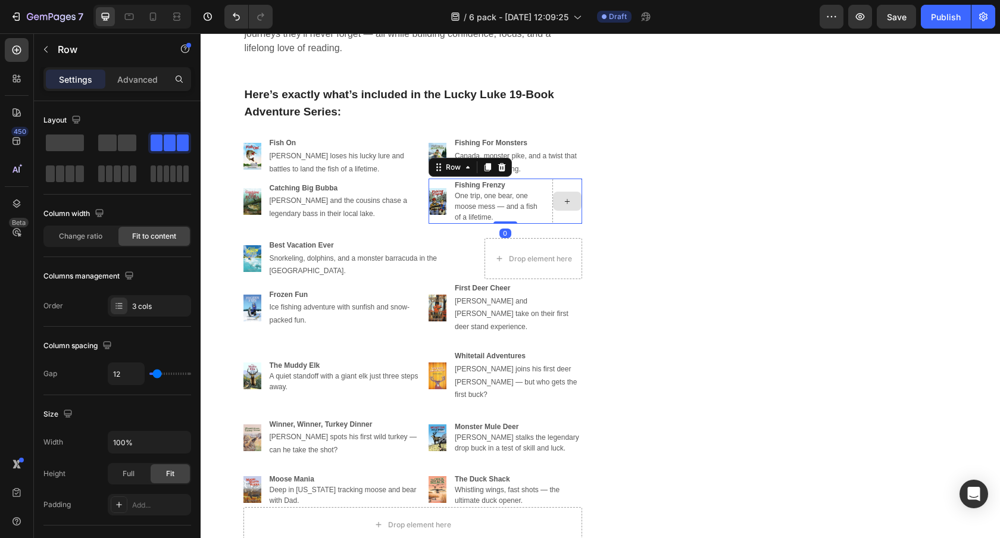
click at [567, 184] on div at bounding box center [567, 201] width 30 height 45
click at [54, 144] on span at bounding box center [65, 142] width 38 height 17
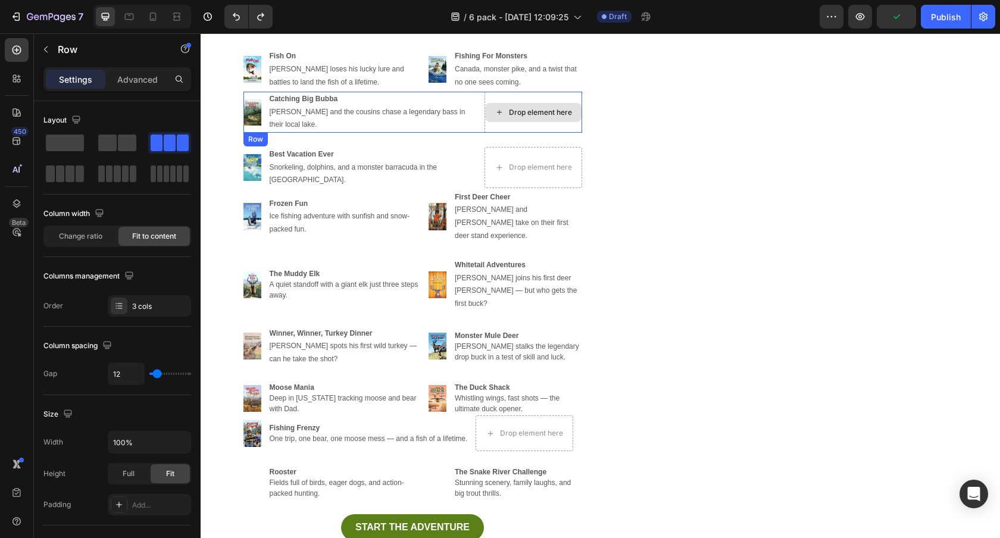
scroll to position [3151, 0]
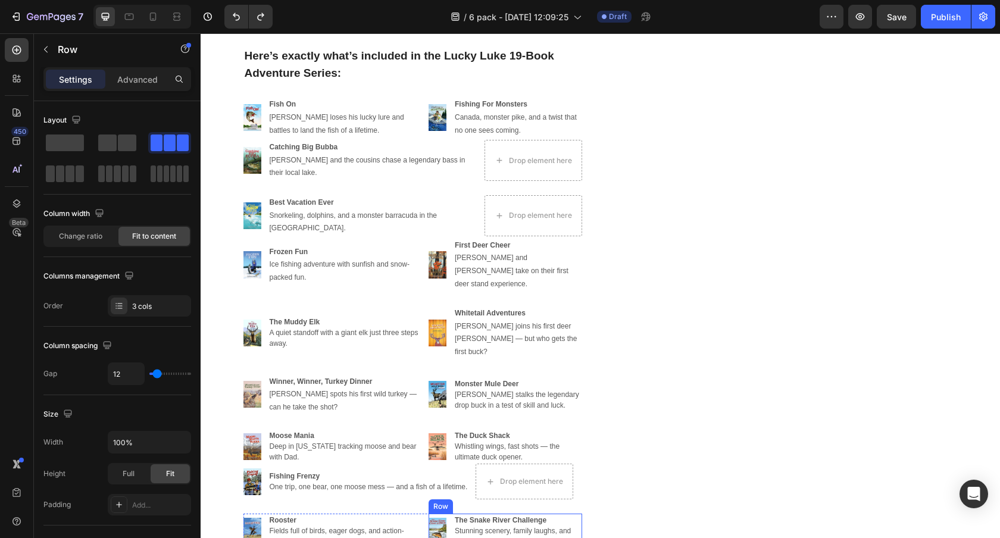
click at [446, 514] on div "Image The Snake River Challenge Stunning scenery, family laughs, and big trout …" at bounding box center [505, 531] width 154 height 35
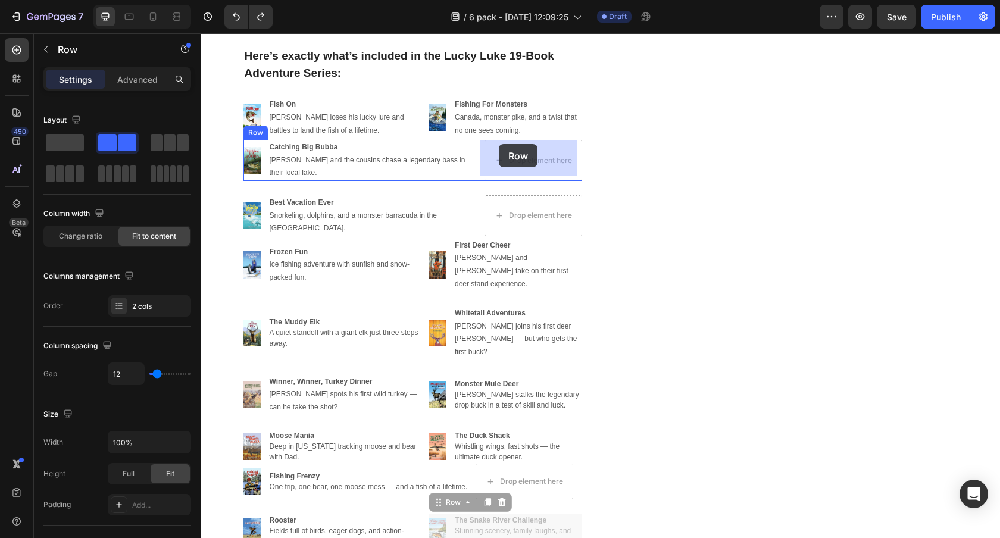
drag, startPoint x: 438, startPoint y: 468, endPoint x: 499, endPoint y: 144, distance: 329.4
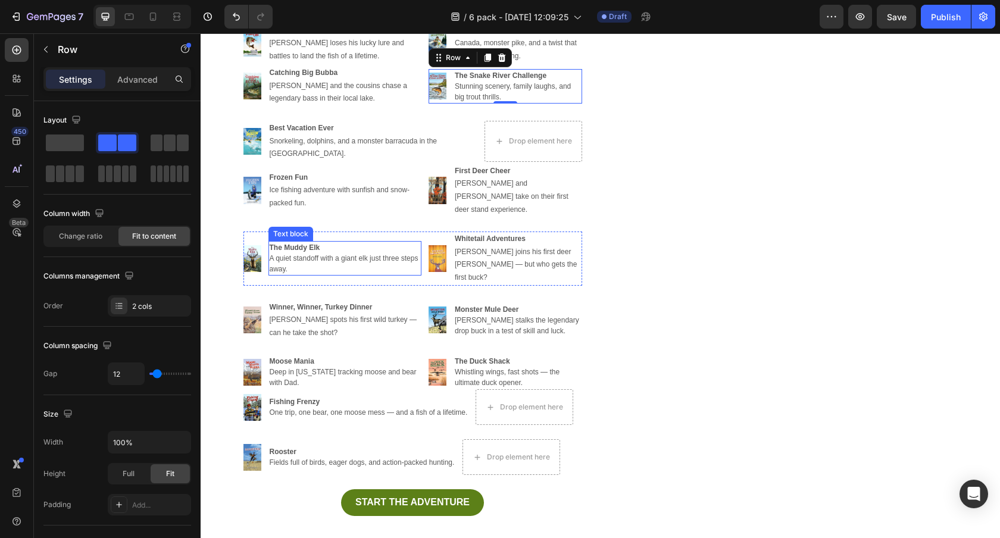
scroll to position [3227, 0]
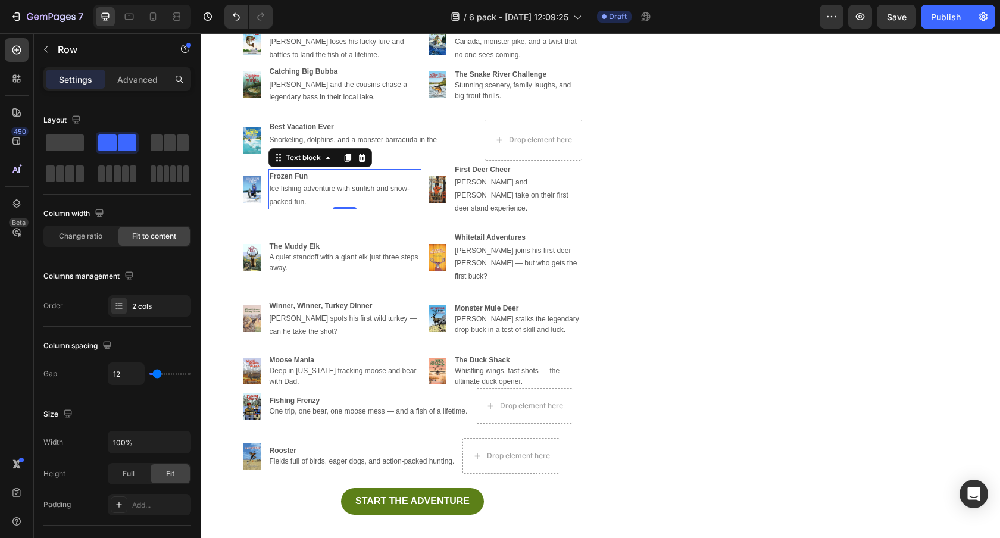
click at [293, 172] on strong "Frozen Fun" at bounding box center [289, 176] width 39 height 8
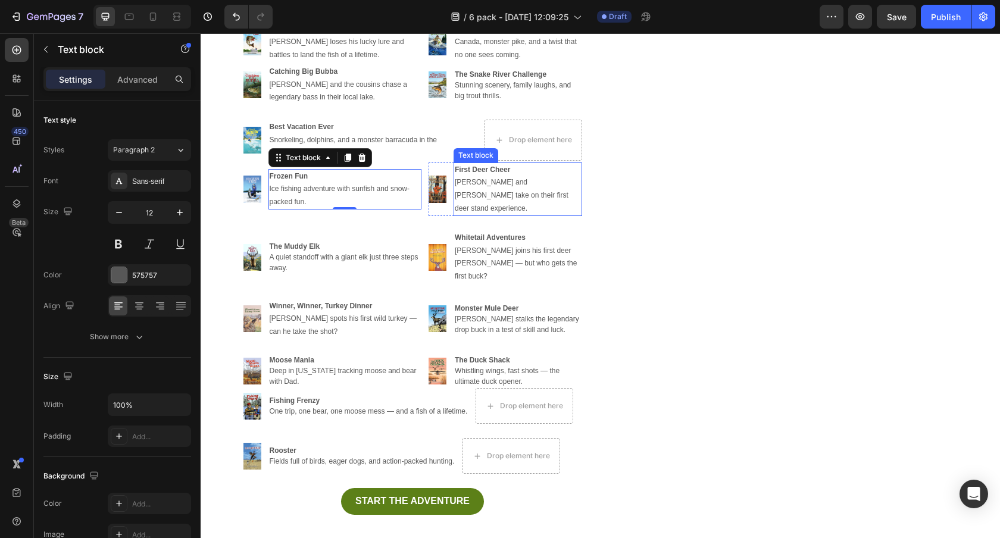
click at [485, 170] on p "First Deer Cheer Crystal and [PERSON_NAME] take on their first deer stand exper…" at bounding box center [518, 189] width 126 height 51
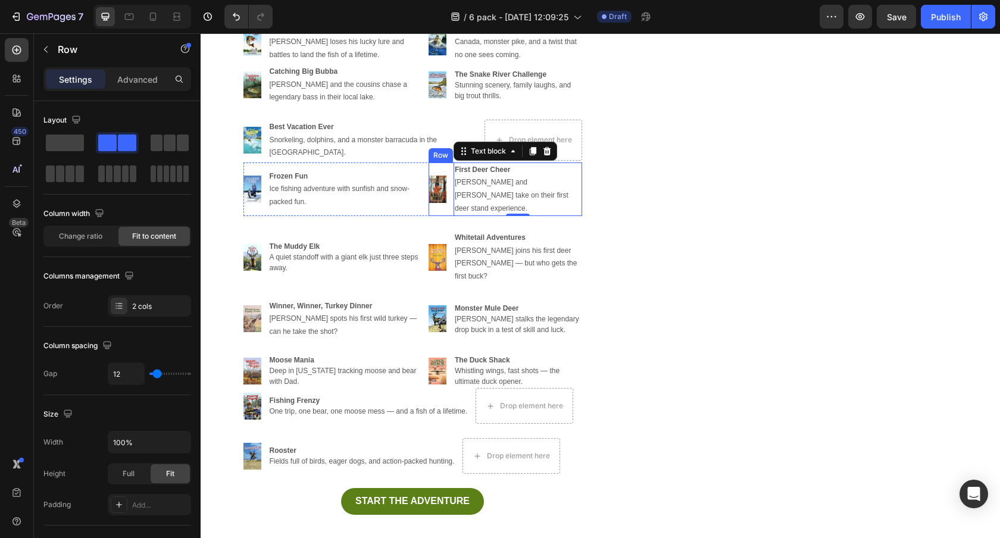
click at [447, 162] on div "Image First Deer Cheer Crystal and [PERSON_NAME] take on their first deer stand…" at bounding box center [505, 189] width 154 height 54
click at [501, 148] on icon at bounding box center [502, 151] width 8 height 8
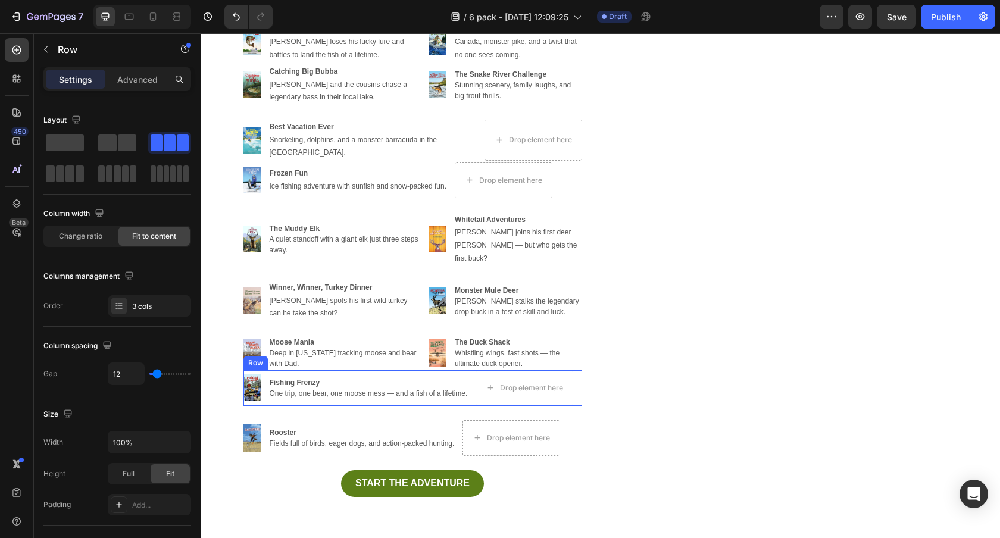
click at [263, 370] on div "Image Fishing Frenzy One trip, one bear, one moose mess — and a fish of a lifet…" at bounding box center [412, 388] width 339 height 36
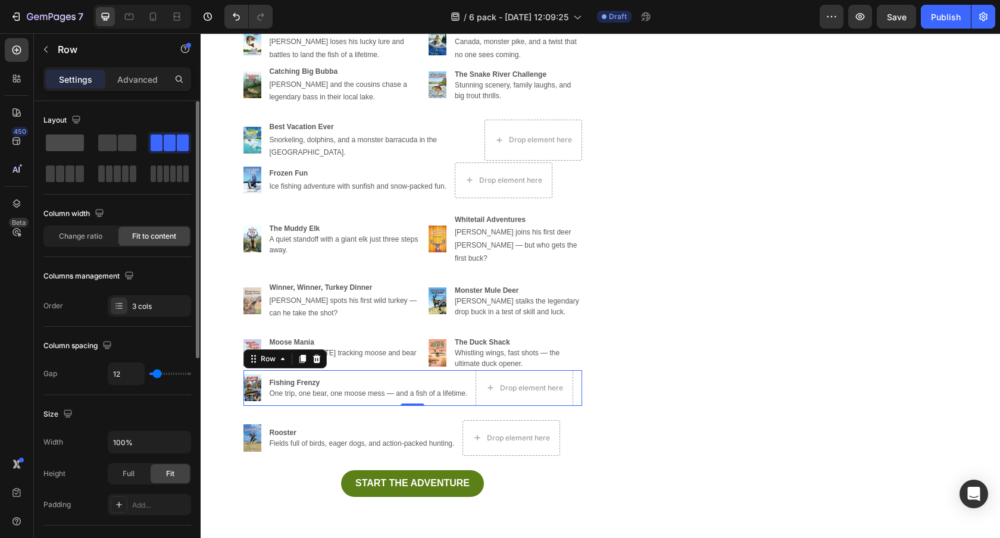
click at [67, 138] on span at bounding box center [65, 142] width 38 height 17
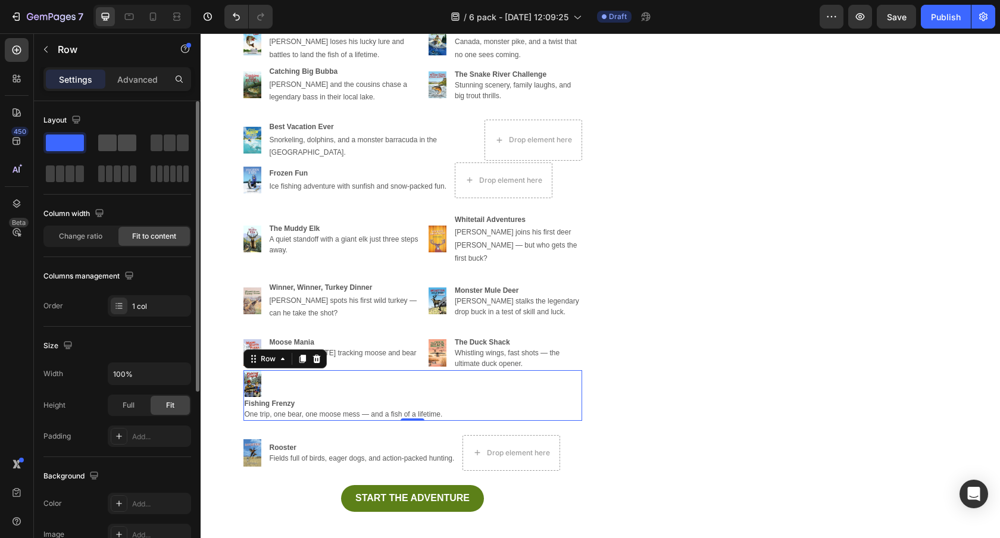
click at [102, 139] on span at bounding box center [107, 142] width 18 height 17
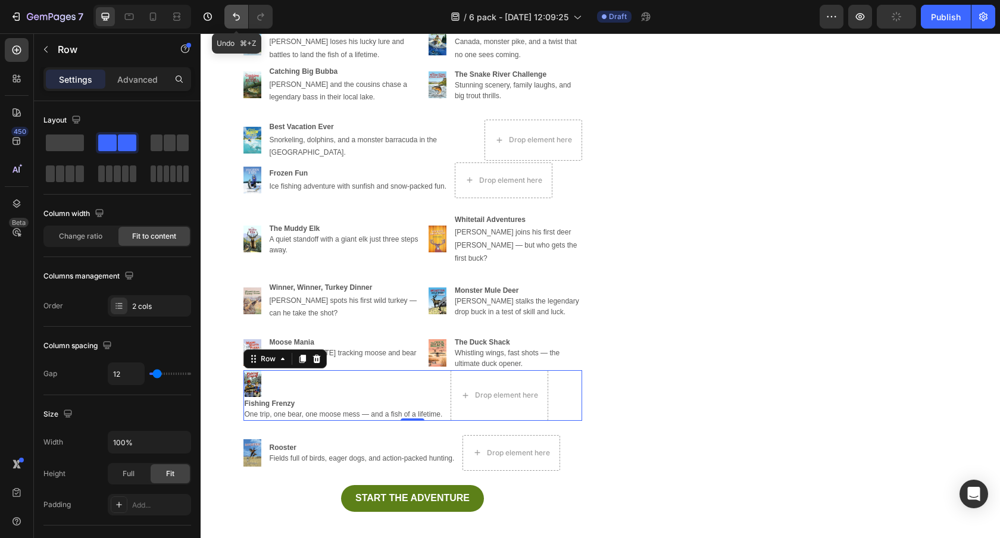
click at [230, 20] on button "Undo/Redo" at bounding box center [236, 17] width 24 height 24
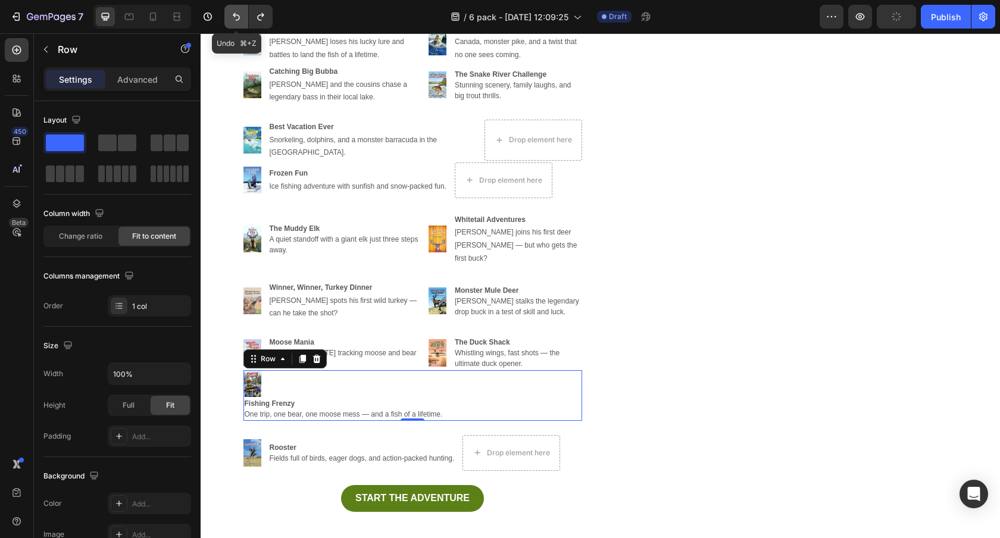
click at [230, 20] on button "Undo/Redo" at bounding box center [236, 17] width 24 height 24
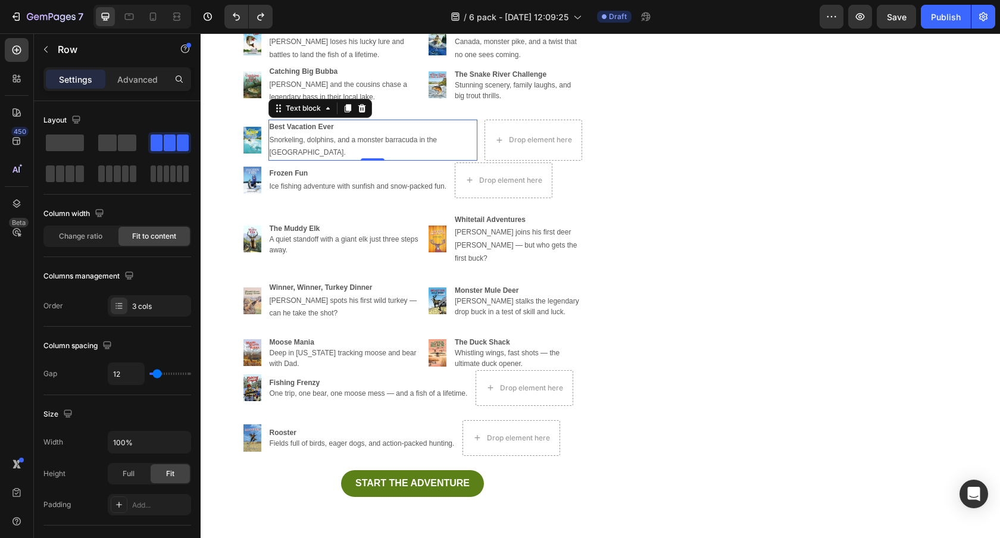
click at [303, 122] on div "Best Vacation Ever Snorkeling, dolphins, and a monster barracuda in the [GEOGRA…" at bounding box center [372, 140] width 209 height 41
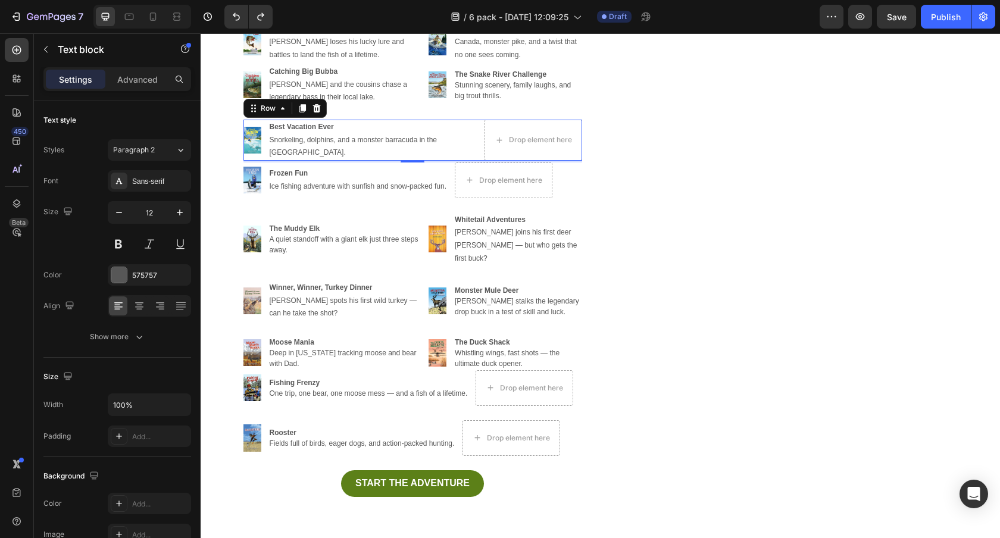
click at [264, 123] on div "Image Best Vacation Ever Snorkeling, dolphins, and a monster barracuda in the […" at bounding box center [412, 140] width 339 height 41
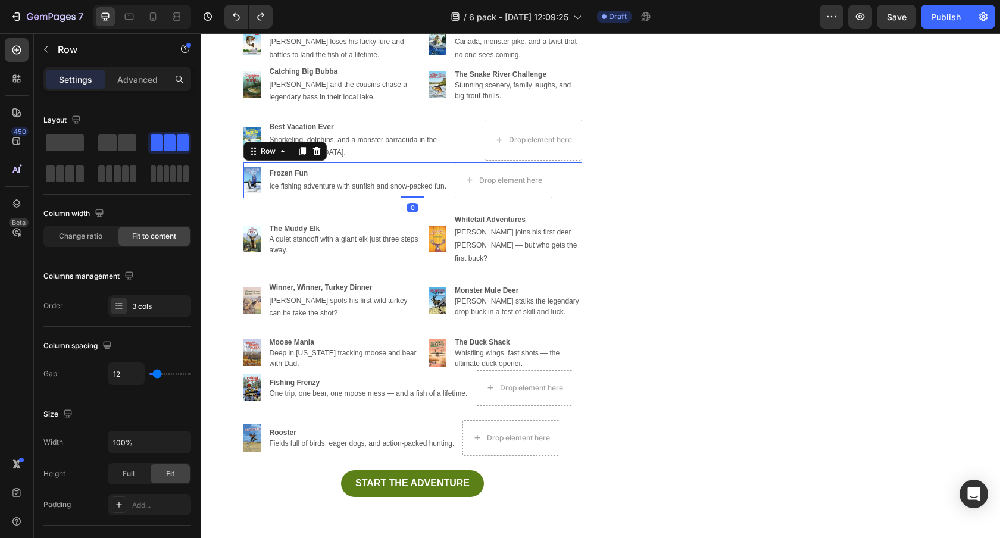
click at [263, 162] on div "Image Frozen Fun Ice fishing adventure with sunfish and snow-packed fun. Text b…" at bounding box center [412, 180] width 339 height 36
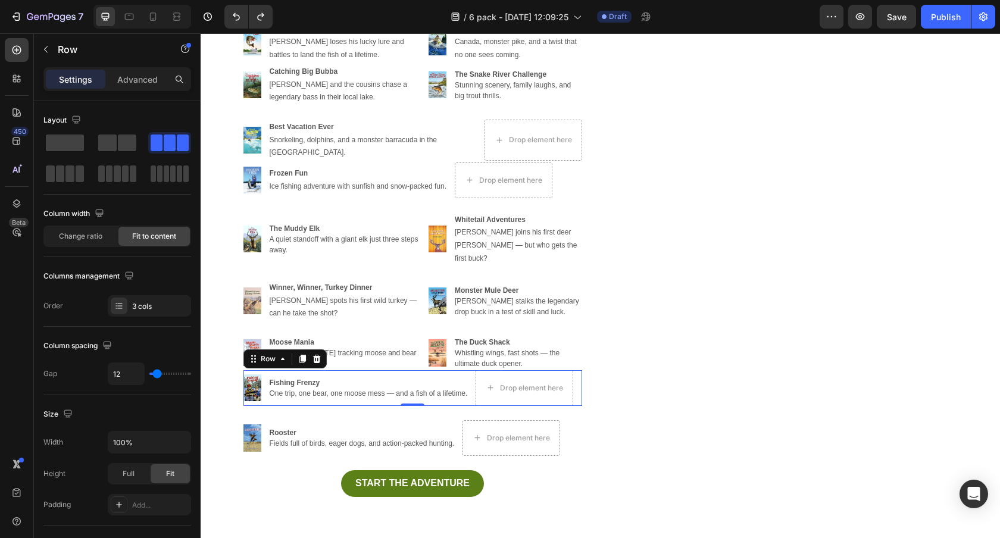
click at [266, 370] on div "Image Fishing Frenzy One trip, one bear, one moose mess — and a fish of a lifet…" at bounding box center [412, 388] width 339 height 36
click at [281, 354] on icon at bounding box center [283, 359] width 10 height 10
click at [276, 379] on strong "Fishing Frenzy" at bounding box center [295, 383] width 51 height 8
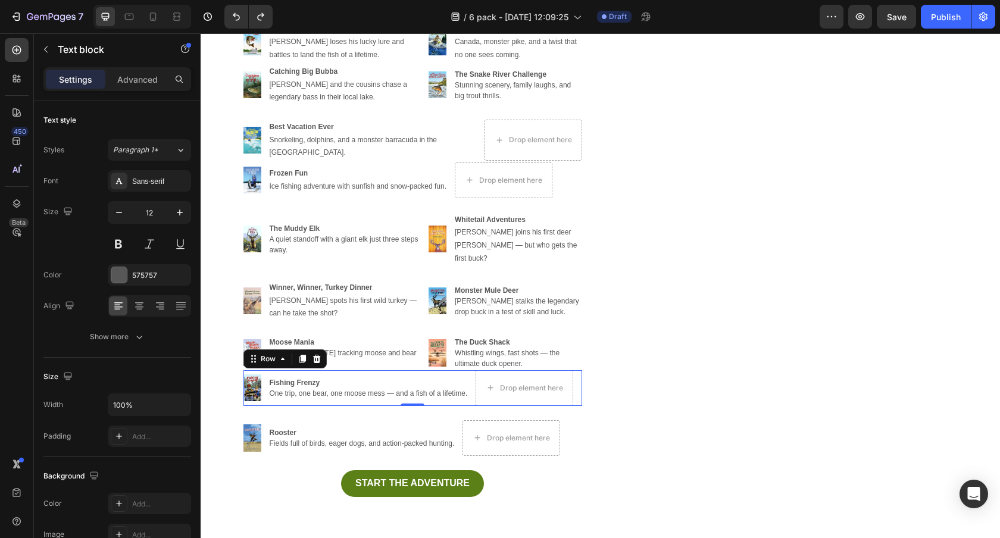
click at [264, 370] on div "Image Fishing Frenzy One trip, one bear, one moose mess — and a fish of a lifet…" at bounding box center [412, 388] width 339 height 36
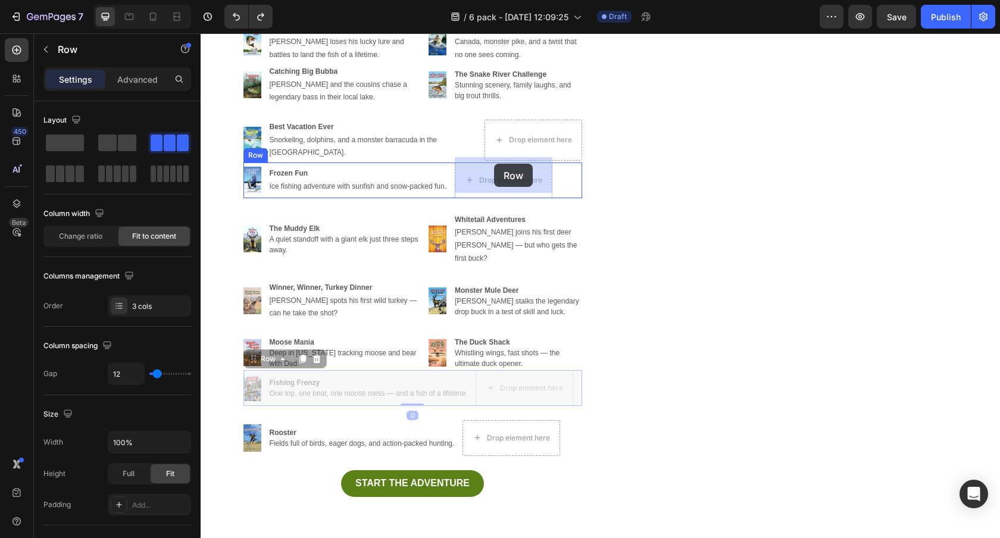
drag, startPoint x: 257, startPoint y: 343, endPoint x: 494, endPoint y: 164, distance: 297.0
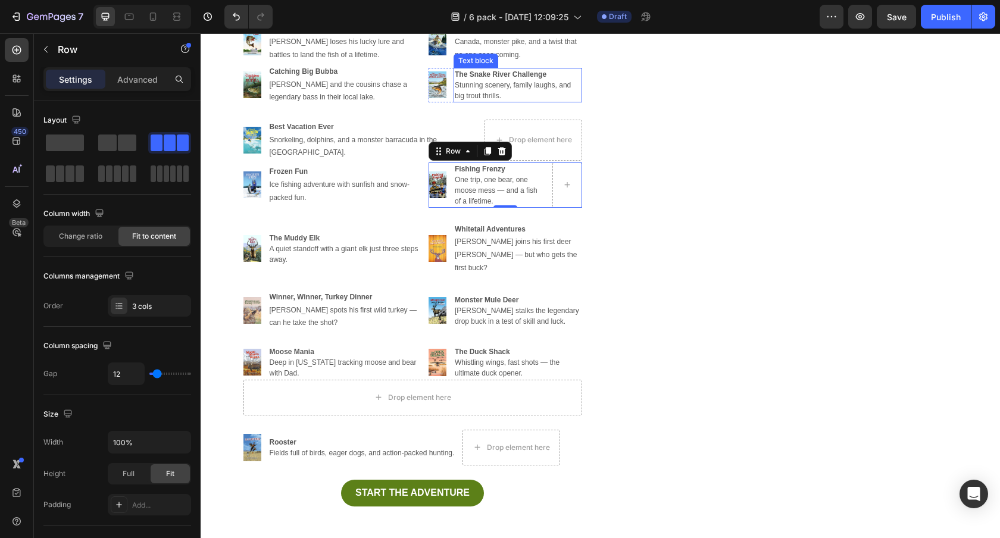
click at [527, 76] on strong "The Snake River Challenge" at bounding box center [501, 74] width 92 height 8
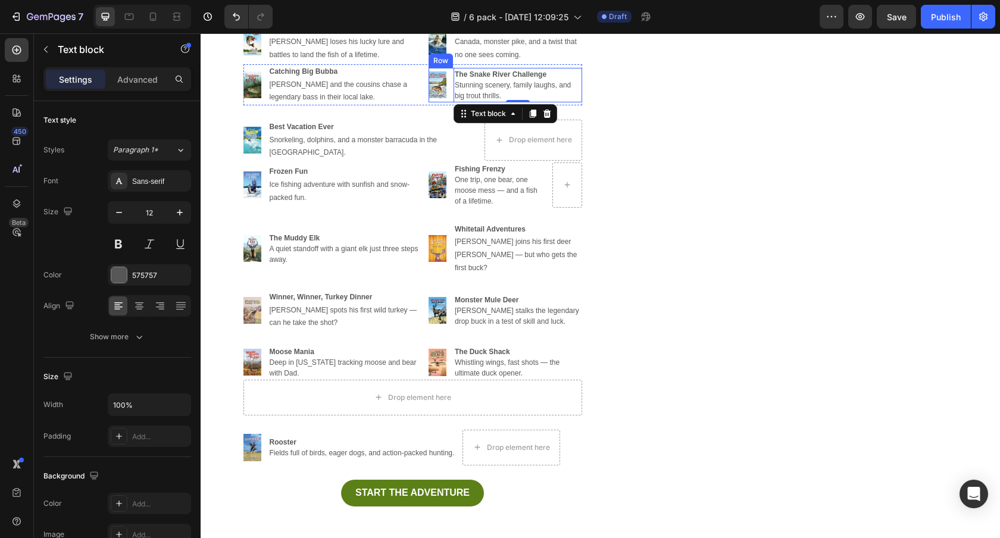
click at [449, 73] on div "Image The Snake River Challenge Stunning scenery, family laughs, and big trout …" at bounding box center [505, 85] width 154 height 35
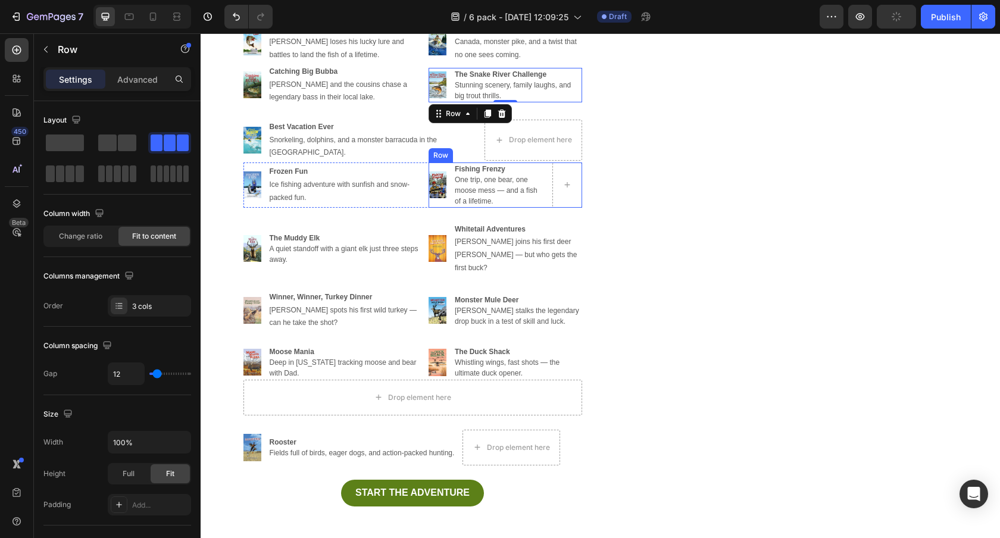
click at [449, 163] on div "Image Fishing Frenzy One trip, one bear, one moose mess — and a fish of a lifet…" at bounding box center [505, 184] width 154 height 45
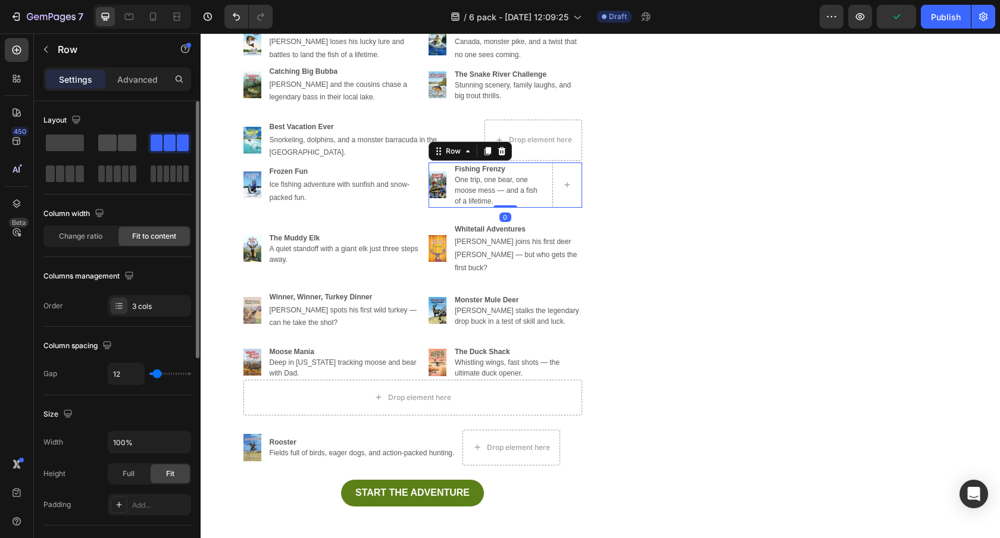
click at [129, 144] on span at bounding box center [127, 142] width 18 height 17
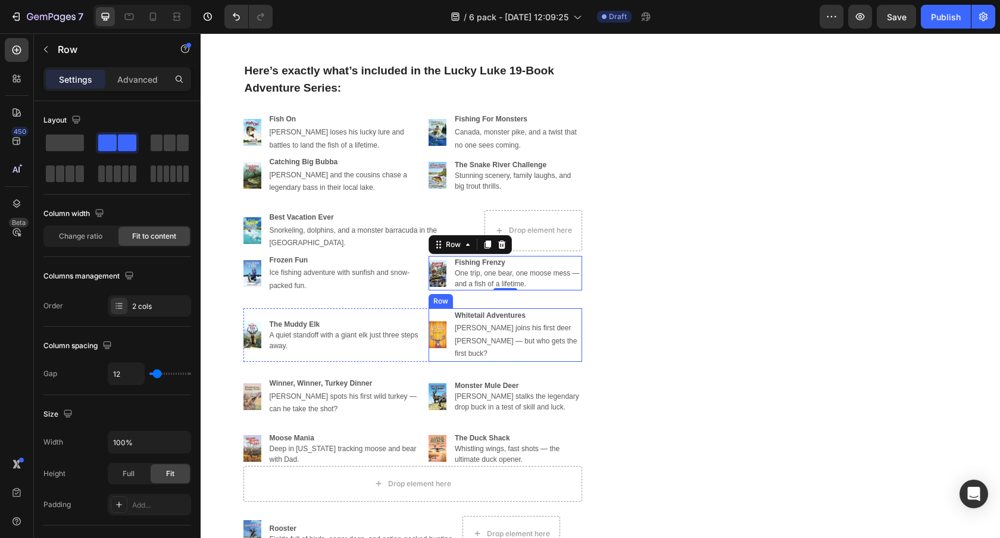
scroll to position [3134, 0]
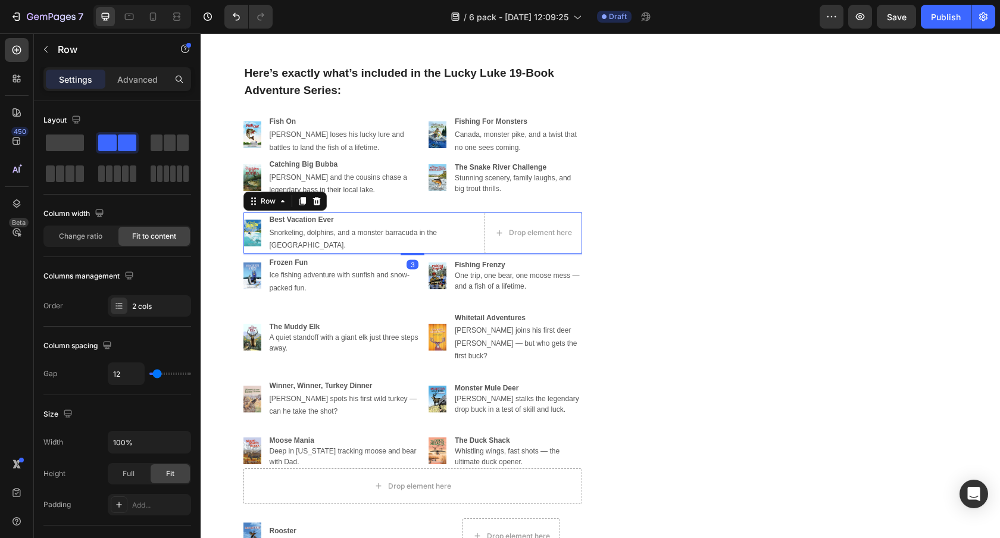
click at [331, 212] on div "Best Vacation Ever Snorkeling, dolphins, and a monster barracuda in the [GEOGRA…" at bounding box center [372, 232] width 209 height 41
click at [316, 202] on icon at bounding box center [316, 201] width 8 height 8
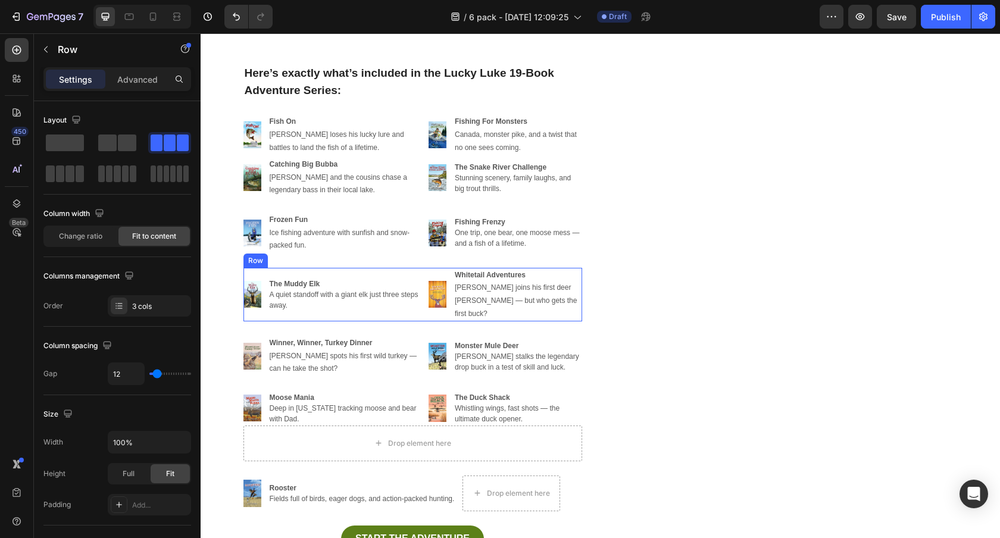
click at [265, 271] on div "Image The Muddy Elk A quiet standoff with a giant elk just three steps away. Te…" at bounding box center [412, 295] width 339 height 54
click at [312, 257] on icon at bounding box center [317, 257] width 10 height 10
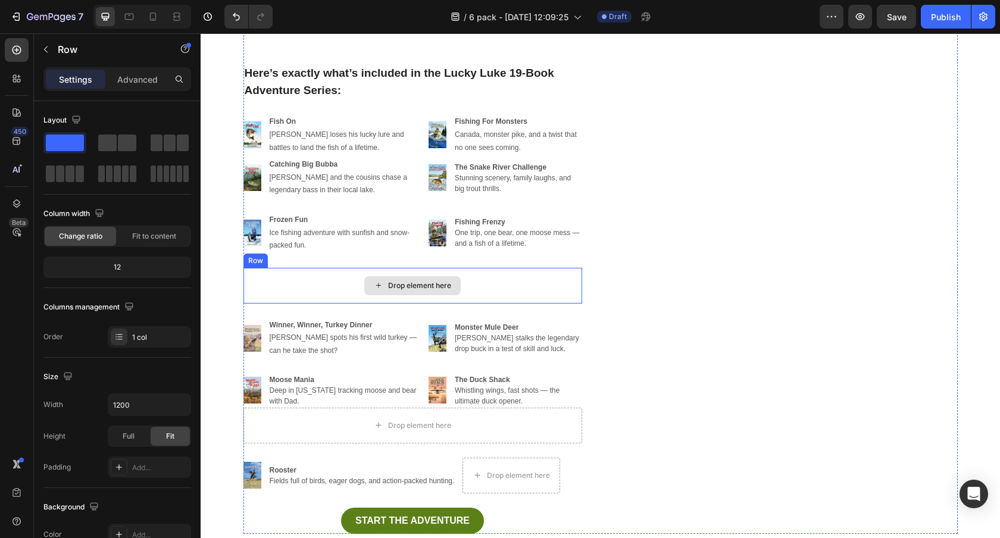
click at [269, 276] on div "Drop element here" at bounding box center [412, 286] width 339 height 36
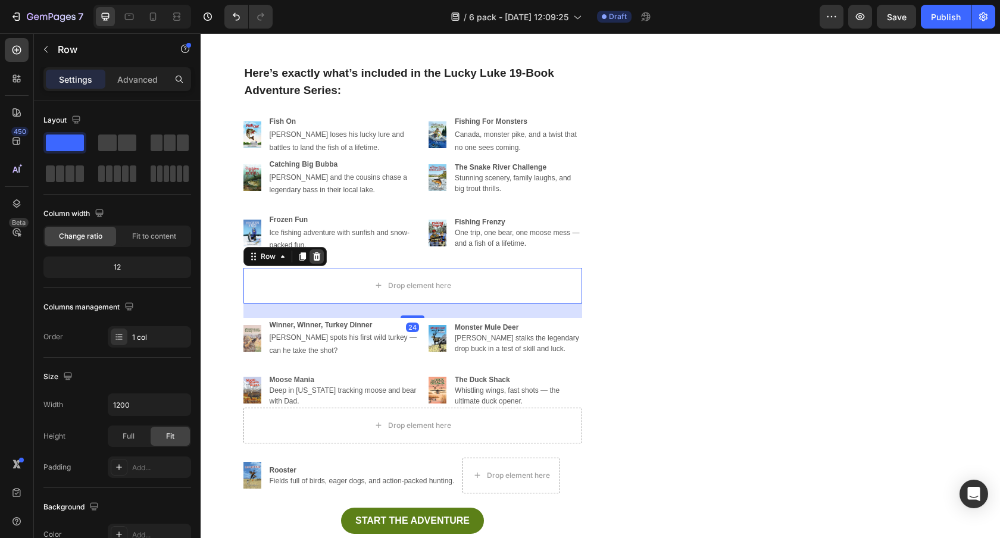
click at [313, 252] on icon at bounding box center [317, 257] width 10 height 10
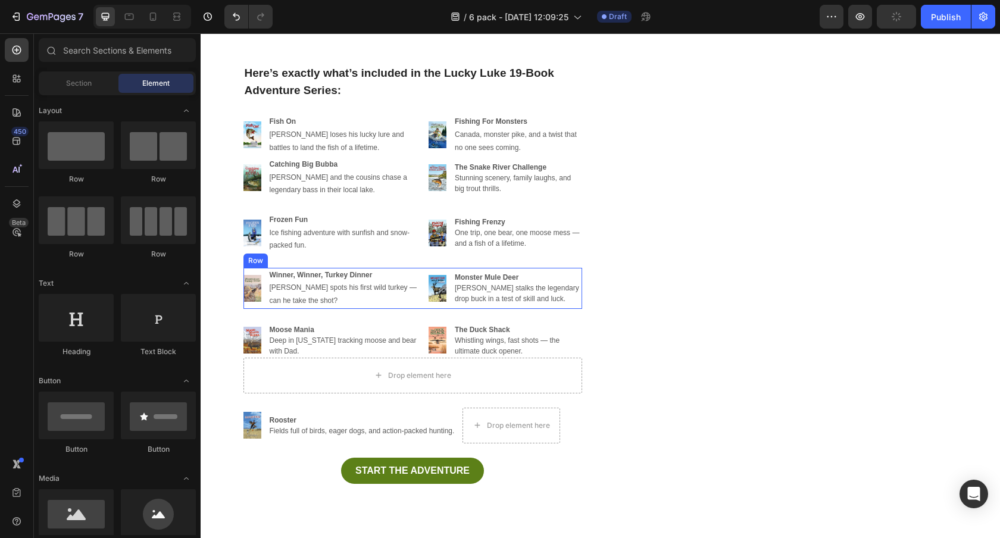
click at [262, 269] on div "Image Winner, Winner, Turkey Dinner [PERSON_NAME] spots his first wild turkey —…" at bounding box center [412, 288] width 339 height 41
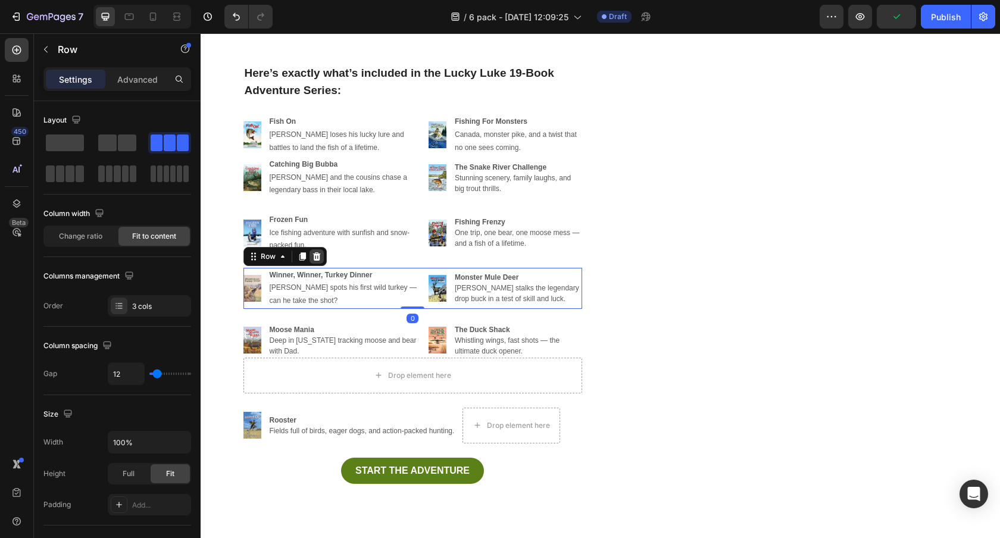
click at [314, 255] on icon at bounding box center [316, 256] width 8 height 8
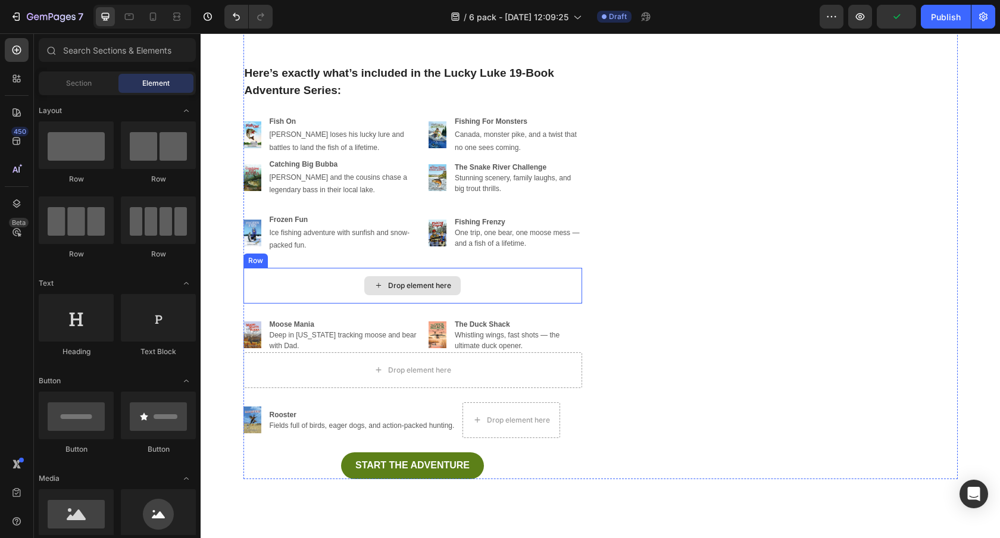
click at [276, 284] on div "Drop element here" at bounding box center [412, 286] width 339 height 36
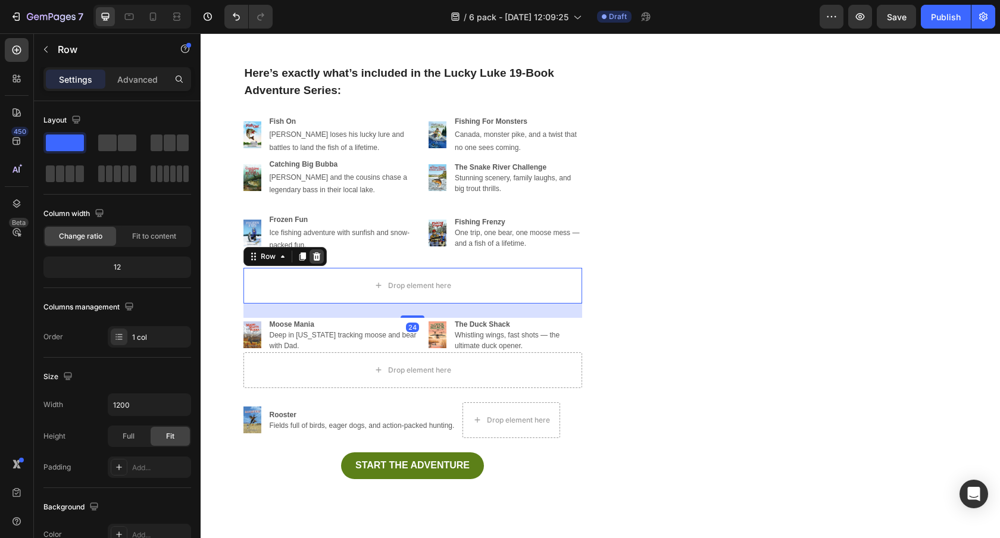
click at [317, 257] on icon at bounding box center [316, 256] width 8 height 8
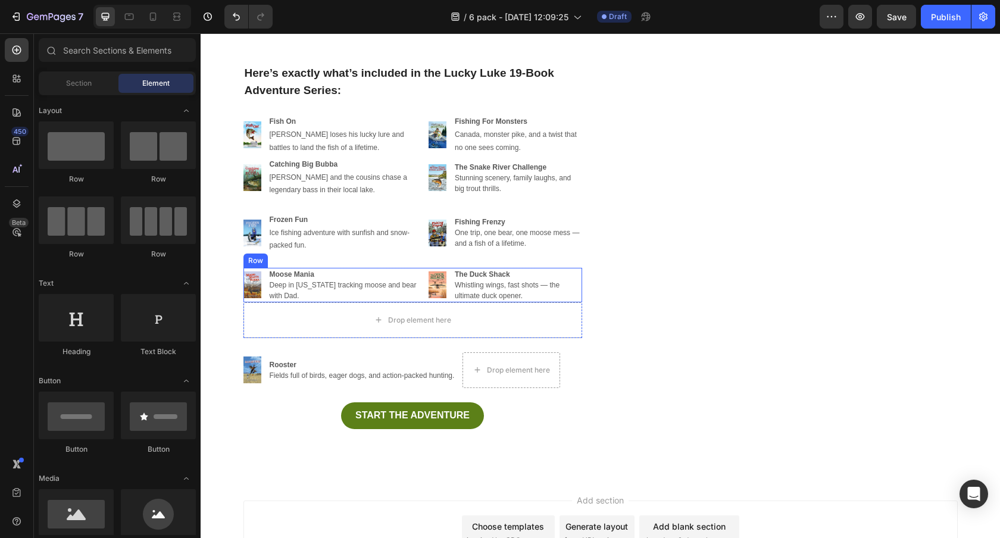
click at [265, 268] on div "Image Moose Mania Deep in [US_STATE] tracking moose and bear with Dad. Text blo…" at bounding box center [412, 285] width 339 height 35
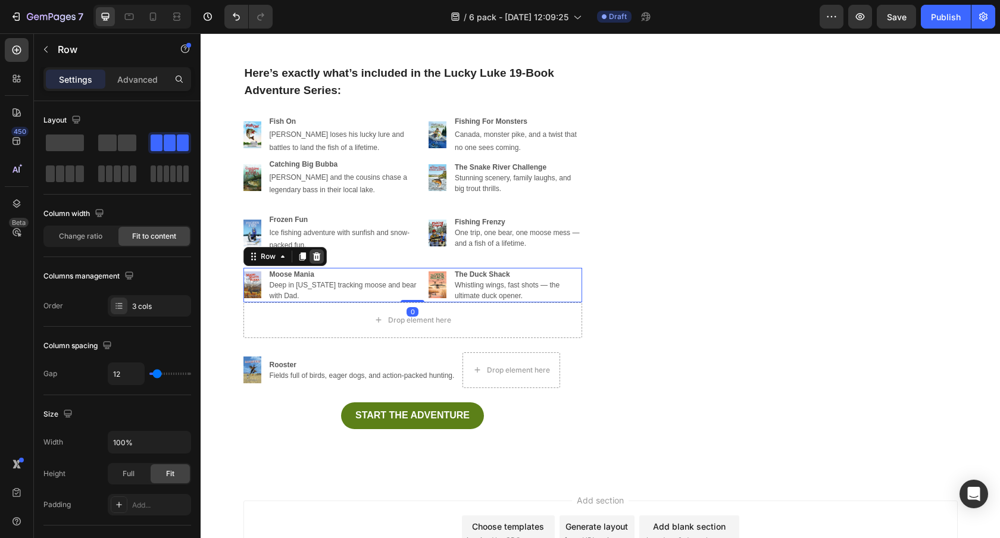
click at [313, 257] on icon at bounding box center [316, 256] width 8 height 8
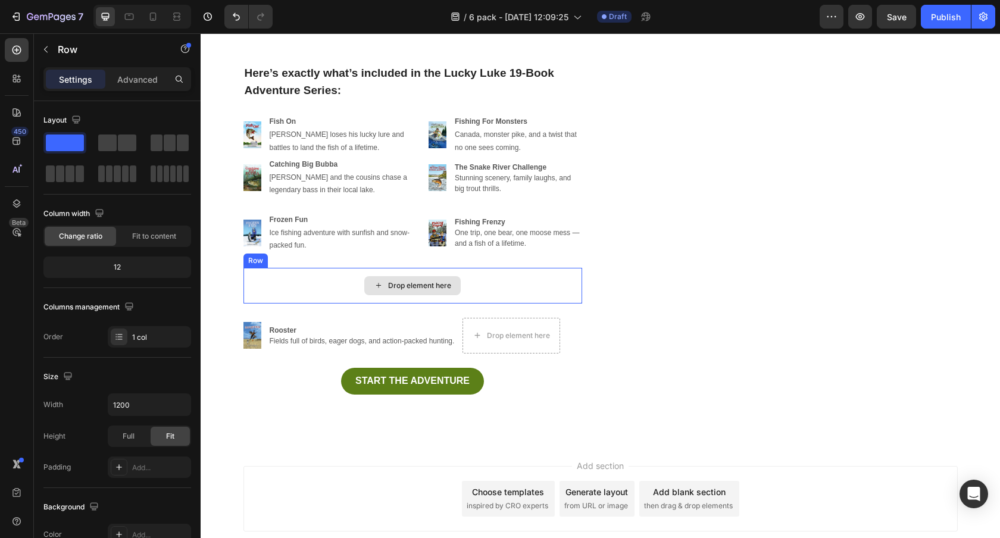
click at [276, 281] on div "Drop element here" at bounding box center [412, 286] width 339 height 36
click at [315, 252] on icon at bounding box center [316, 256] width 8 height 8
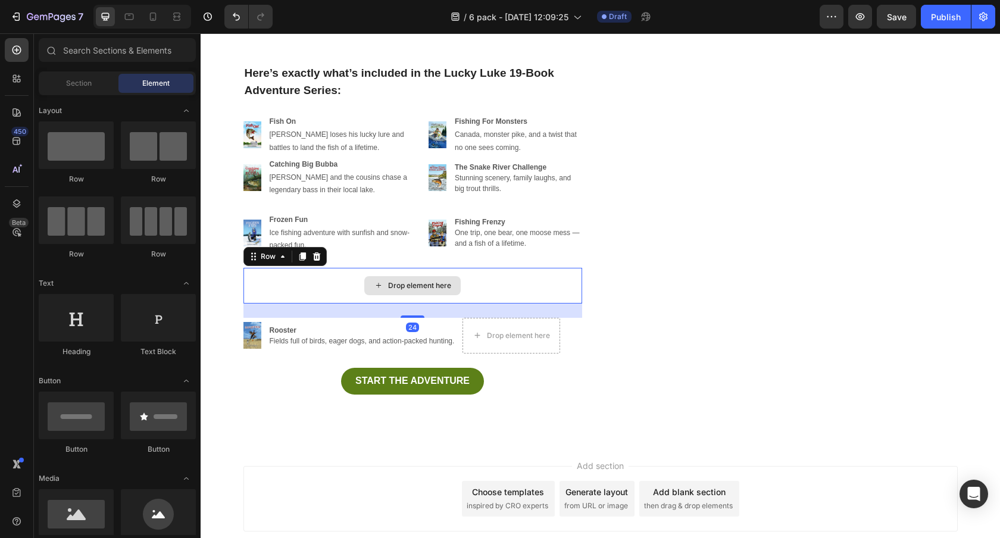
click at [280, 288] on div "Drop element here" at bounding box center [412, 286] width 339 height 36
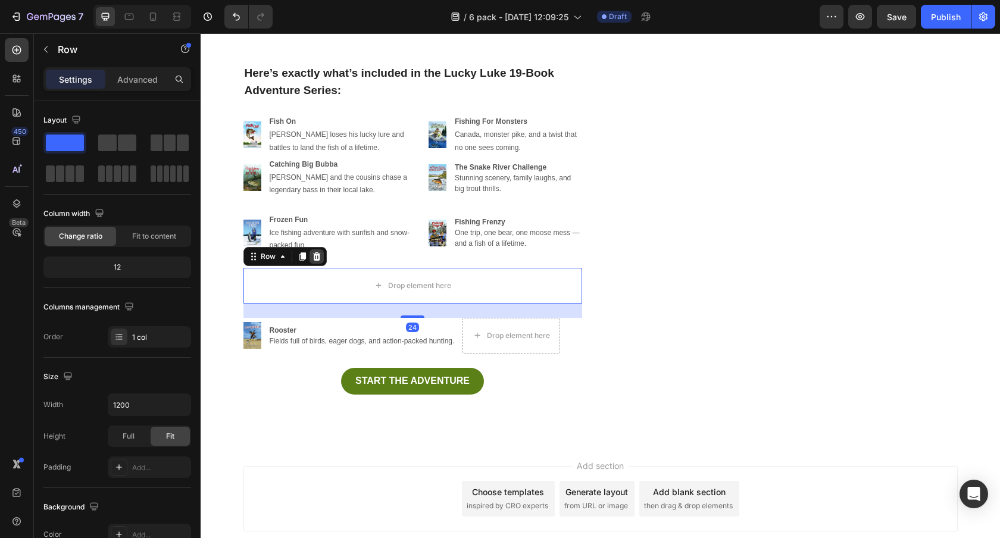
click at [315, 255] on icon at bounding box center [316, 256] width 8 height 8
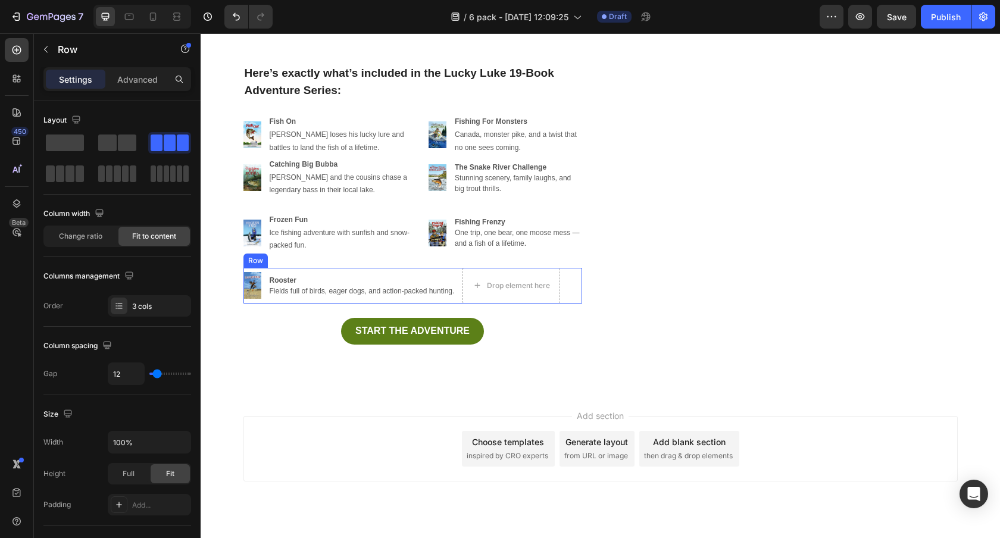
click at [265, 271] on div "Image Rooster Fields full of birds, eager dogs, and action-packed hunting. Text…" at bounding box center [412, 286] width 339 height 36
click at [318, 258] on icon at bounding box center [316, 256] width 8 height 8
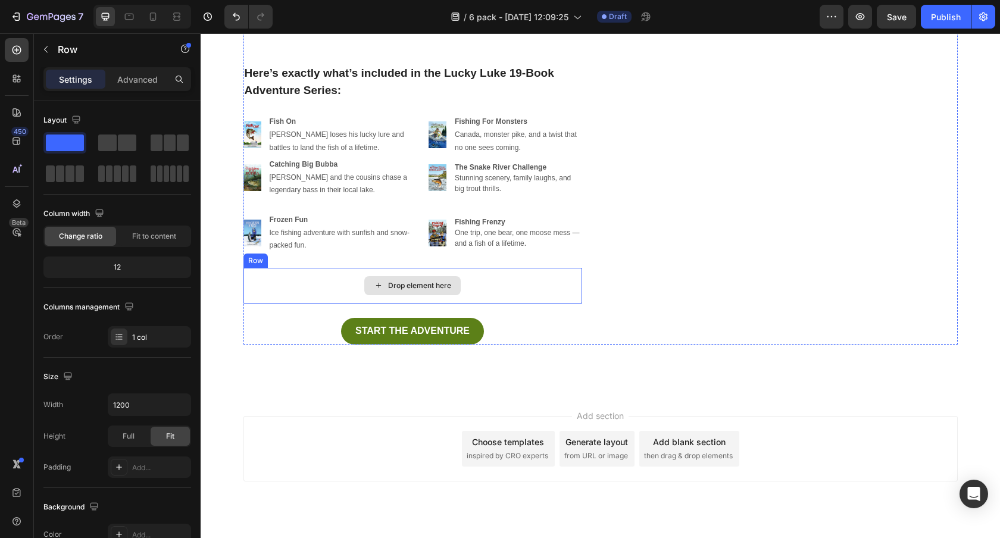
click at [304, 274] on div "Drop element here" at bounding box center [412, 286] width 339 height 36
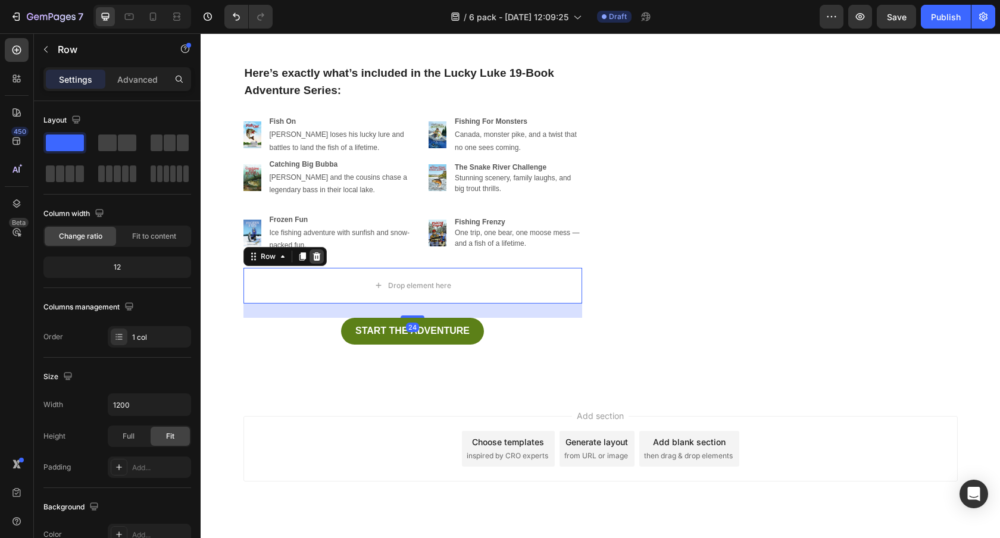
click at [319, 254] on icon at bounding box center [316, 256] width 8 height 8
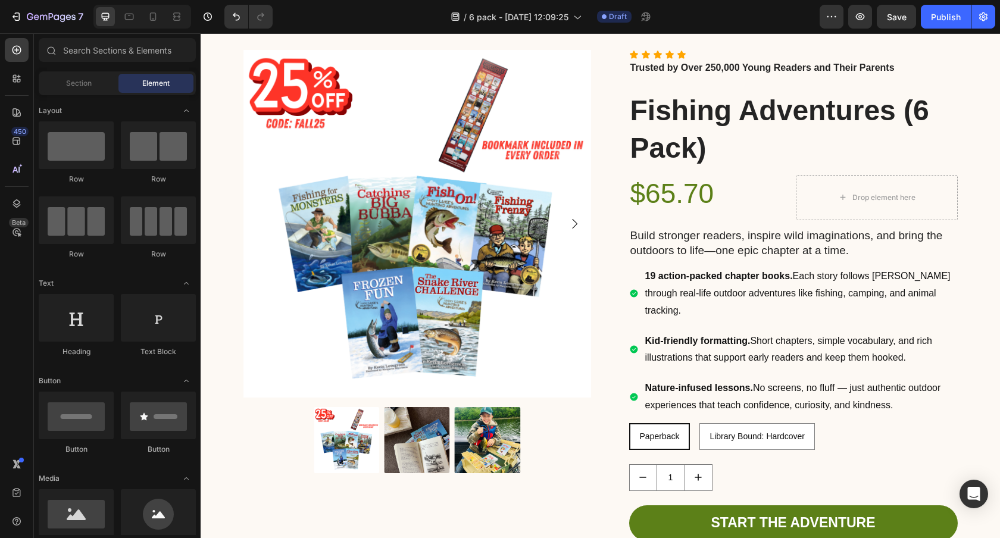
scroll to position [2827, 0]
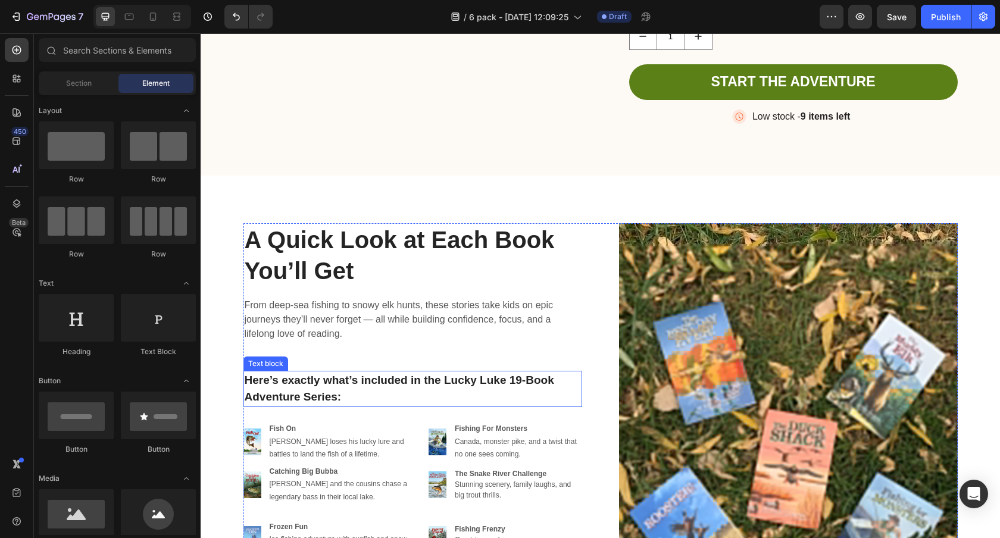
click at [451, 377] on p "Here’s exactly what’s included in the Lucky Luke 19-Book Adventure Series:" at bounding box center [413, 389] width 336 height 34
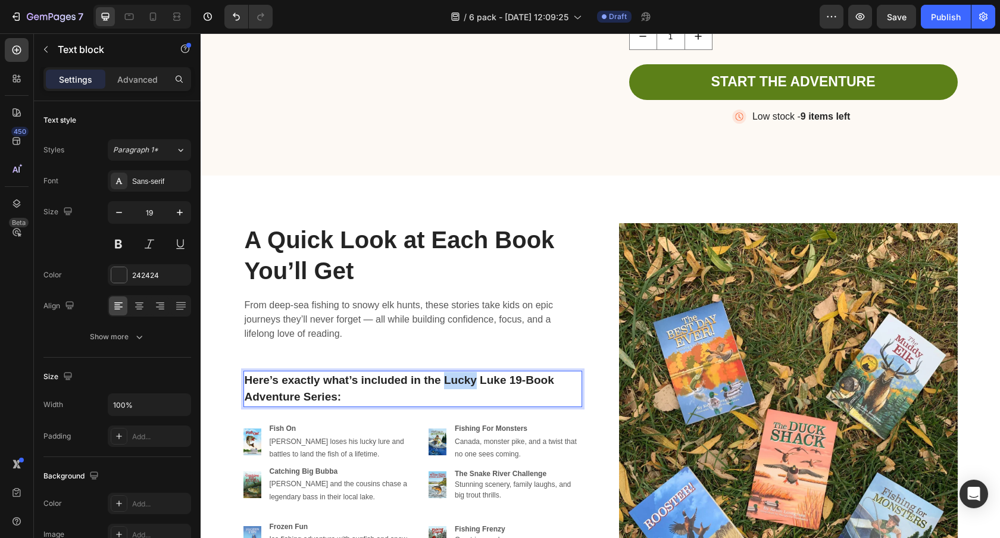
click at [451, 377] on p "Here’s exactly what’s included in the Lucky Luke 19-Book Adventure Series:" at bounding box center [413, 389] width 336 height 34
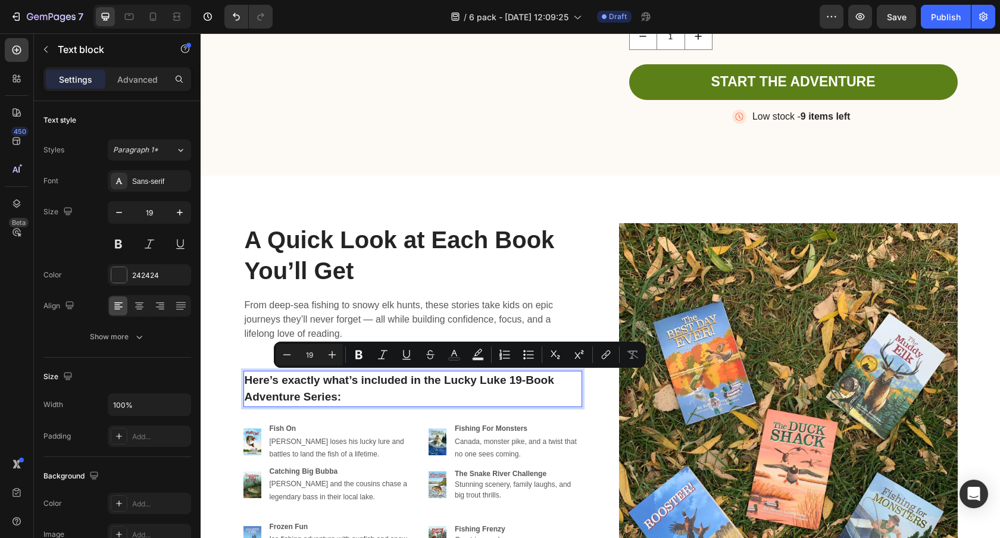
click at [506, 376] on p "Here’s exactly what’s included in the Lucky Luke 19-Book Adventure Series:" at bounding box center [413, 389] width 336 height 34
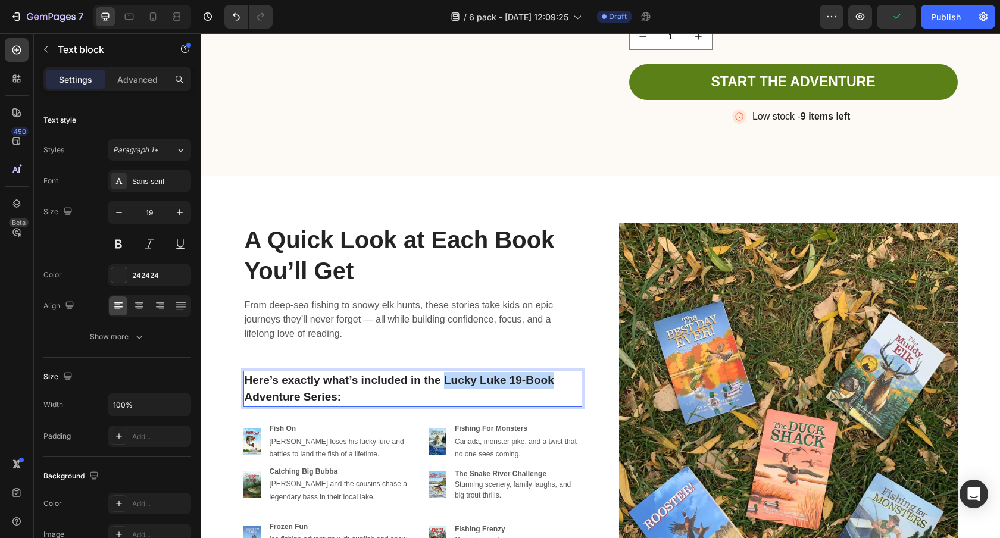
drag, startPoint x: 556, startPoint y: 375, endPoint x: 446, endPoint y: 378, distance: 110.1
click at [446, 378] on p "Here’s exactly what’s included in the Lucky Luke 19-Book Adventure Series:" at bounding box center [413, 389] width 336 height 34
click at [555, 376] on p "Here’s exactly what’s included in the Fishing Adventure Series:" at bounding box center [413, 389] width 336 height 34
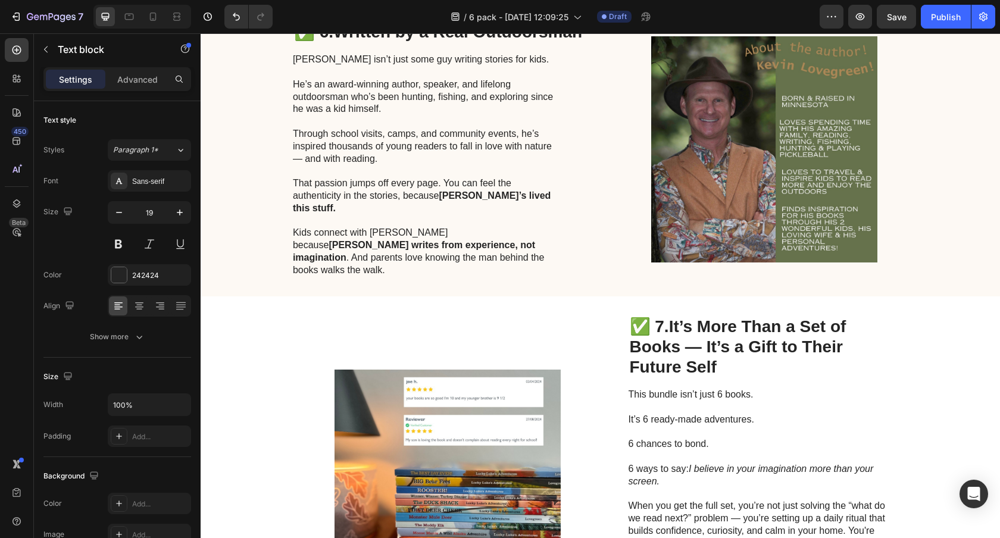
scroll to position [1947, 0]
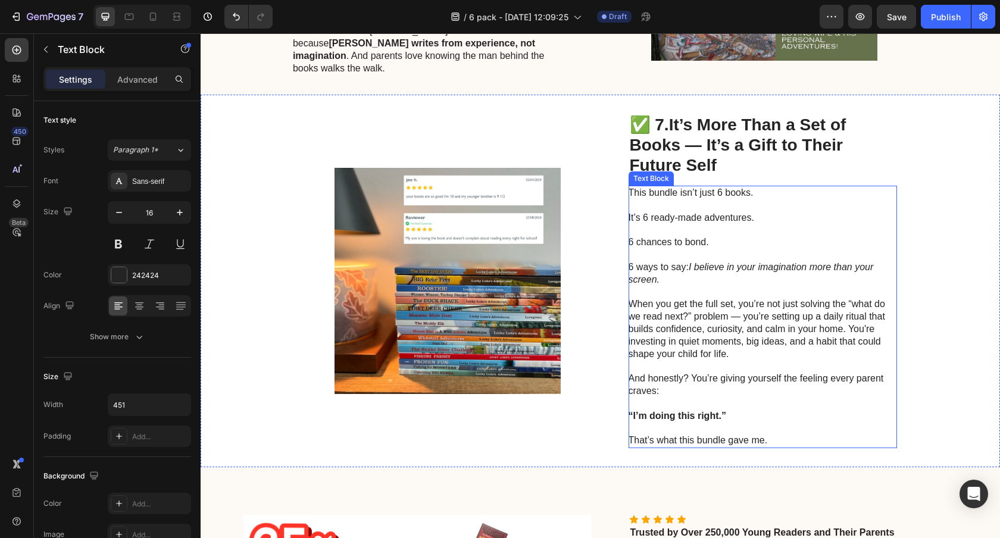
click at [705, 195] on p "This bundle isn’t just 6 books. It’s 6 ready-made adventures. 6 chances to bond…" at bounding box center [761, 242] width 267 height 111
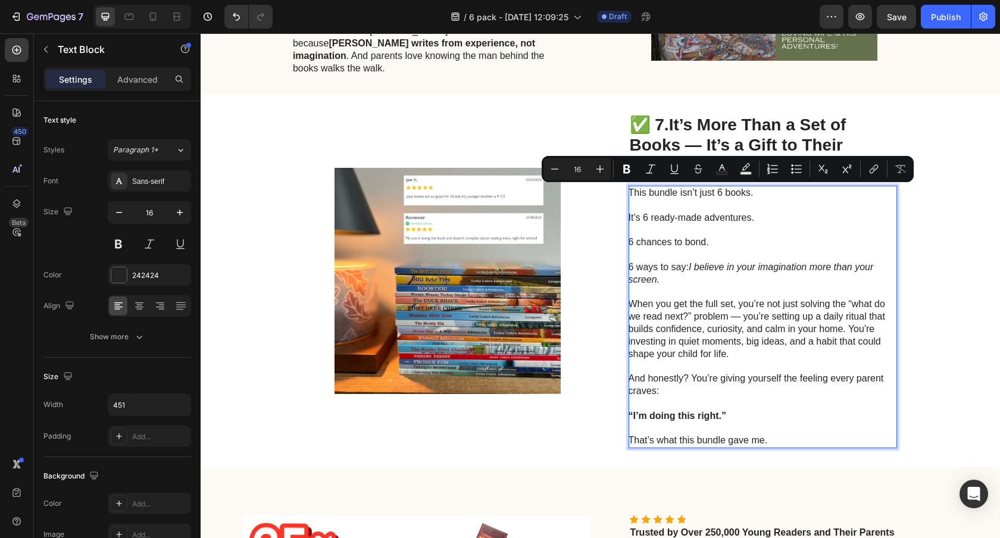
click at [703, 195] on p "This bundle isn’t just 6 books. It’s 6 ready-made adventures. 6 chances to bond…" at bounding box center [761, 242] width 267 height 111
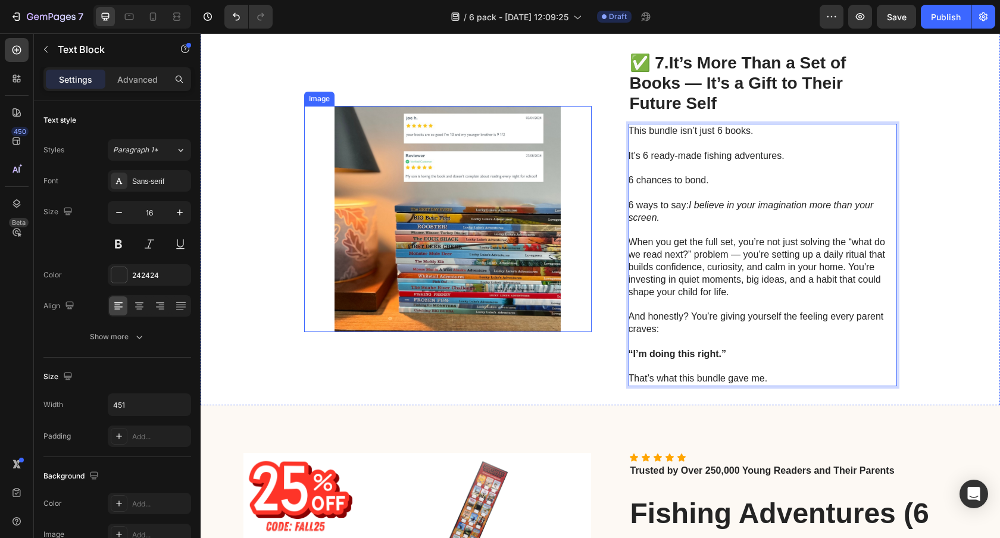
scroll to position [1898, 0]
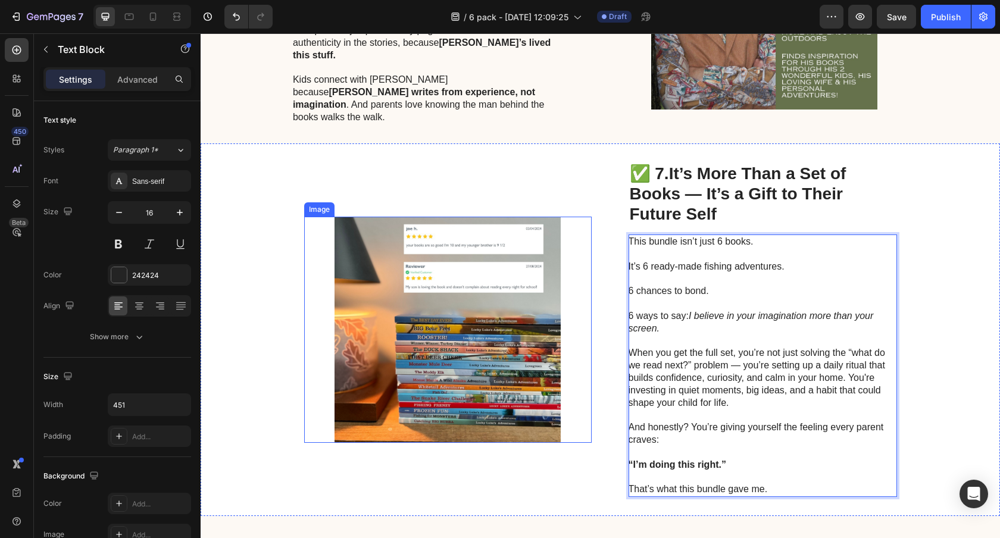
click at [456, 304] on img at bounding box center [447, 330] width 287 height 226
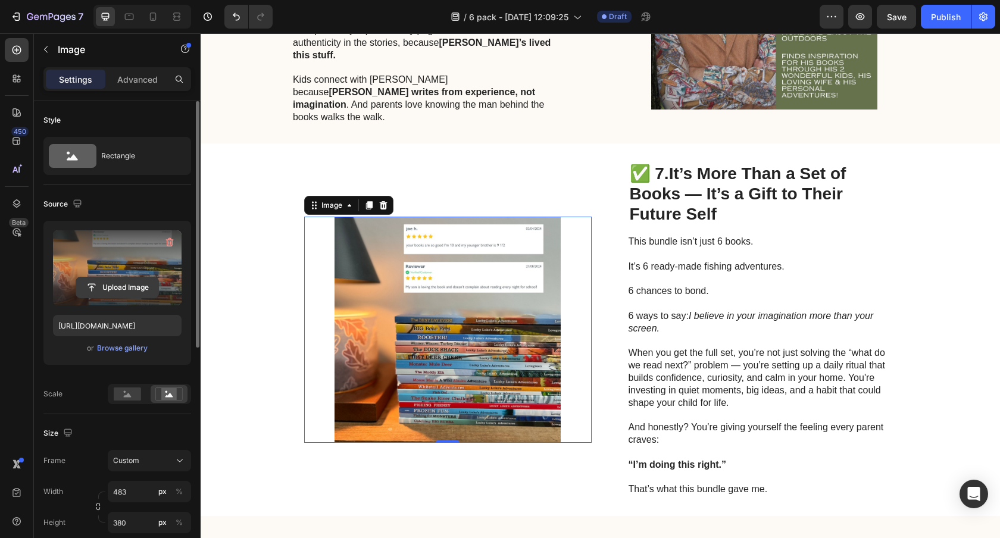
click at [121, 280] on input "file" at bounding box center [117, 287] width 82 height 20
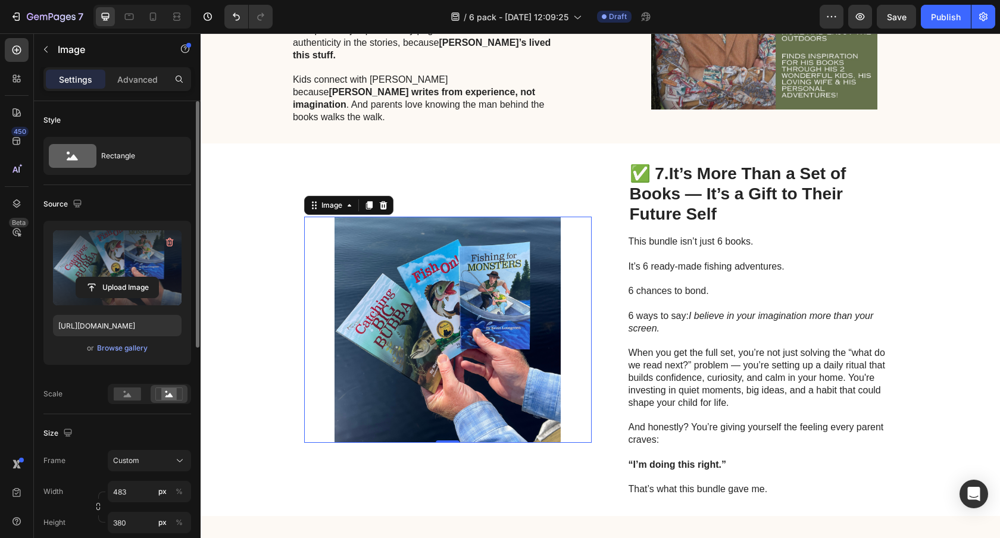
click at [456, 304] on img at bounding box center [447, 330] width 287 height 226
click at [146, 282] on input "file" at bounding box center [117, 287] width 82 height 20
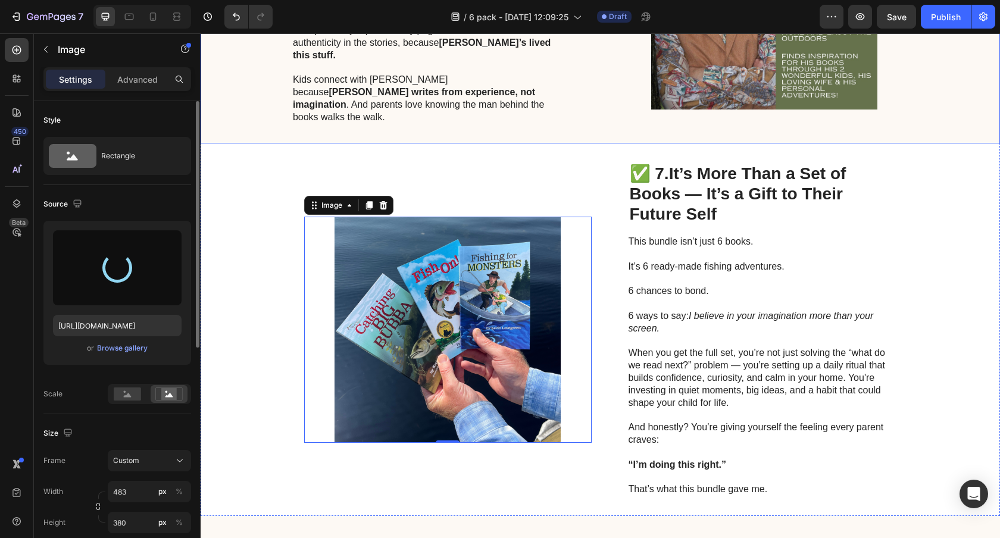
type input "[URL][DOMAIN_NAME]"
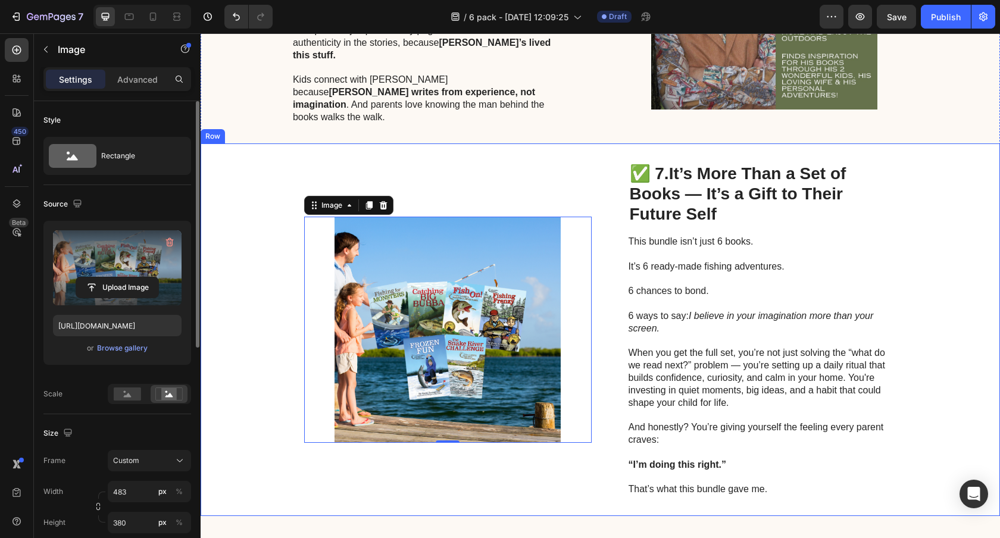
click at [257, 173] on div "✅ 7. It’s More Than a Set of Books — It’s a Gift to Their Future Self Heading T…" at bounding box center [600, 329] width 799 height 373
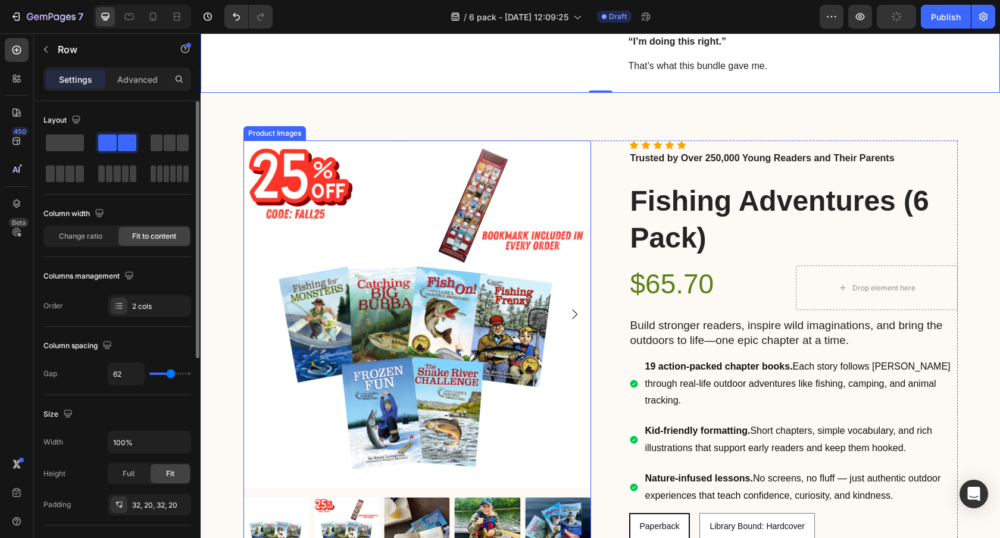
scroll to position [2326, 0]
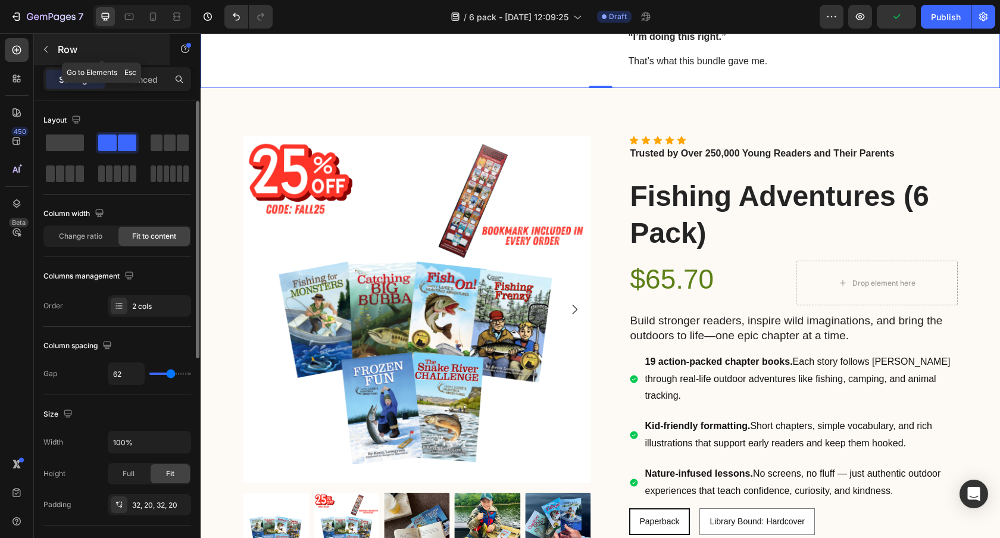
click at [53, 59] on div "Row" at bounding box center [102, 49] width 136 height 31
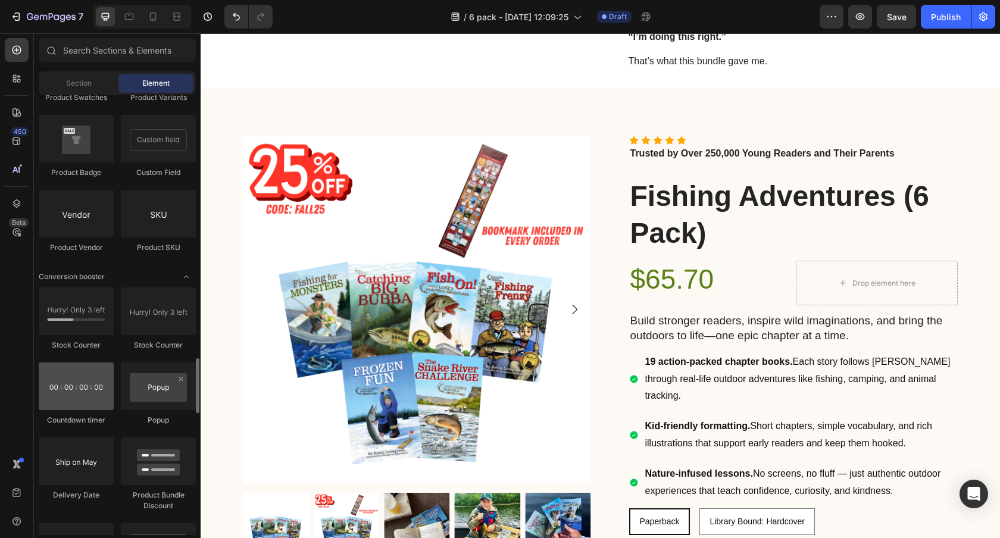
scroll to position [2164, 0]
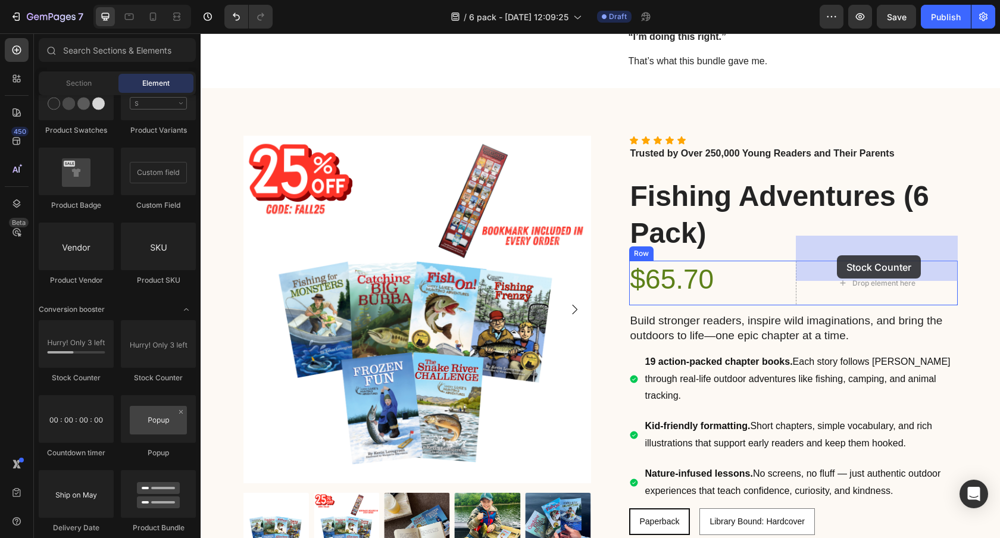
drag, startPoint x: 333, startPoint y: 385, endPoint x: 837, endPoint y: 255, distance: 520.5
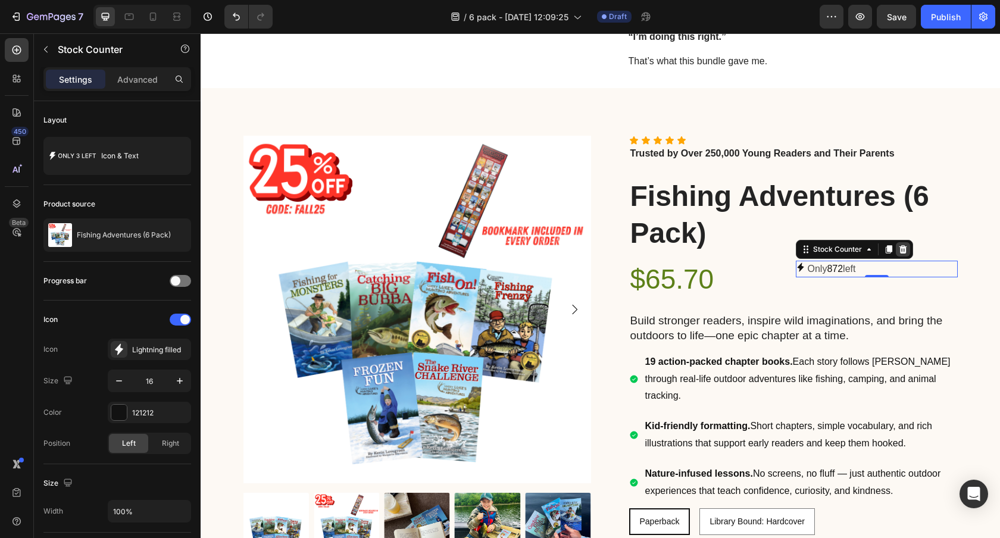
click at [908, 242] on div at bounding box center [903, 249] width 14 height 14
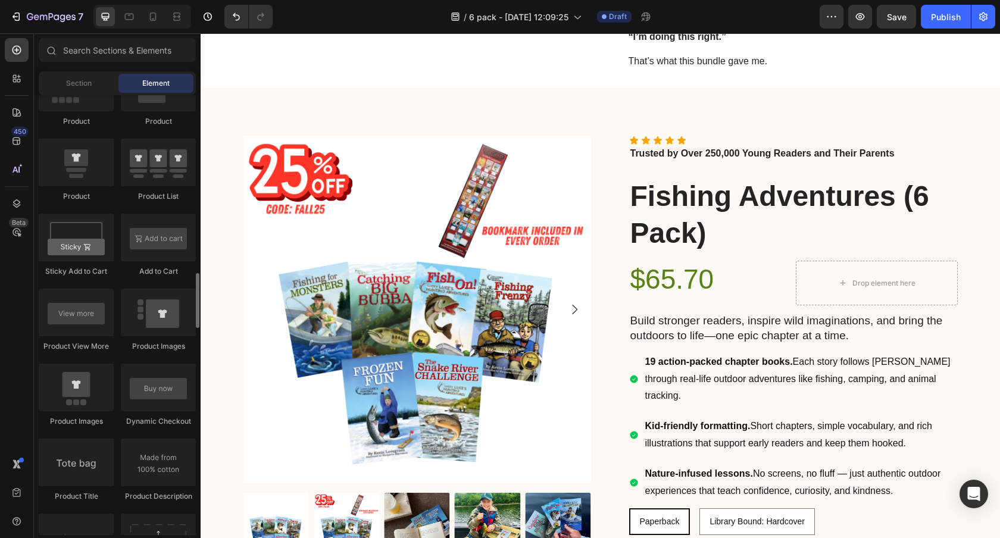
scroll to position [1557, 0]
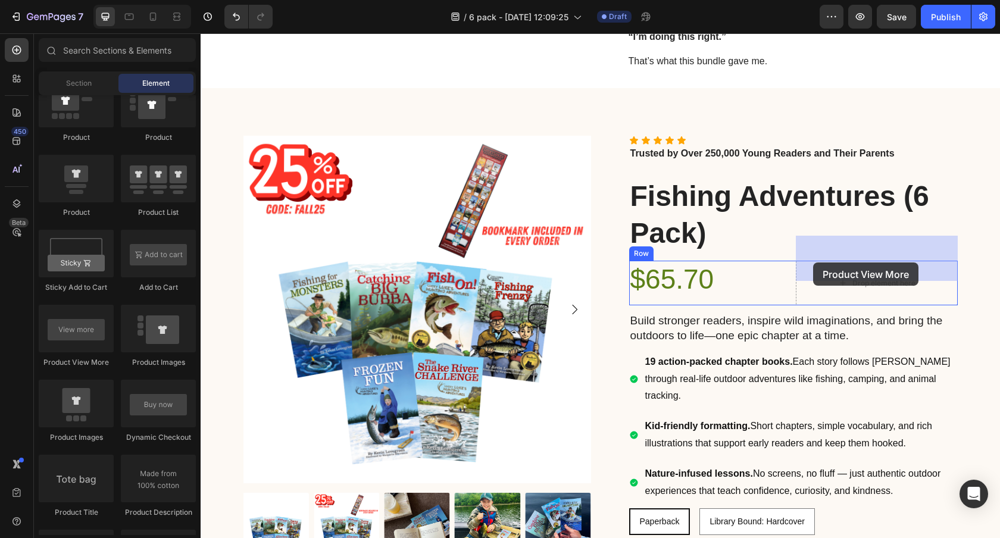
drag, startPoint x: 277, startPoint y: 365, endPoint x: 813, endPoint y: 262, distance: 545.9
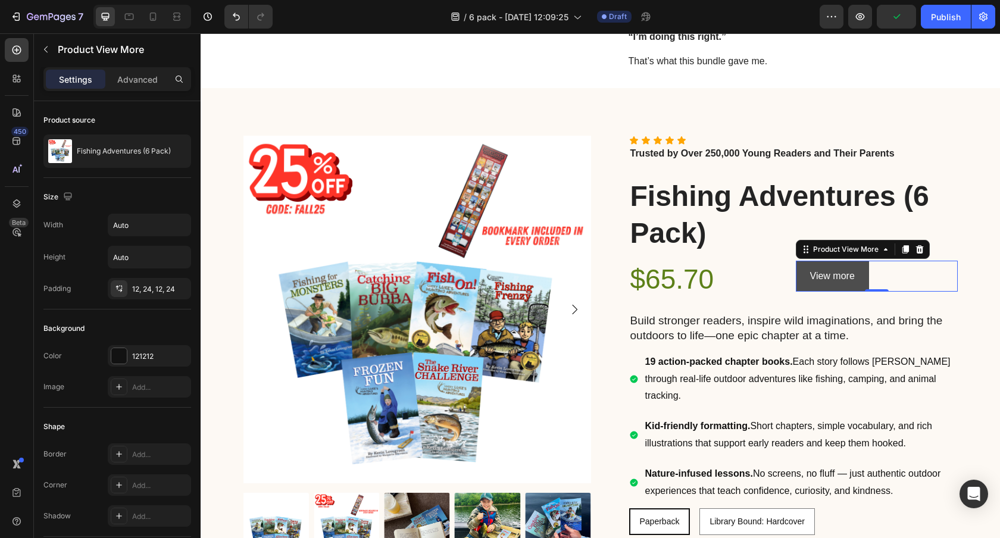
click at [800, 261] on button "View more" at bounding box center [832, 277] width 73 height 32
click at [923, 245] on icon at bounding box center [920, 250] width 10 height 10
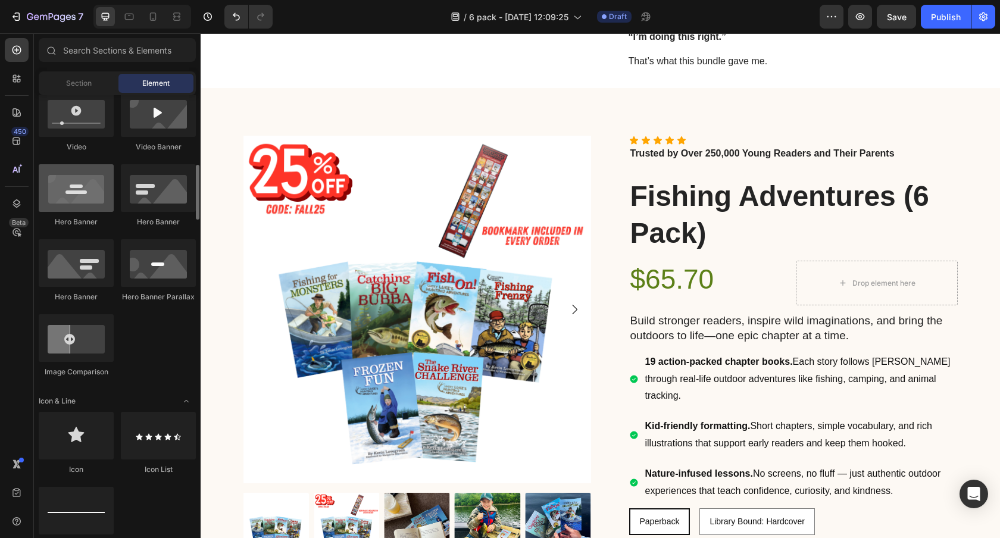
scroll to position [459, 0]
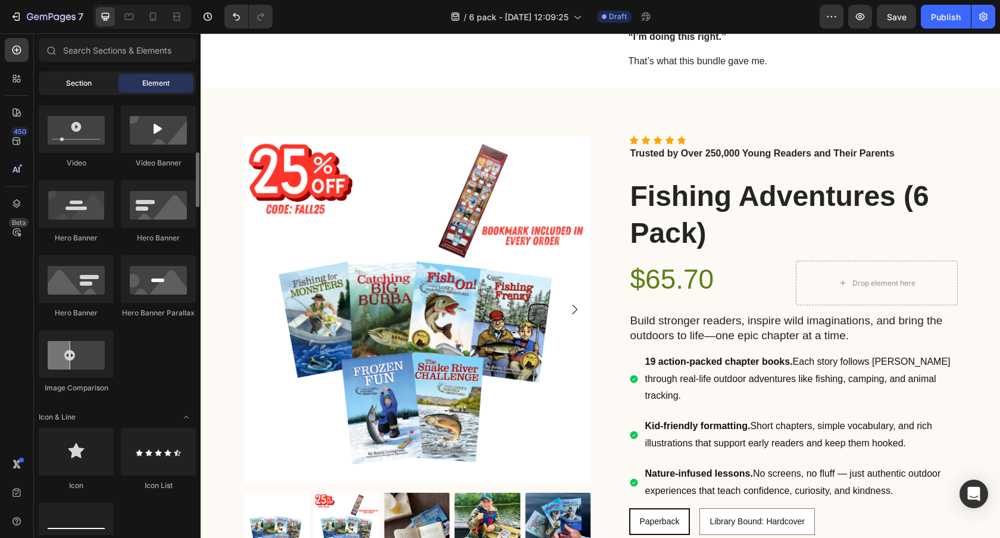
click at [87, 86] on span "Section" at bounding box center [79, 83] width 26 height 11
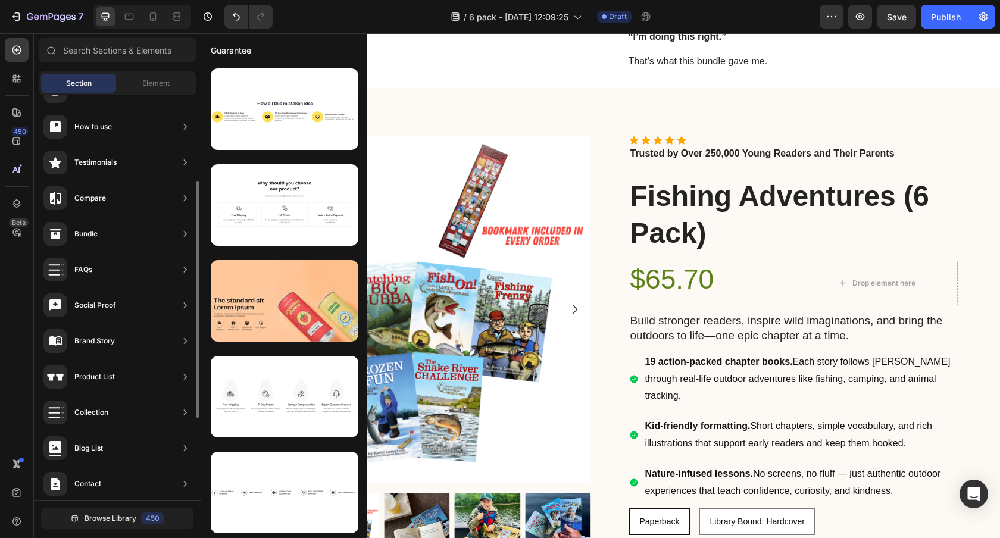
scroll to position [286, 0]
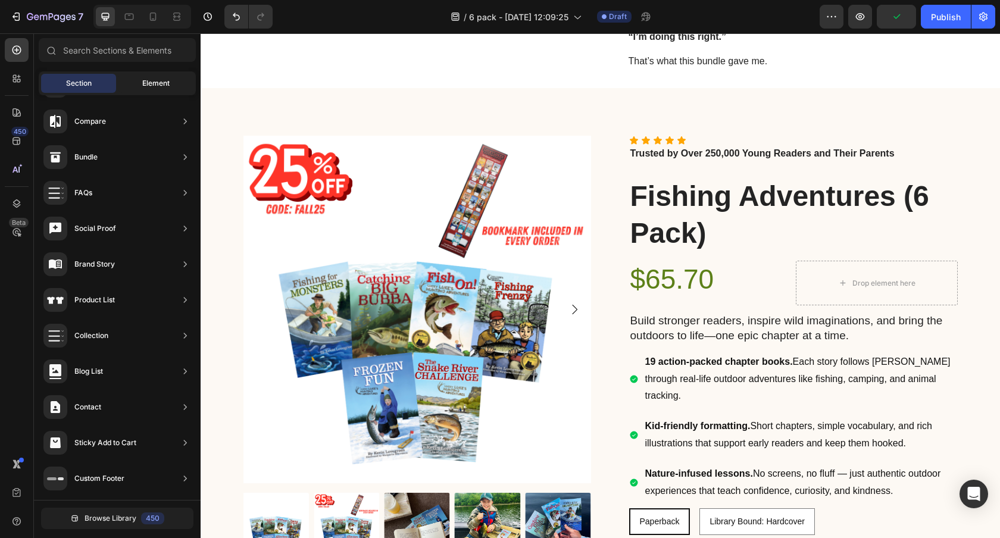
click at [150, 82] on span "Element" at bounding box center [155, 83] width 27 height 11
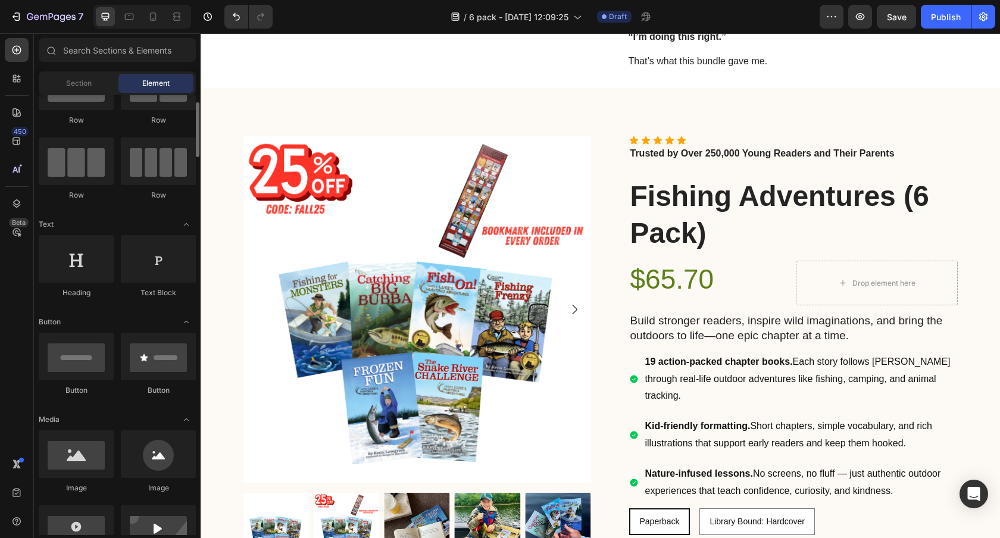
scroll to position [58, 0]
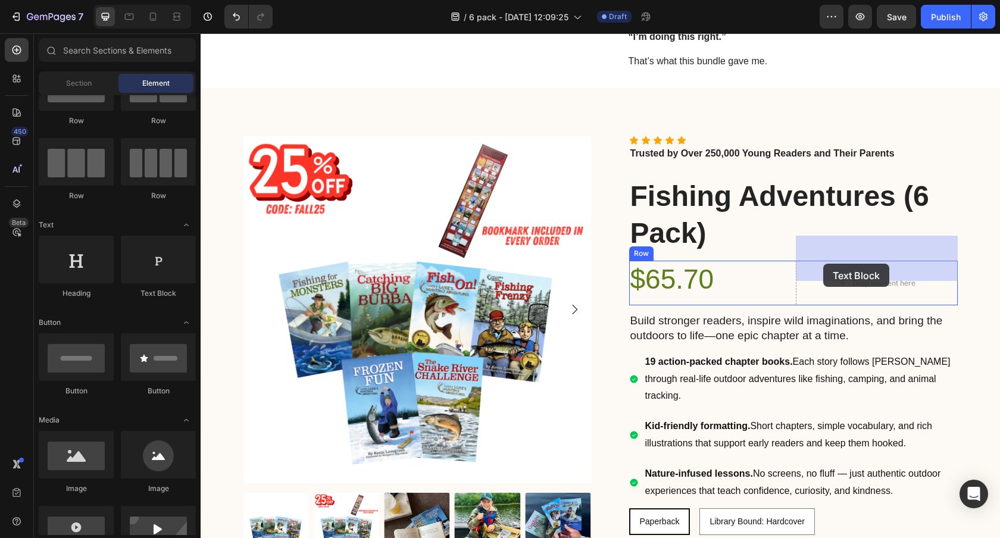
drag, startPoint x: 351, startPoint y: 293, endPoint x: 824, endPoint y: 263, distance: 474.1
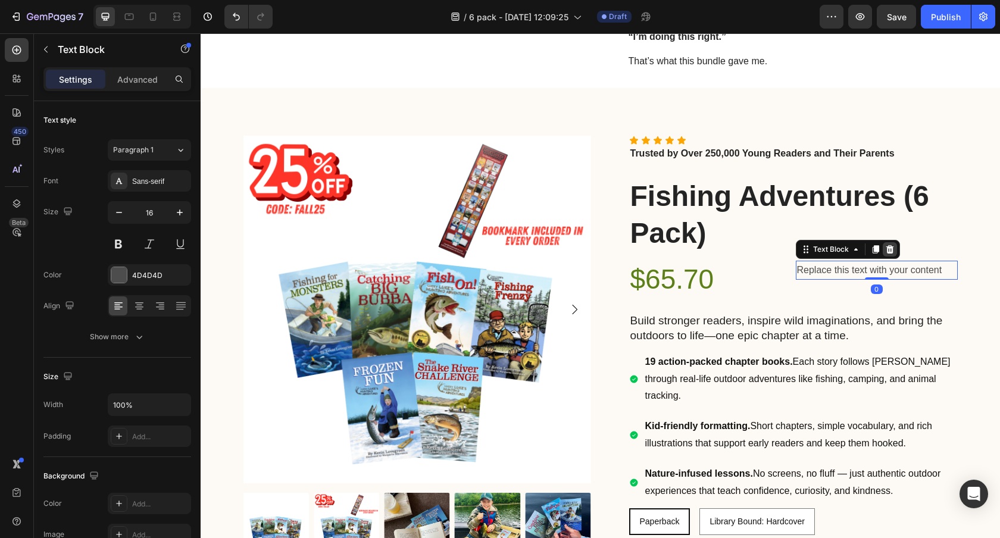
click at [894, 242] on div at bounding box center [890, 249] width 14 height 14
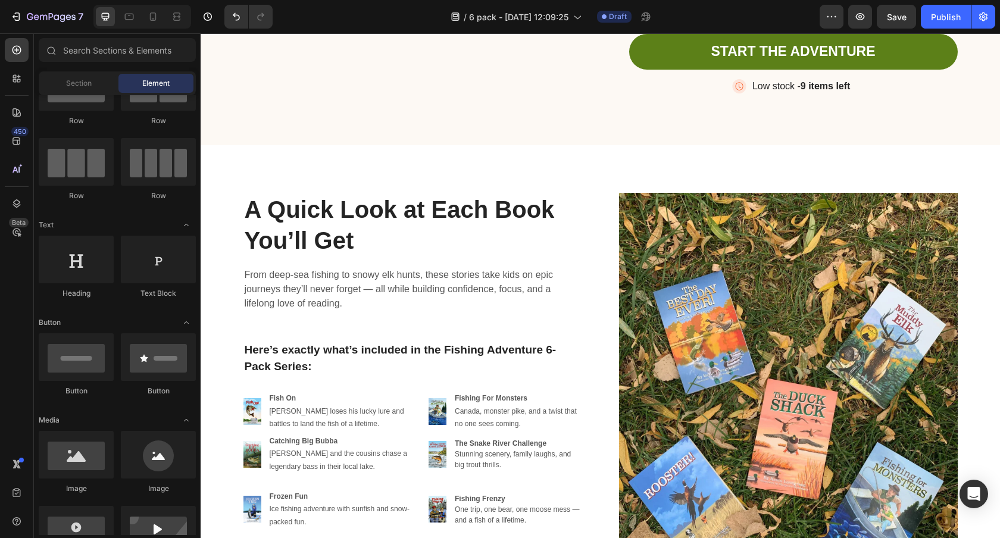
scroll to position [2885, 0]
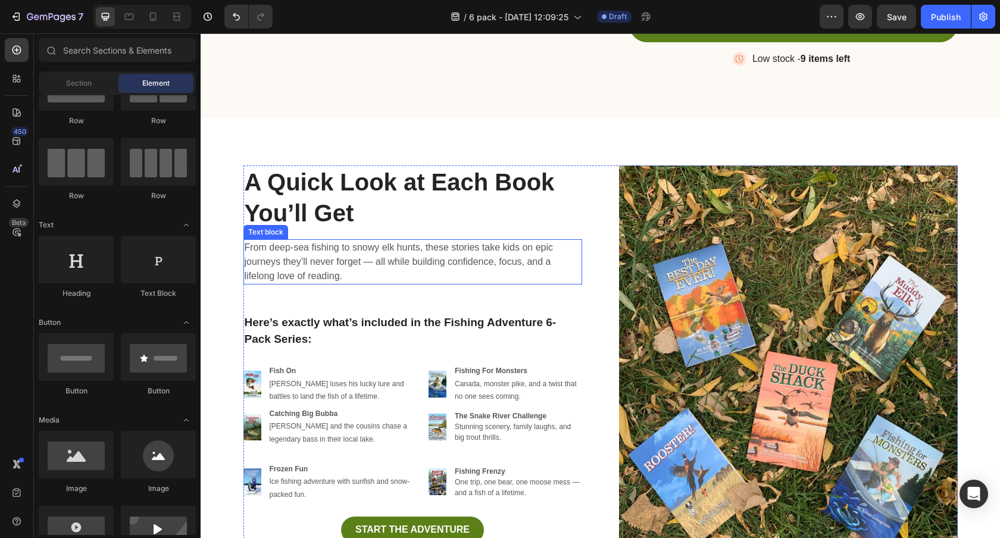
click at [364, 255] on p "From deep-sea fishing to snowy elk hunts, these stories take kids on epic journ…" at bounding box center [413, 261] width 336 height 43
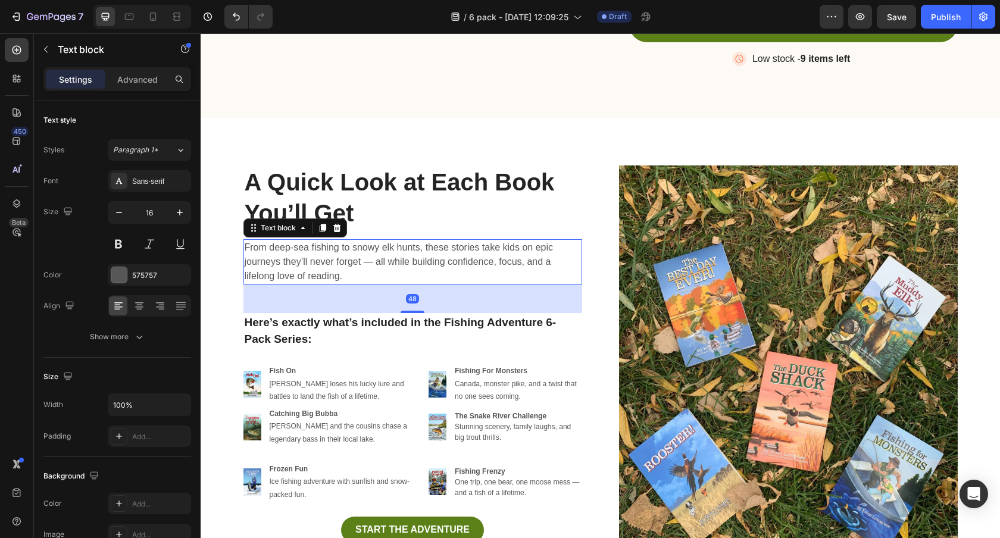
click at [364, 255] on p "From deep-sea fishing to snowy elk hunts, these stories take kids on epic journ…" at bounding box center [413, 261] width 336 height 43
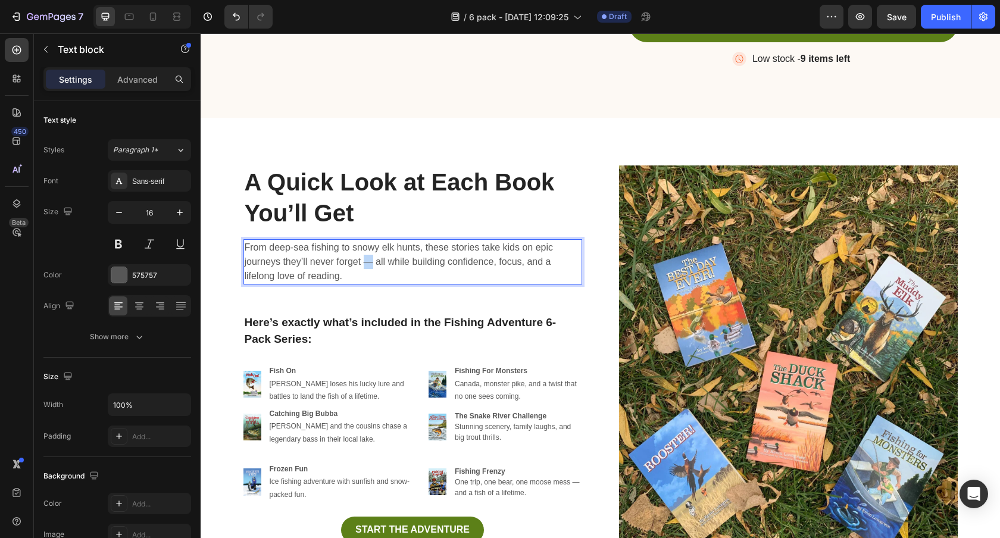
click at [364, 255] on p "From deep-sea fishing to snowy elk hunts, these stories take kids on epic journ…" at bounding box center [413, 261] width 336 height 43
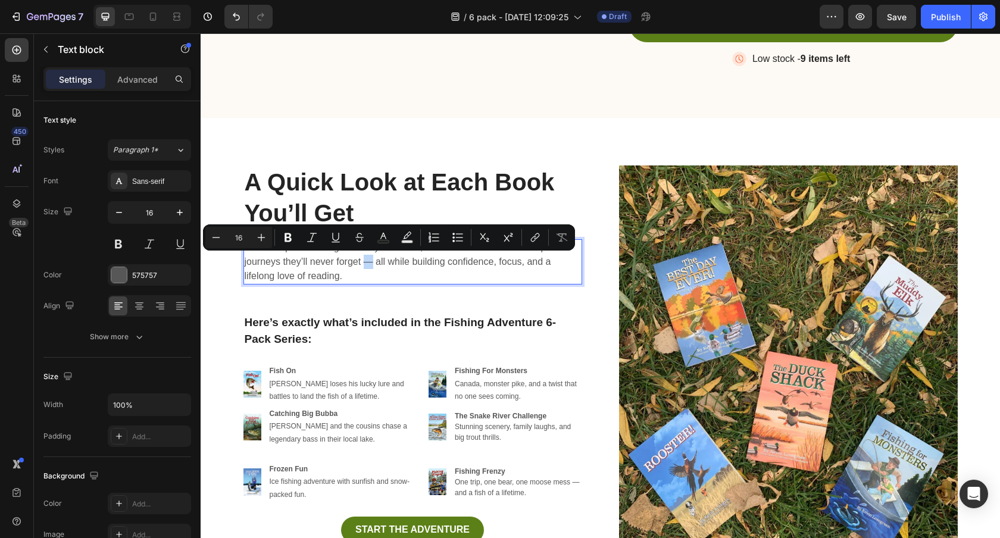
click at [364, 255] on p "From deep-sea fishing to snowy elk hunts, these stories take kids on epic journ…" at bounding box center [413, 261] width 336 height 43
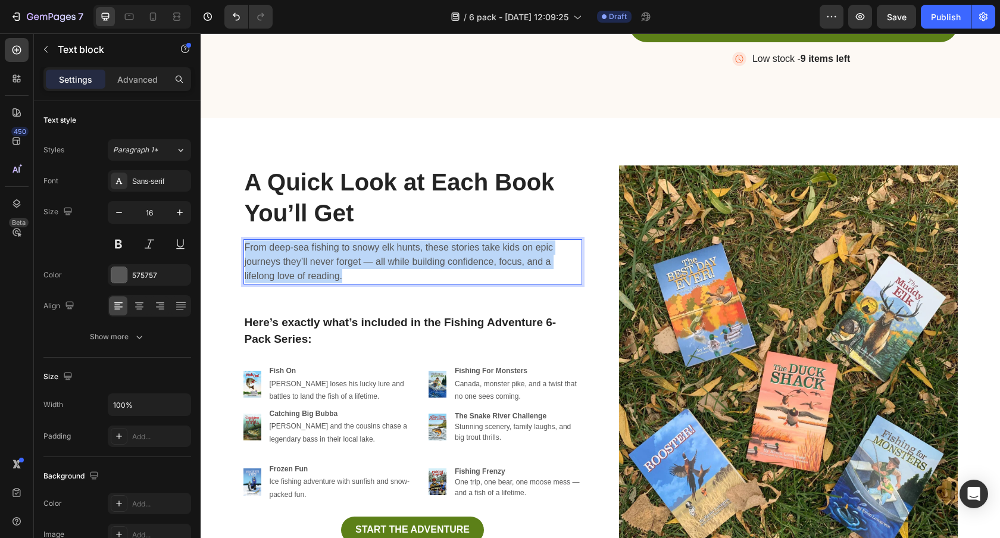
click at [364, 255] on p "From deep-sea fishing to snowy elk hunts, these stories take kids on epic journ…" at bounding box center [413, 261] width 336 height 43
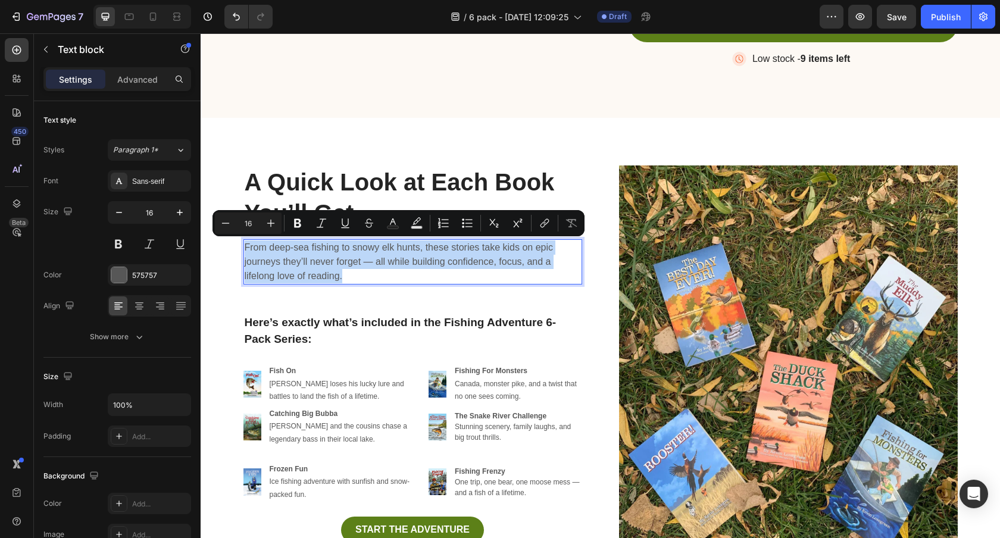
copy p "From deep-sea fishing to snowy elk hunts, these stories take kids on epic journ…"
click at [340, 254] on p "From deep-sea fishing to snowy elk hunts, these stories take kids on epic journ…" at bounding box center [413, 261] width 336 height 43
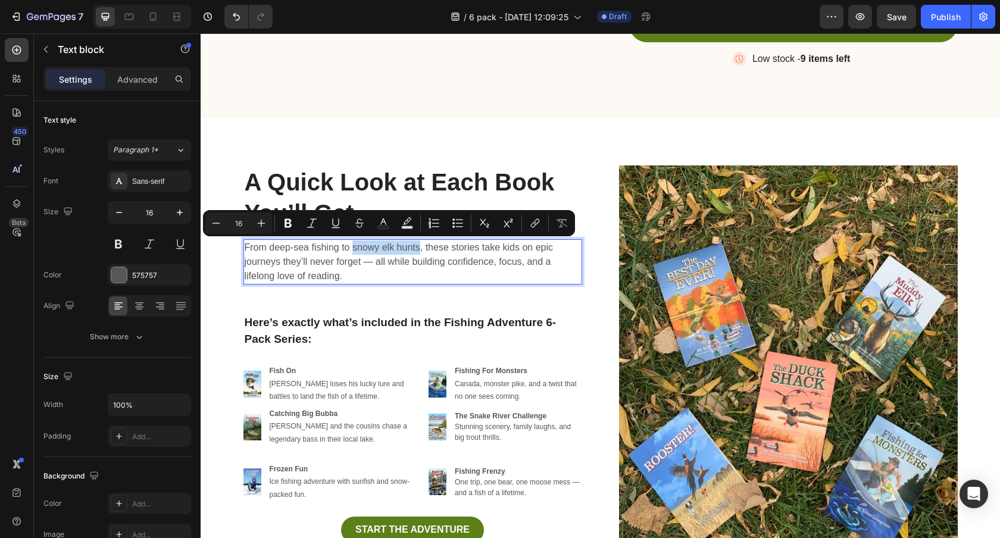
drag, startPoint x: 354, startPoint y: 248, endPoint x: 420, endPoint y: 252, distance: 66.2
click at [420, 252] on p "From deep-sea fishing to snowy elk hunts, these stories take kids on epic journ…" at bounding box center [413, 261] width 336 height 43
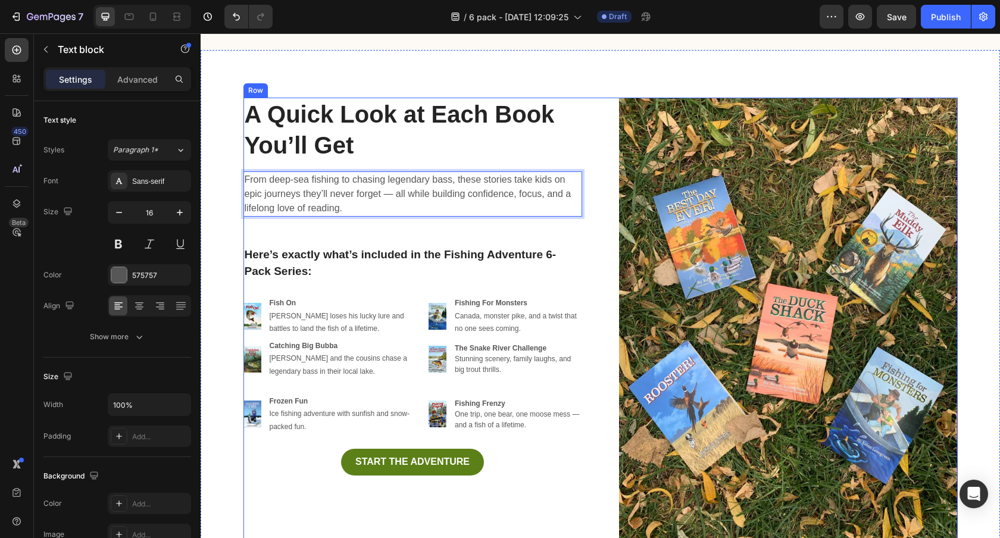
scroll to position [2952, 0]
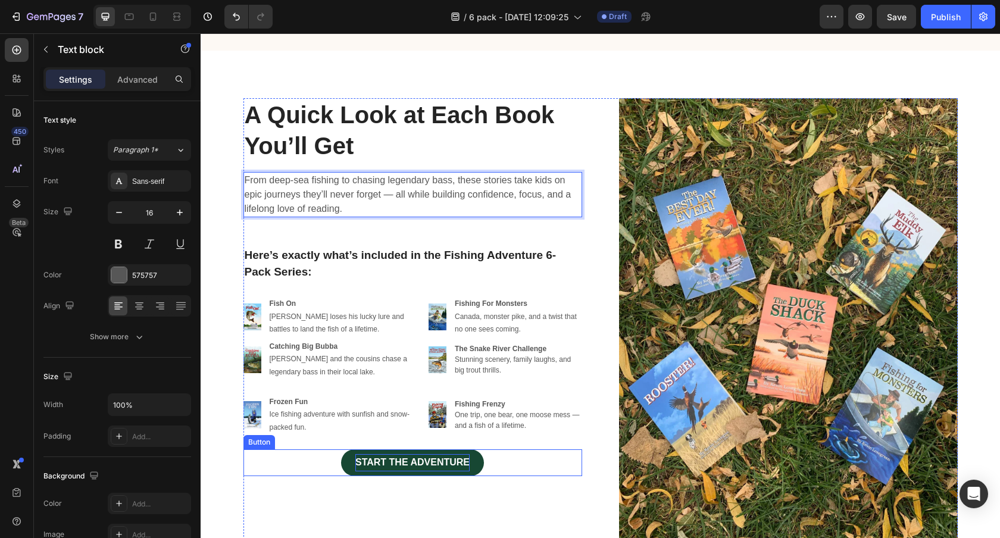
click at [380, 458] on strong "START THE ADVENTURE" at bounding box center [412, 462] width 114 height 10
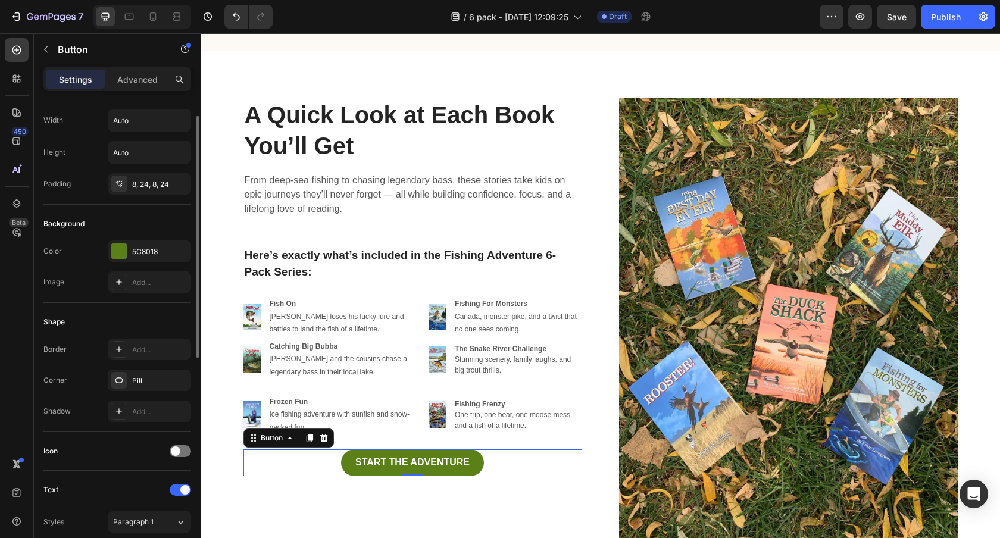
scroll to position [29, 0]
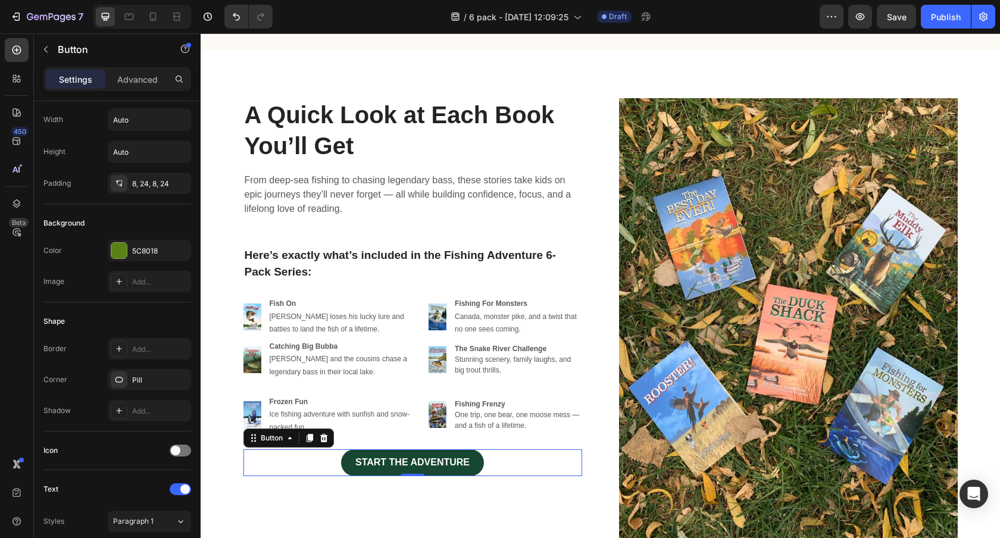
click at [346, 456] on link "START THE ADVENTURE" at bounding box center [412, 462] width 143 height 27
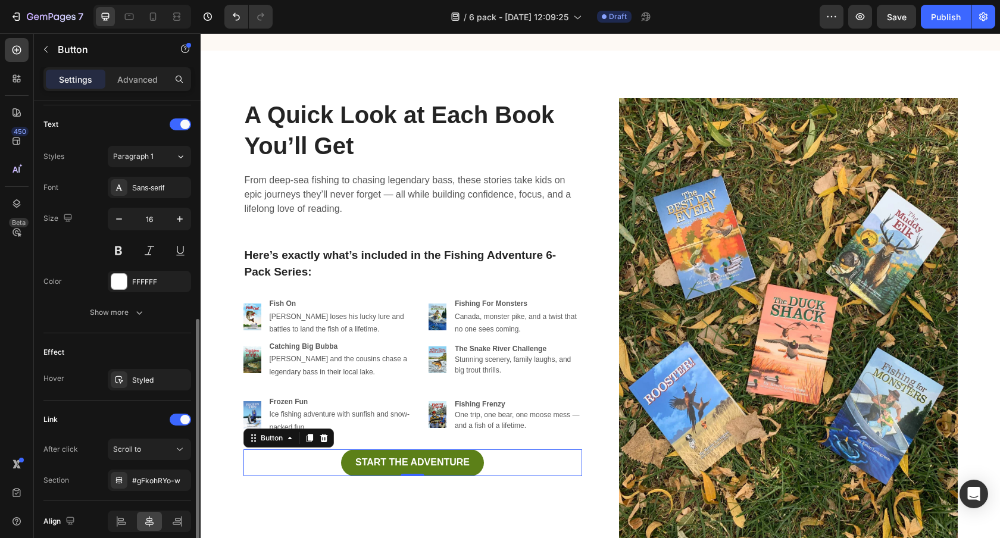
scroll to position [445, 0]
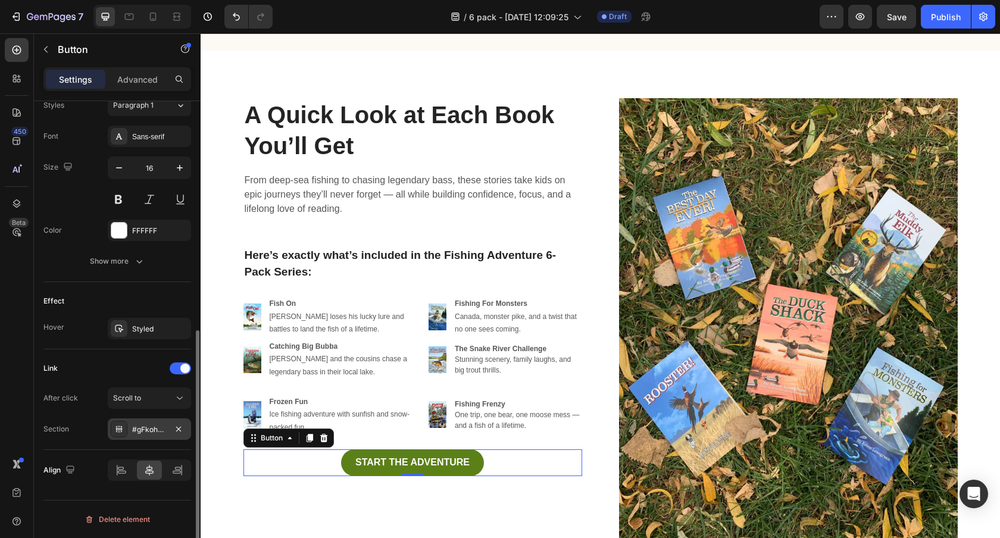
click at [155, 427] on div "#gFkohRYo-w" at bounding box center [149, 429] width 35 height 11
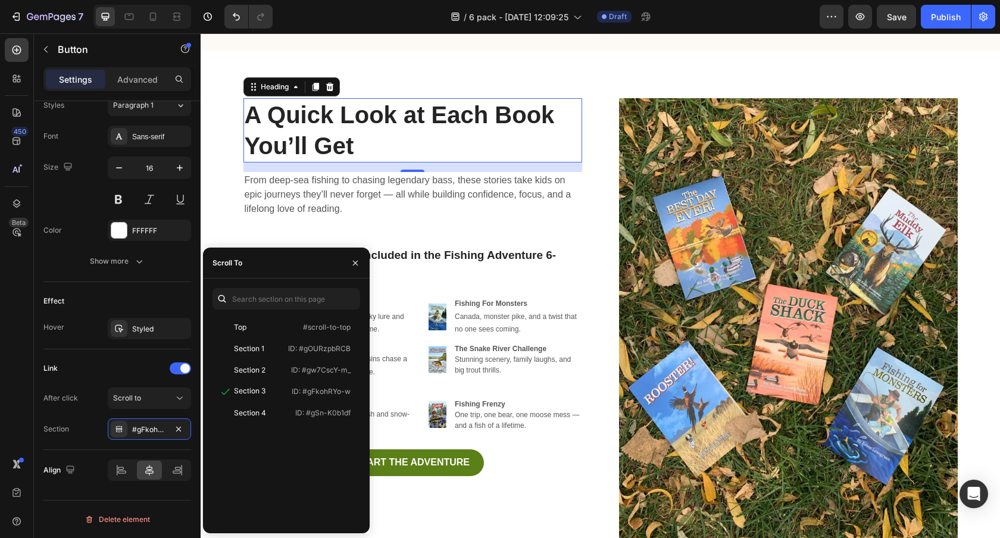
click at [473, 149] on h2 "A Quick Look at Each Book You’ll Get" at bounding box center [412, 130] width 339 height 64
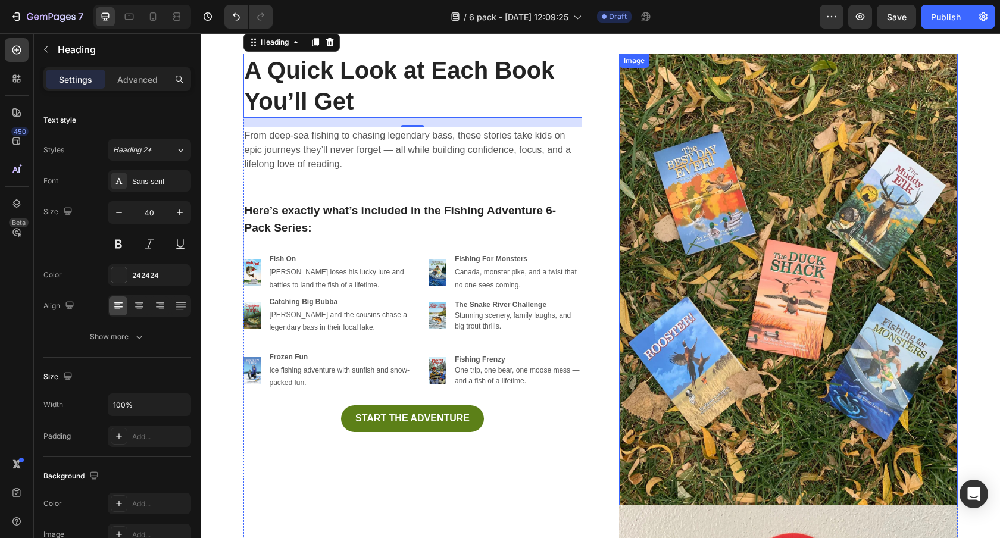
scroll to position [2907, 0]
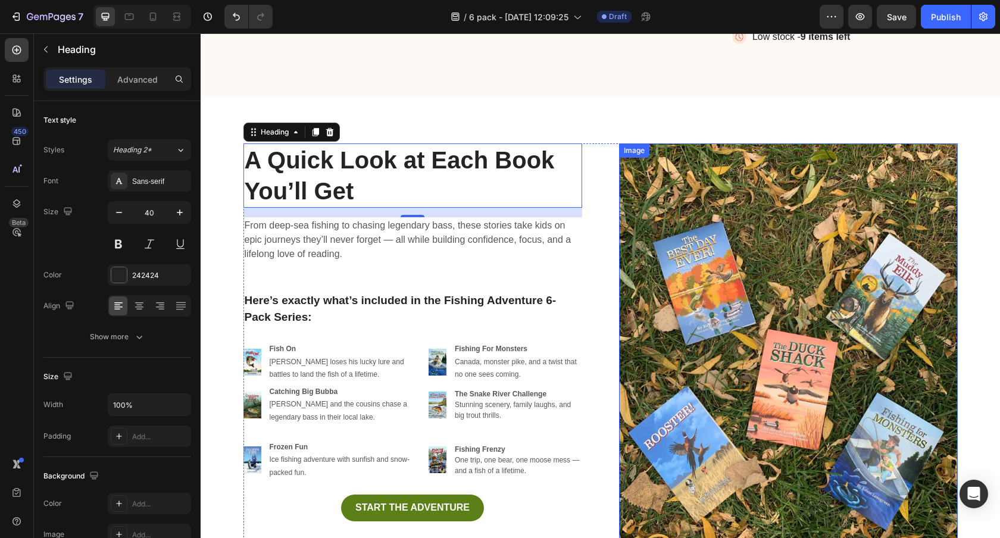
click at [721, 264] on img at bounding box center [788, 369] width 339 height 452
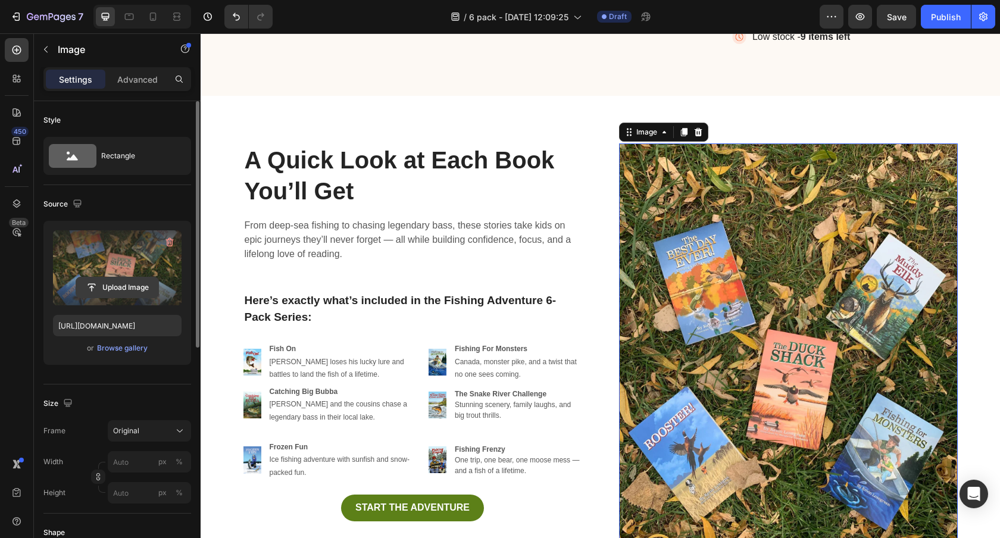
click at [129, 284] on input "file" at bounding box center [117, 287] width 82 height 20
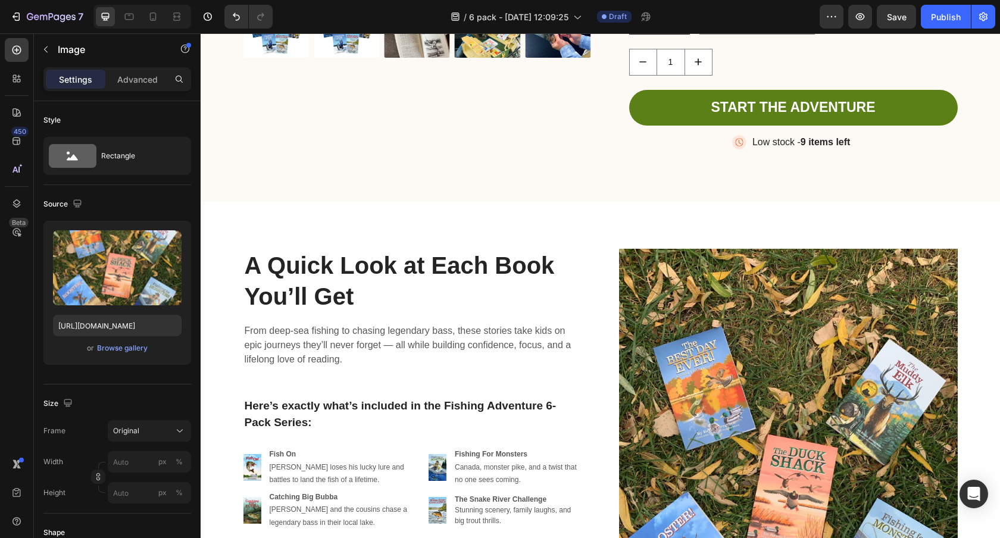
scroll to position [3117, 0]
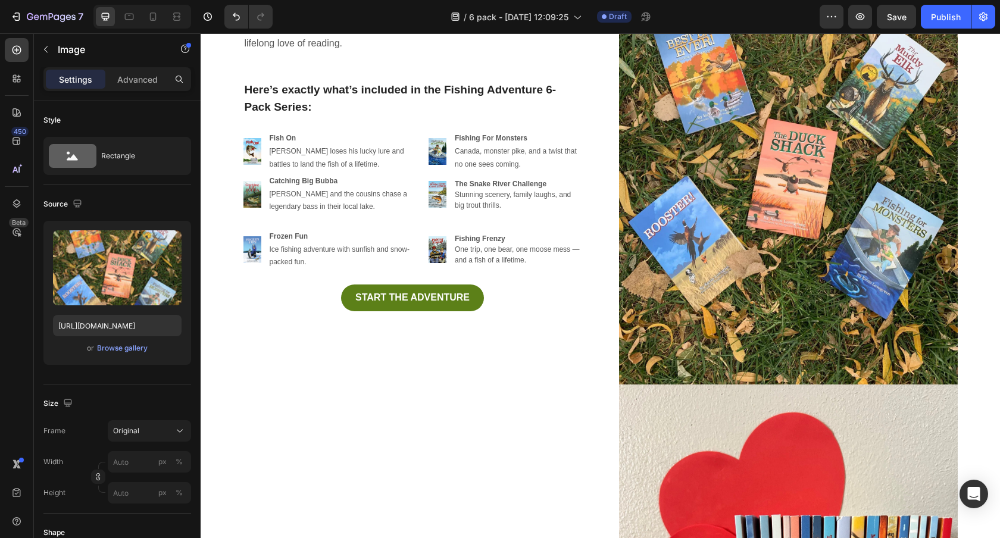
click at [724, 236] on img at bounding box center [788, 159] width 339 height 452
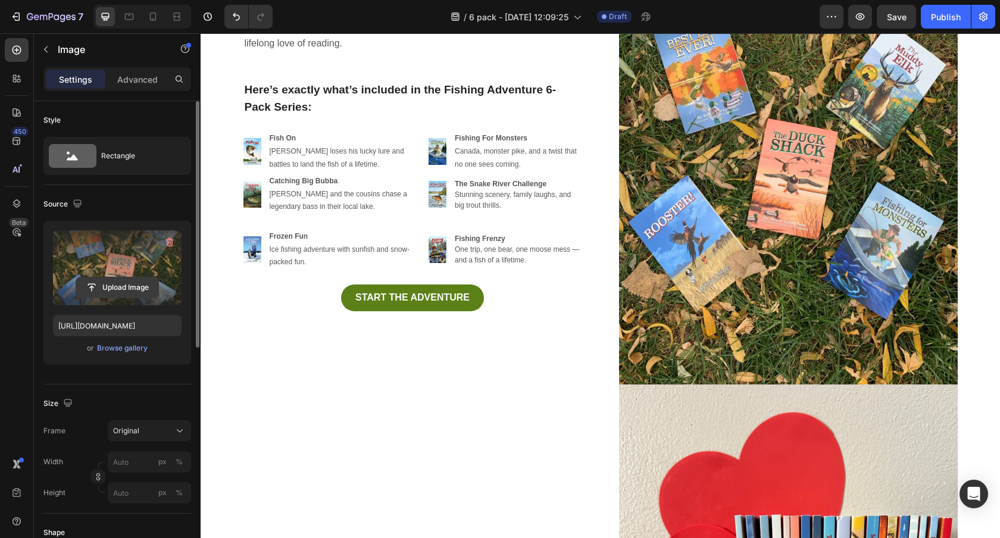
click at [136, 281] on input "file" at bounding box center [117, 287] width 82 height 20
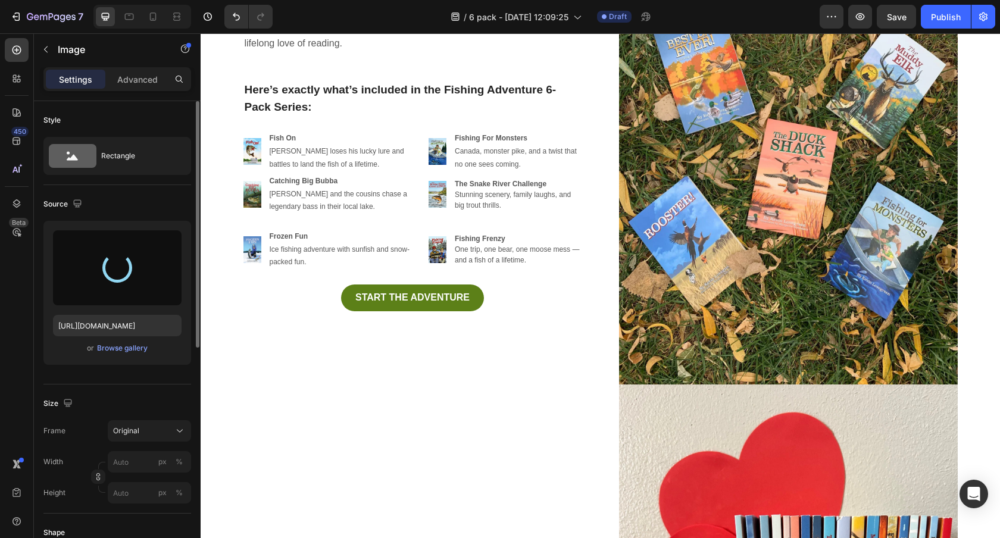
type input "[URL][DOMAIN_NAME]"
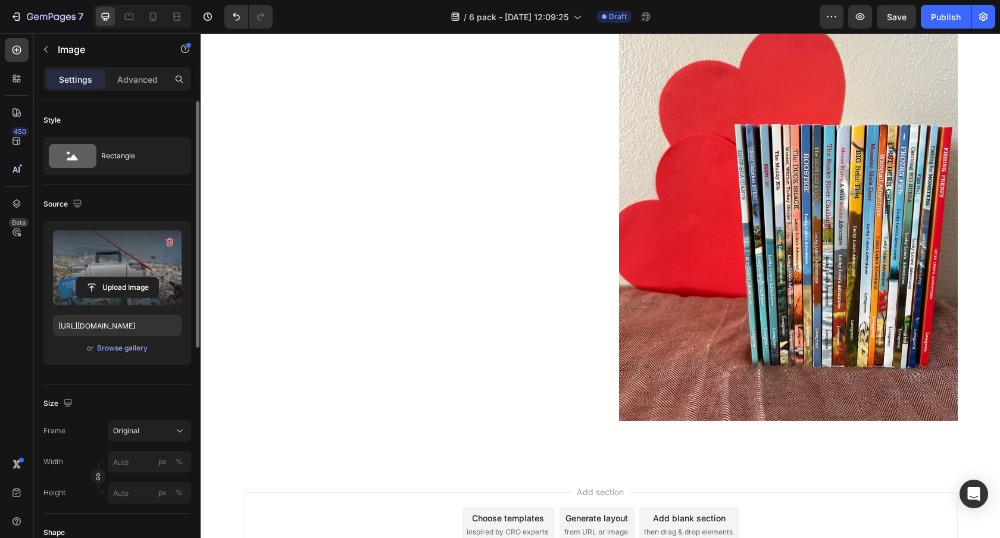
scroll to position [3269, 0]
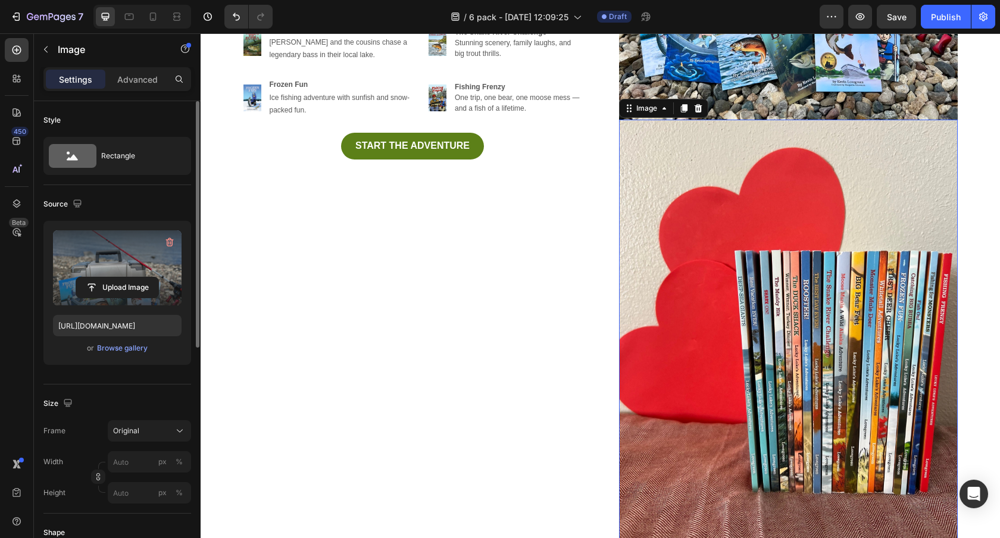
click at [759, 289] on img at bounding box center [788, 333] width 339 height 427
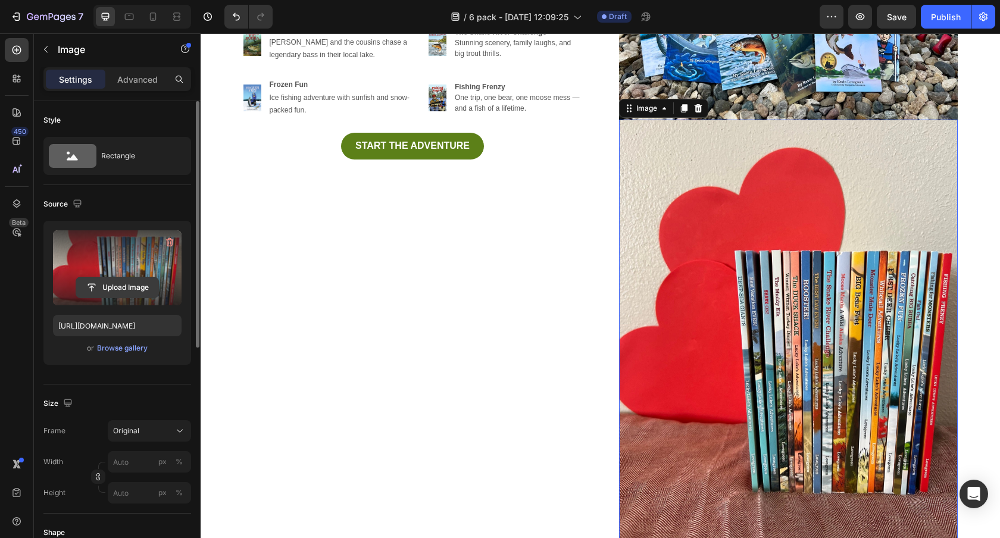
click at [136, 283] on input "file" at bounding box center [117, 287] width 82 height 20
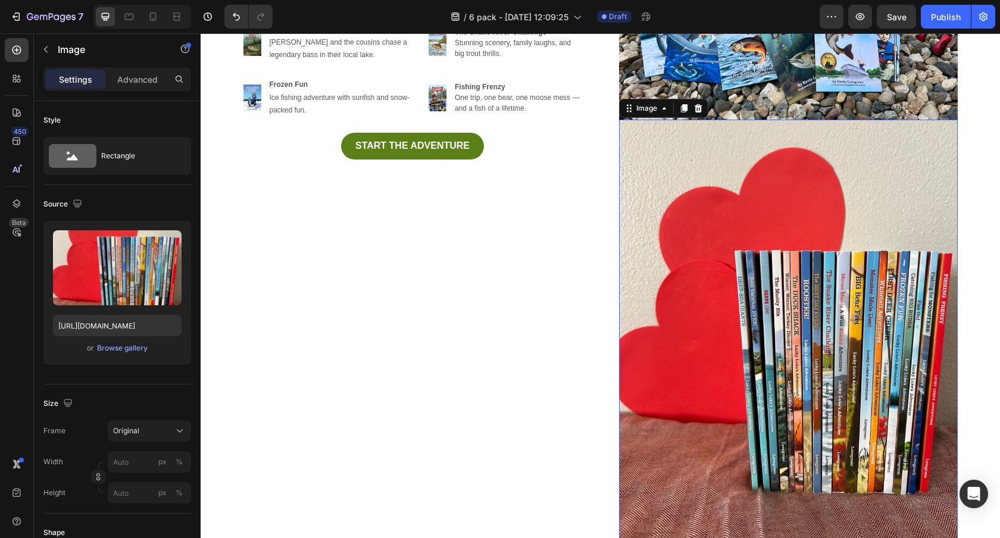
click at [809, 354] on img at bounding box center [788, 333] width 339 height 427
click at [695, 111] on icon at bounding box center [698, 108] width 8 height 8
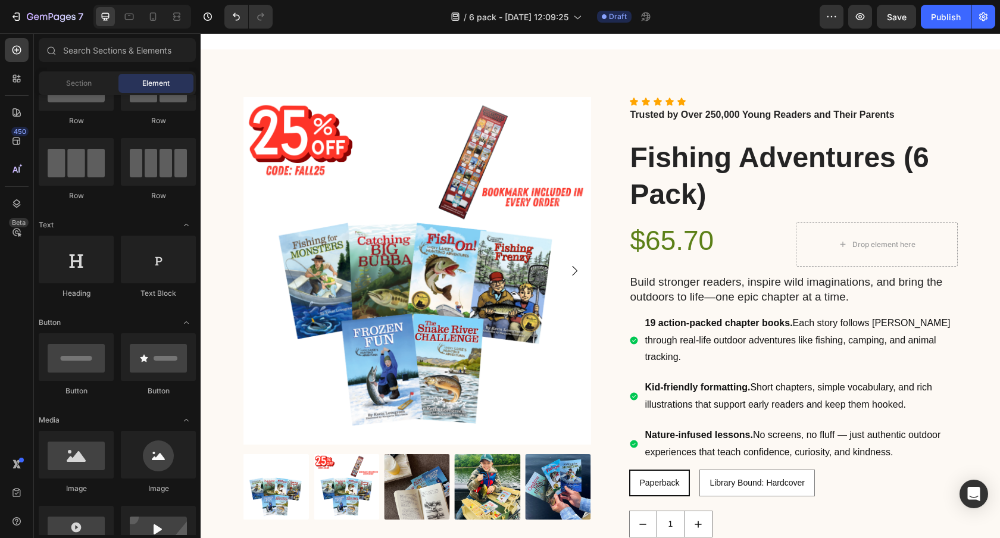
scroll to position [2351, 0]
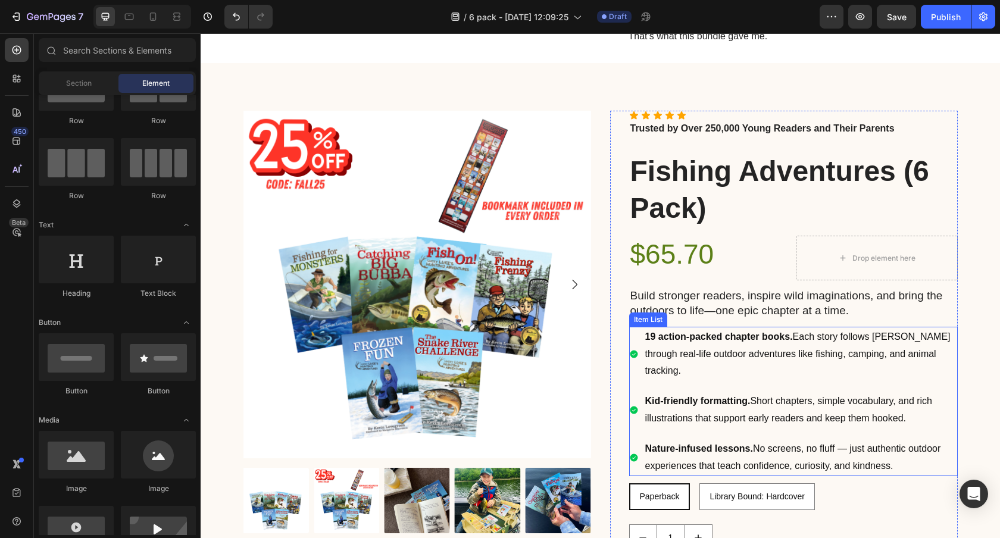
click at [699, 329] on p "19 action-packed chapter books. Each story follows [PERSON_NAME] through real-l…" at bounding box center [800, 354] width 311 height 51
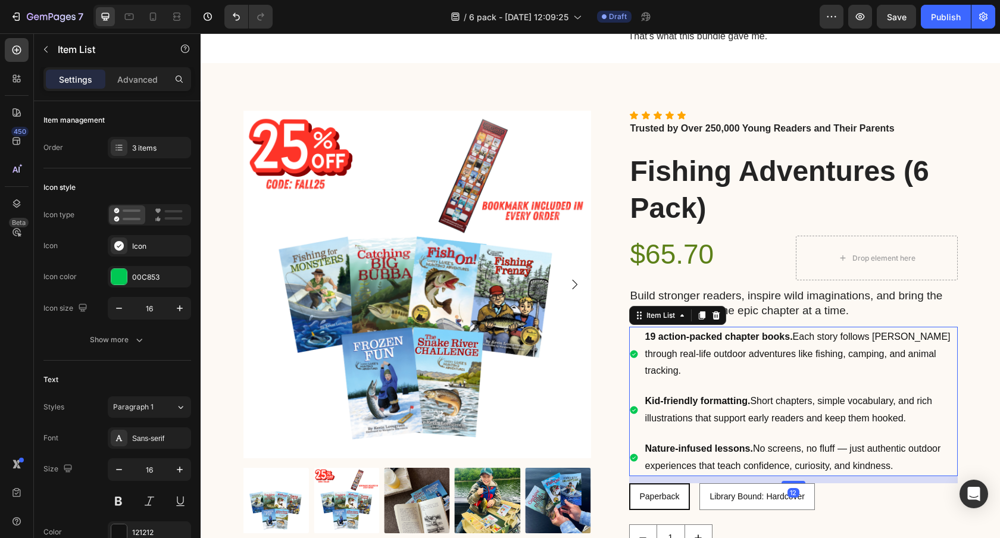
click at [677, 331] on strong "19 action-packed chapter books." at bounding box center [719, 336] width 148 height 10
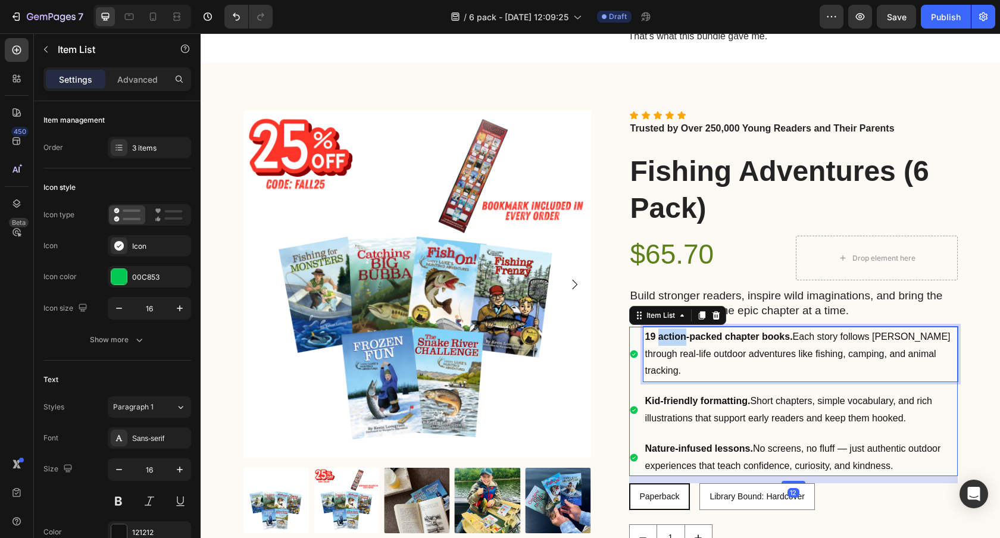
click at [677, 331] on strong "19 action-packed chapter books." at bounding box center [719, 336] width 148 height 10
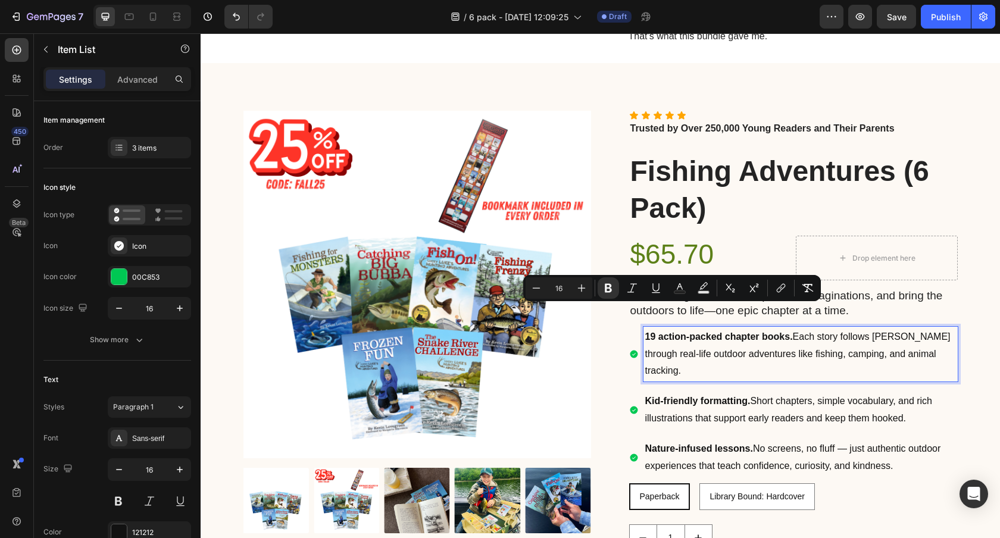
click at [654, 331] on strong "19 action-packed chapter books." at bounding box center [719, 336] width 148 height 10
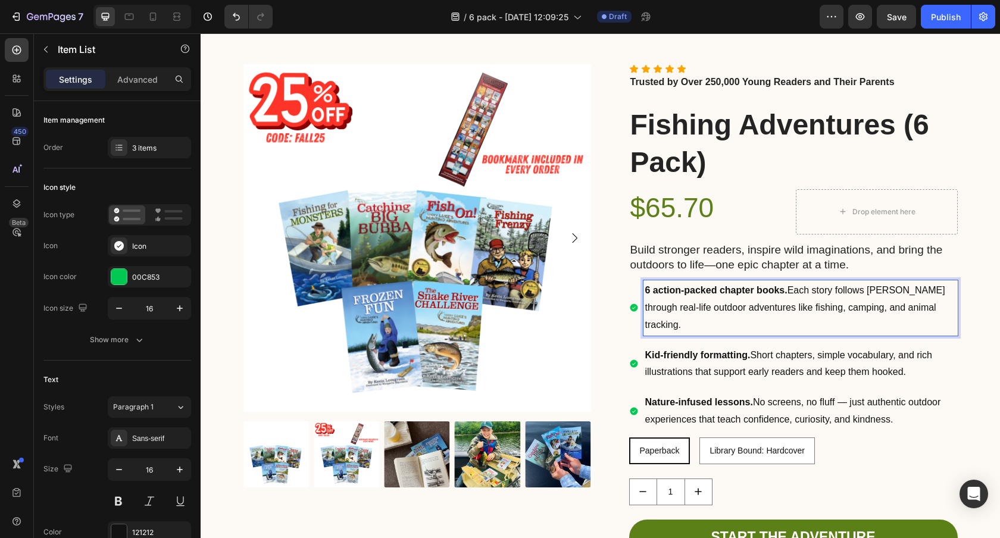
scroll to position [2376, 0]
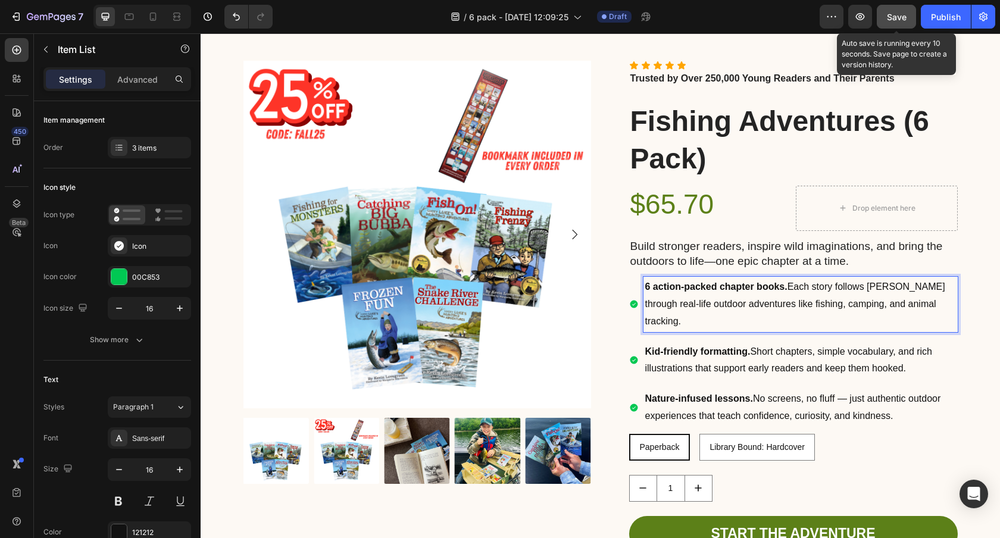
click at [902, 10] on button "Save" at bounding box center [896, 17] width 39 height 24
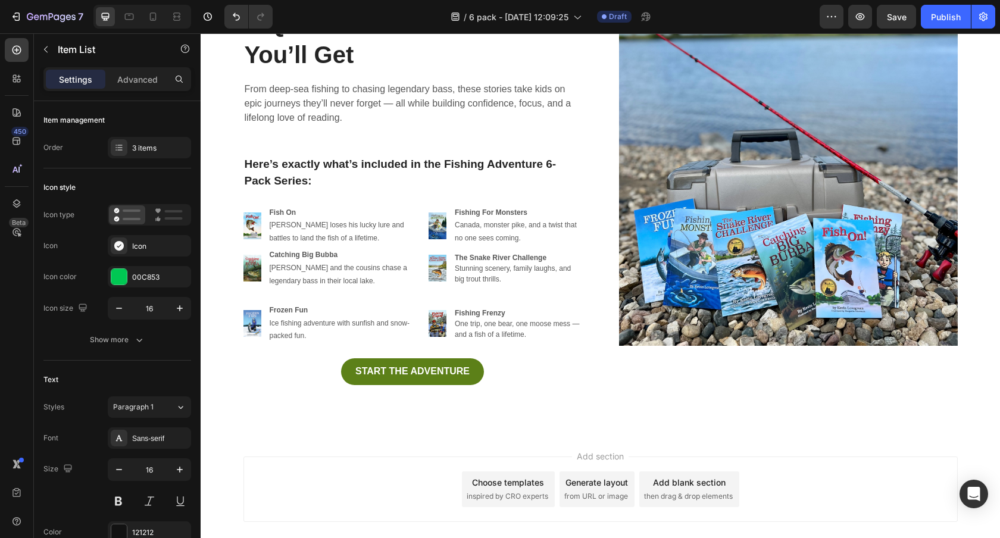
scroll to position [2791, 0]
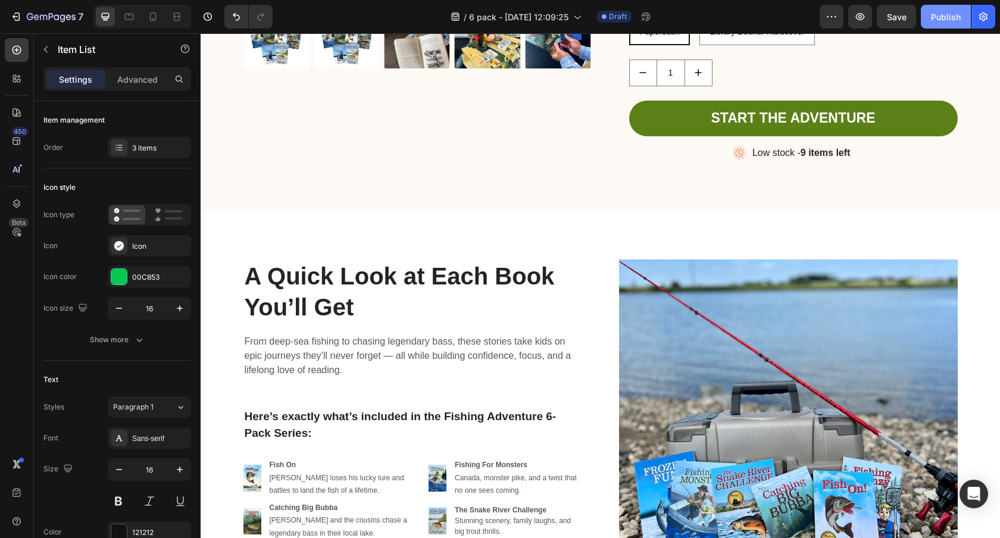
click at [936, 18] on div "Publish" at bounding box center [946, 17] width 30 height 12
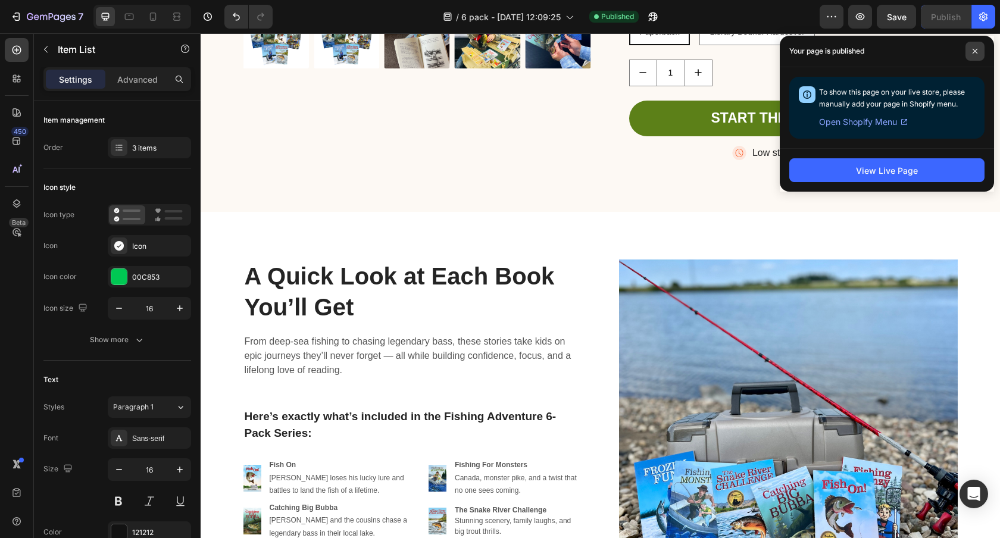
click at [978, 55] on span at bounding box center [974, 51] width 19 height 19
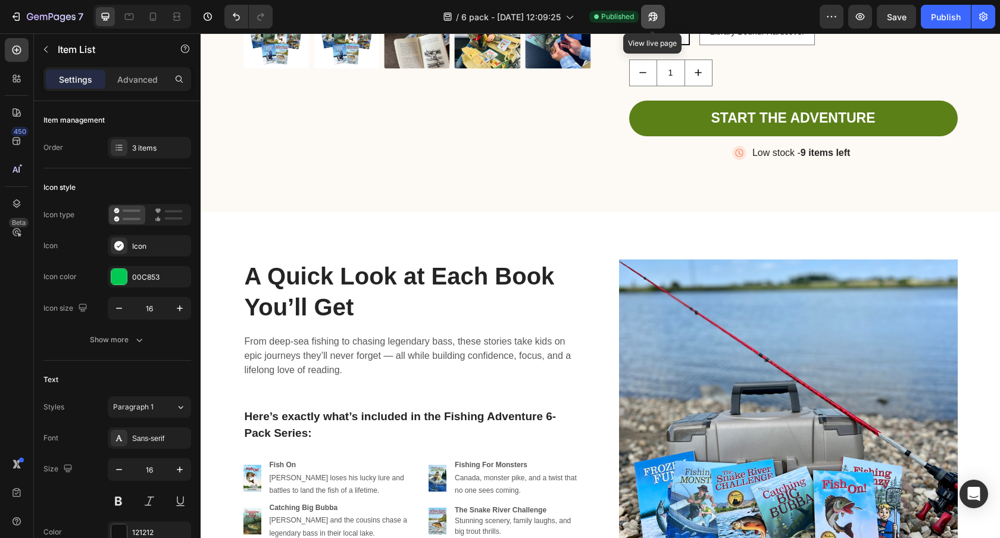
click at [659, 19] on button "button" at bounding box center [653, 17] width 24 height 24
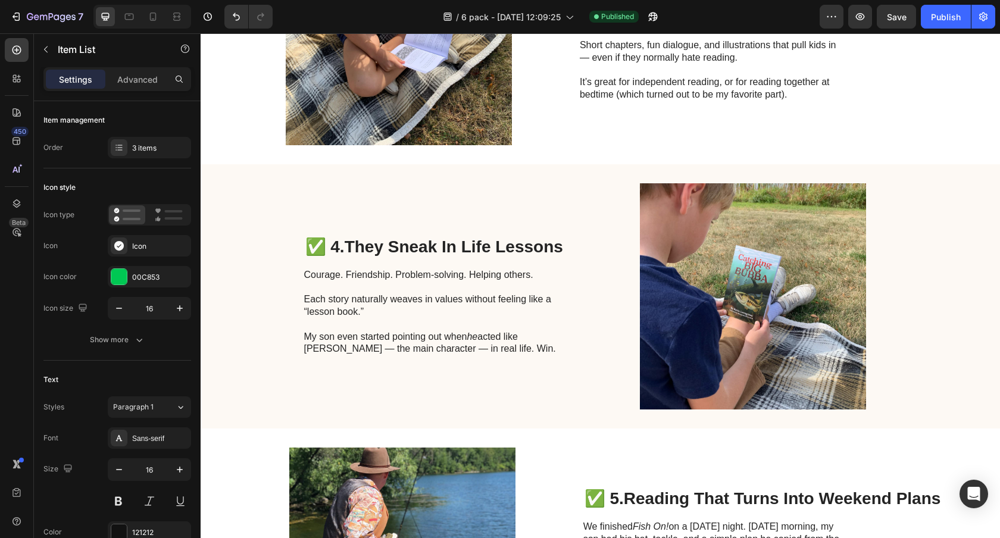
scroll to position [826, 0]
